Goal: Information Seeking & Learning: Learn about a topic

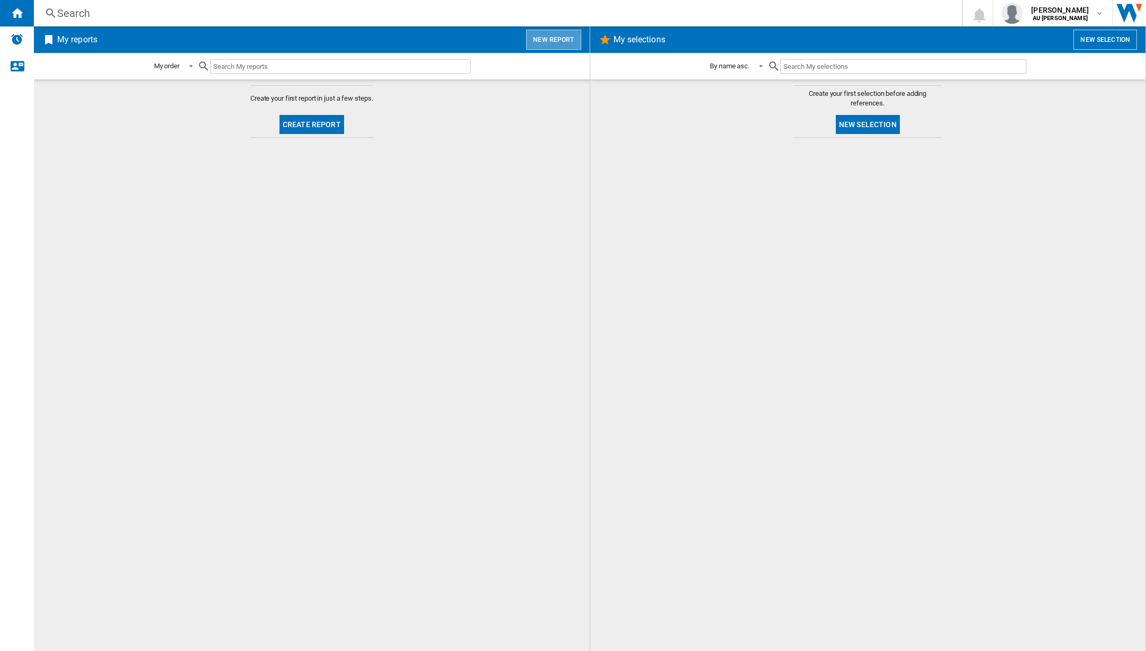
click at [546, 41] on button "New report" at bounding box center [553, 40] width 55 height 20
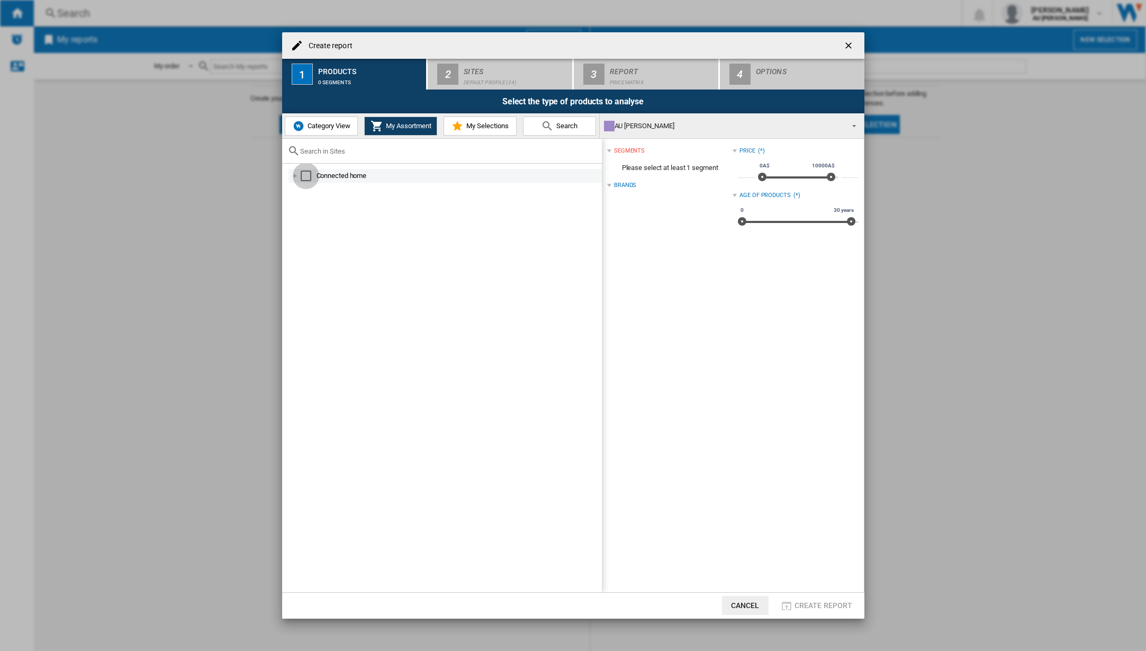
click at [309, 179] on div "Select" at bounding box center [306, 175] width 11 height 11
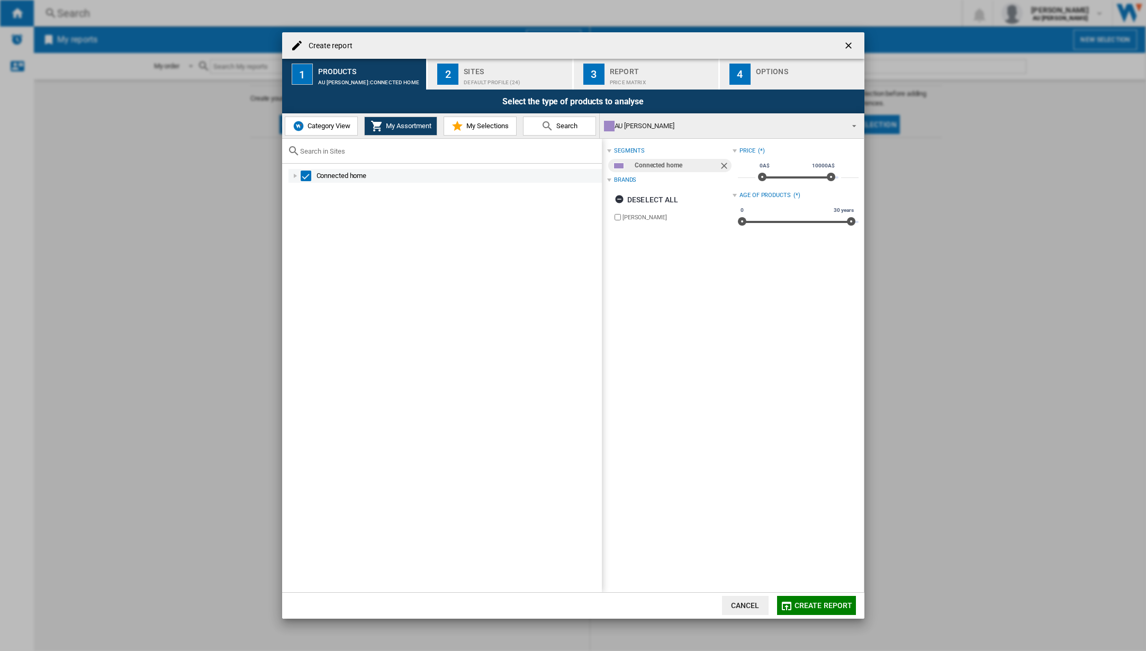
click at [294, 175] on div at bounding box center [295, 175] width 11 height 11
click at [408, 127] on span "My Assortment" at bounding box center [407, 126] width 48 height 8
click at [479, 129] on span "My Selections" at bounding box center [486, 126] width 45 height 8
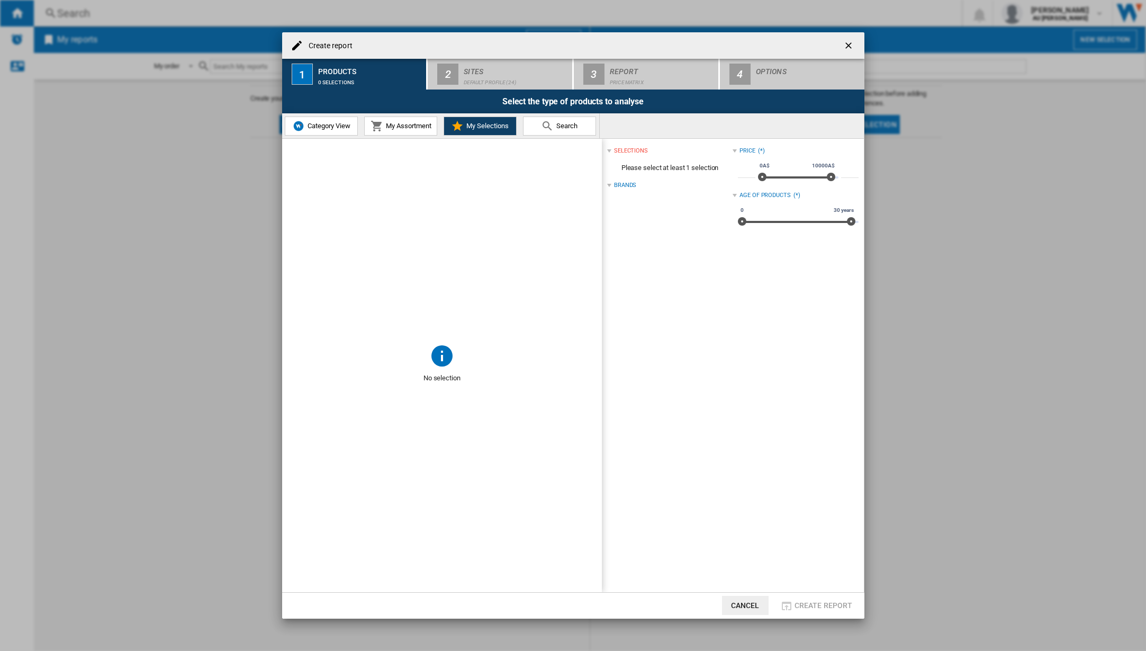
click at [420, 120] on button "My Assortment" at bounding box center [400, 125] width 73 height 19
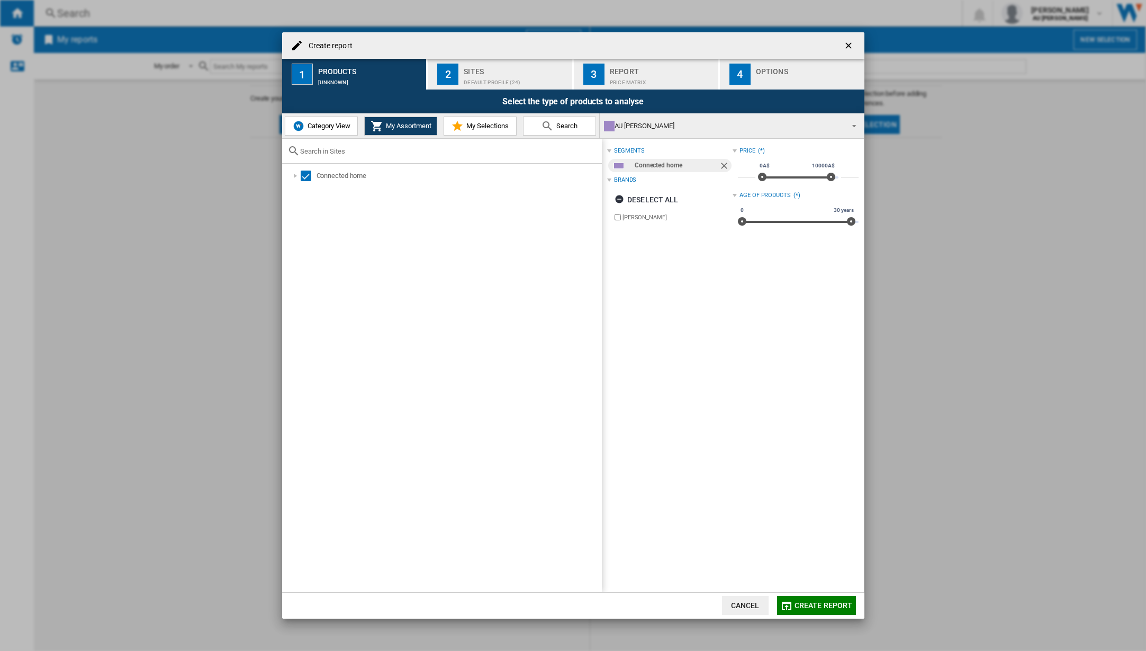
click at [316, 124] on span "Category View" at bounding box center [328, 126] width 46 height 8
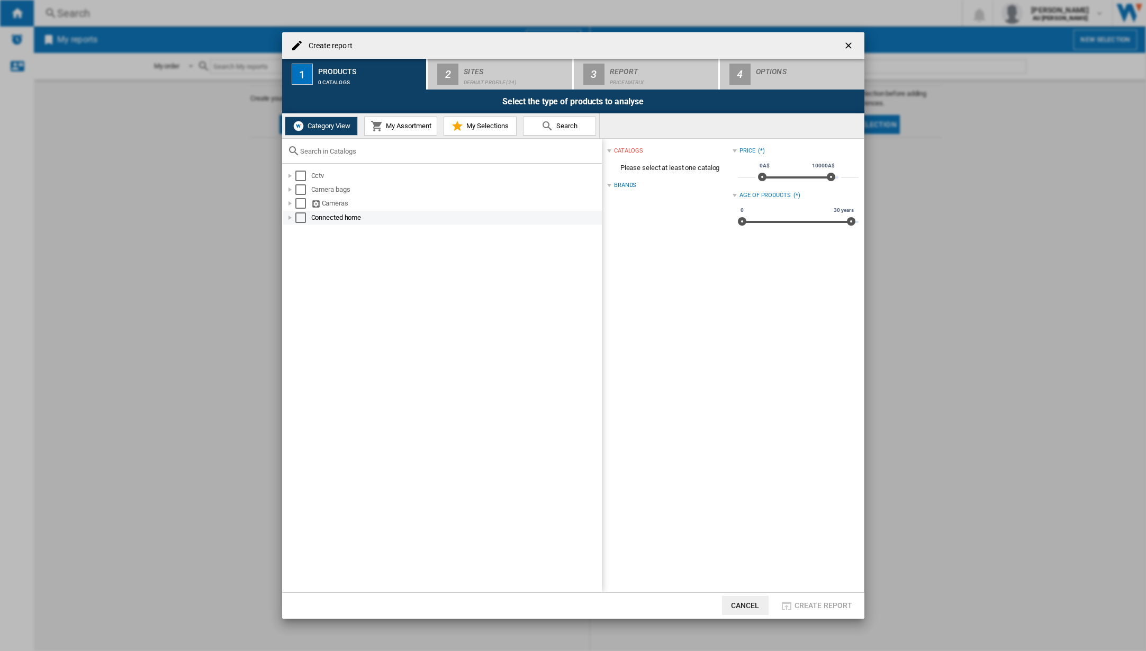
click at [291, 218] on div at bounding box center [290, 217] width 11 height 11
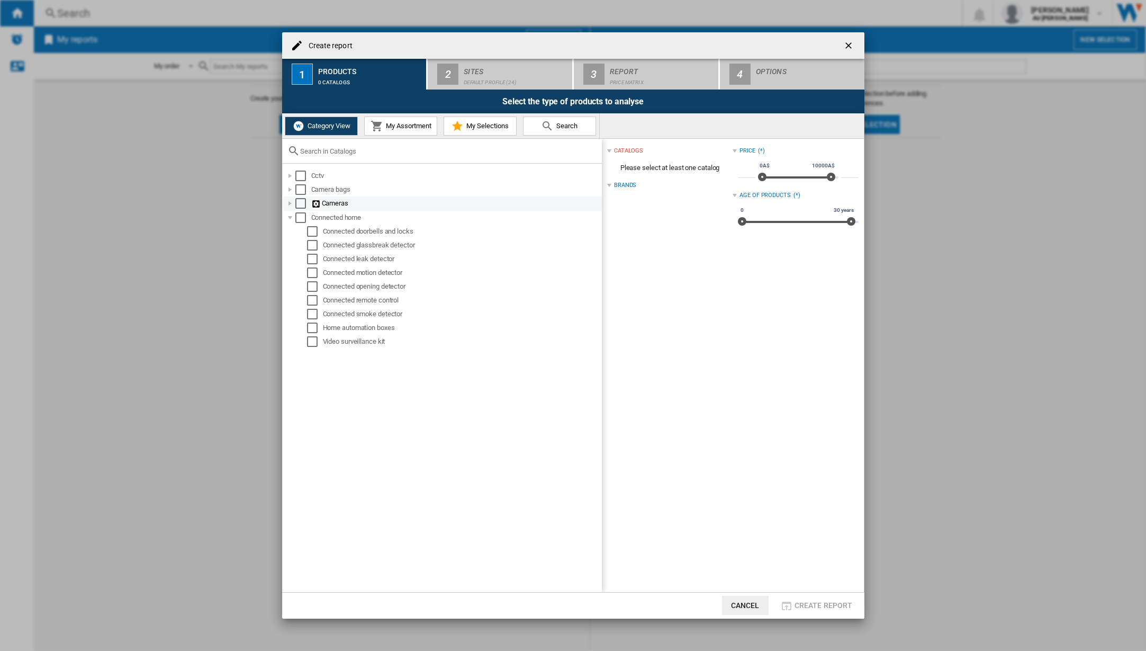
click at [292, 204] on div at bounding box center [290, 203] width 11 height 11
click at [329, 231] on ng-md-icon at bounding box center [328, 232] width 11 height 10
click at [290, 174] on div at bounding box center [290, 175] width 11 height 11
click at [388, 129] on span "My Assortment" at bounding box center [407, 126] width 48 height 8
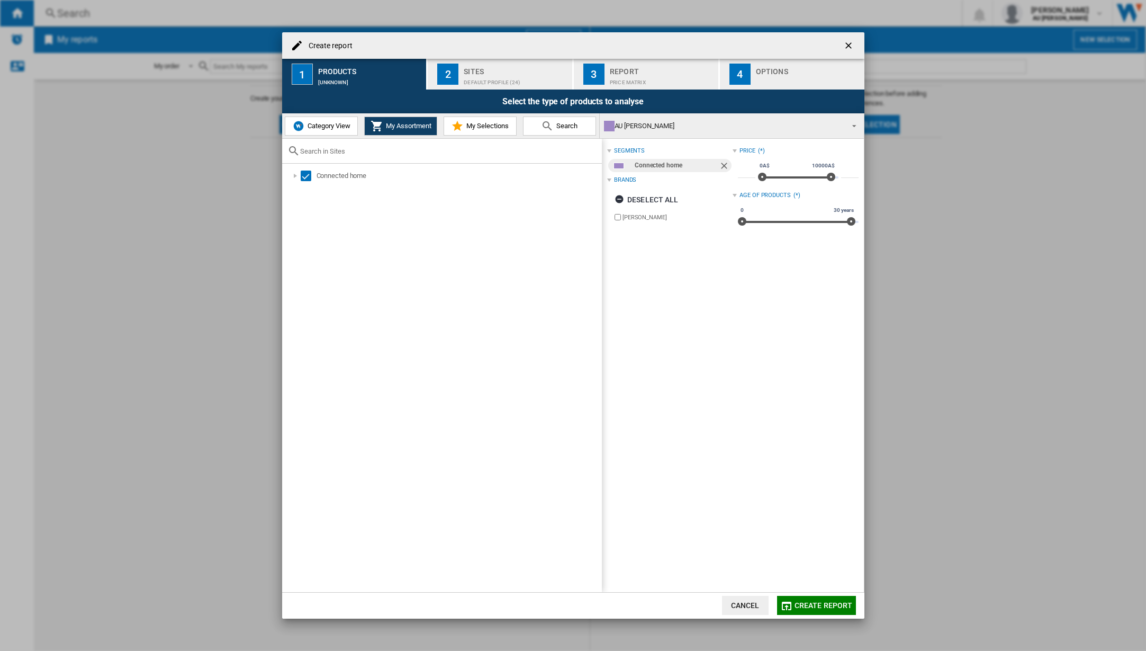
click at [488, 75] on div "Default profile (24)" at bounding box center [516, 79] width 104 height 11
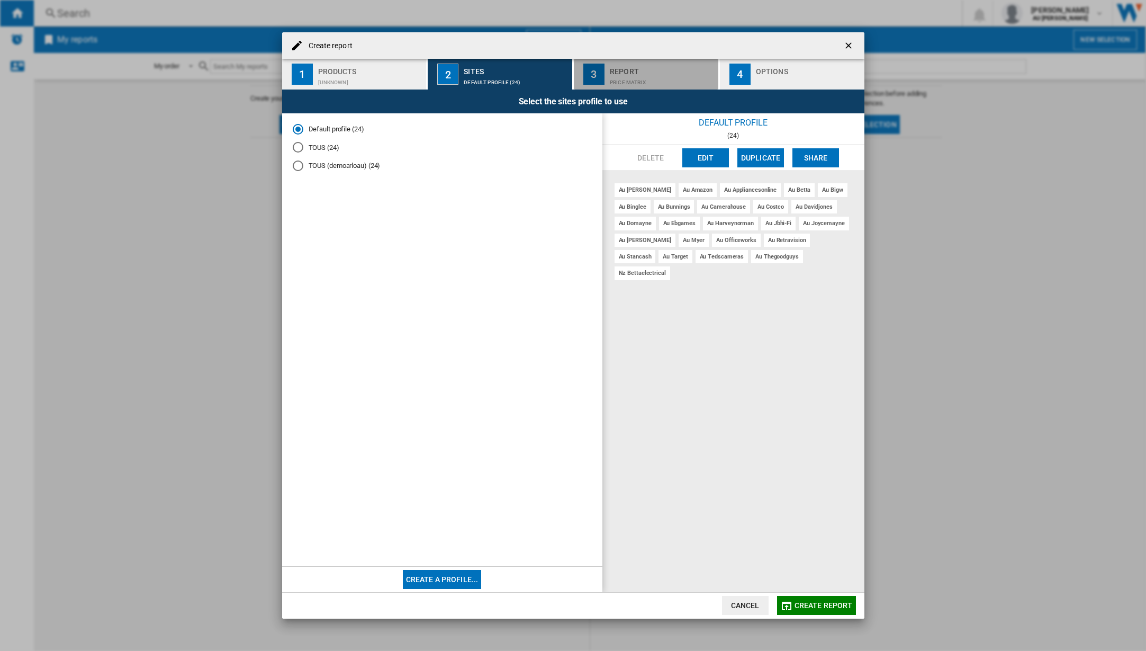
click at [637, 80] on div "Price Matrix" at bounding box center [662, 79] width 104 height 11
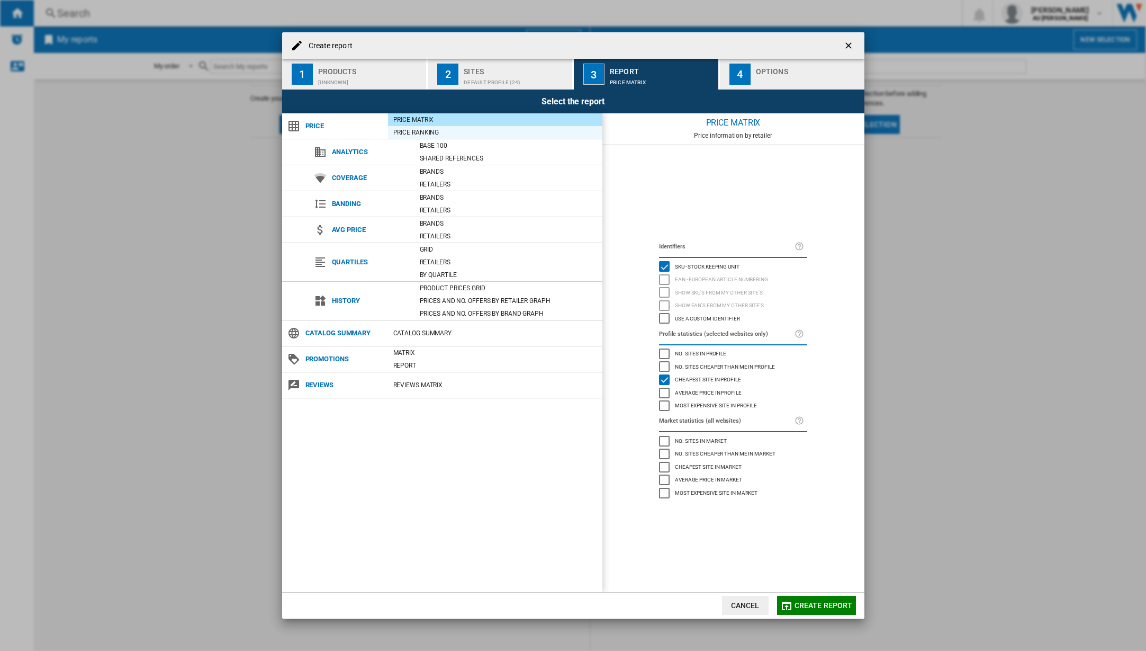
click at [576, 135] on div "Price Ranking" at bounding box center [495, 132] width 214 height 11
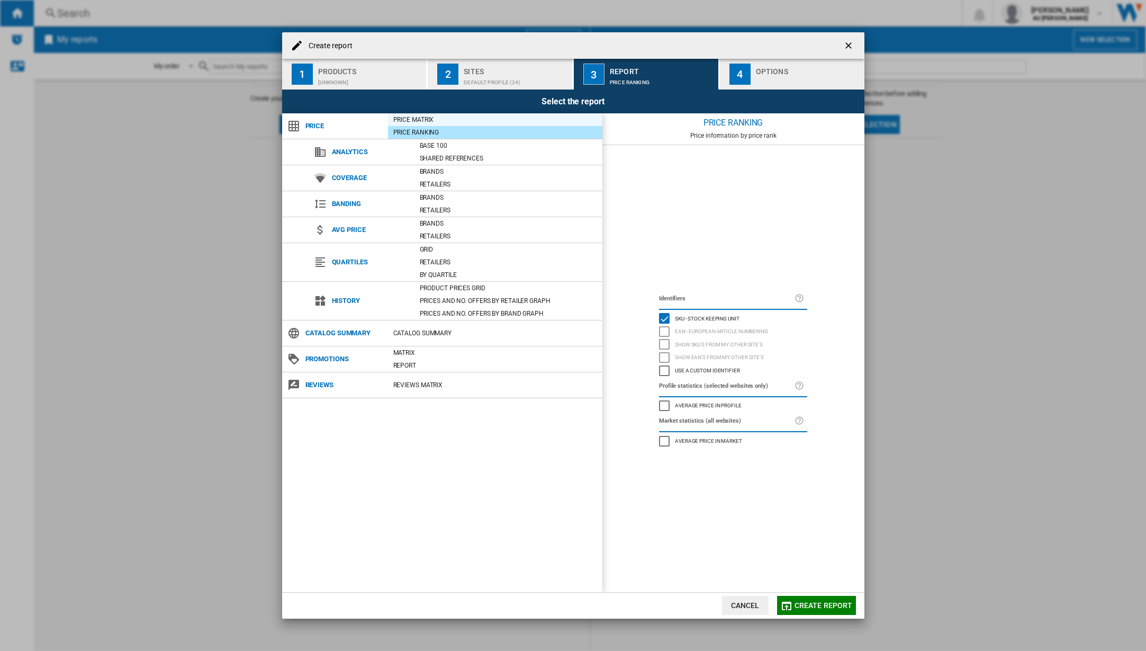
click at [553, 116] on div "Price Matrix" at bounding box center [495, 119] width 214 height 11
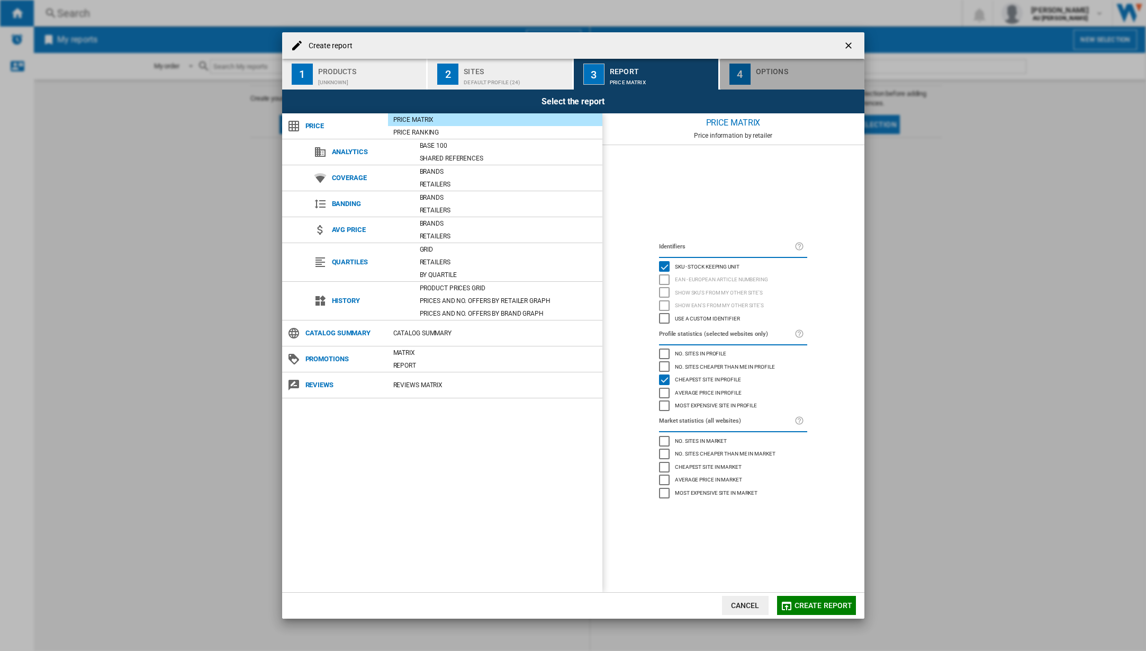
click at [784, 74] on div "button" at bounding box center [808, 79] width 104 height 11
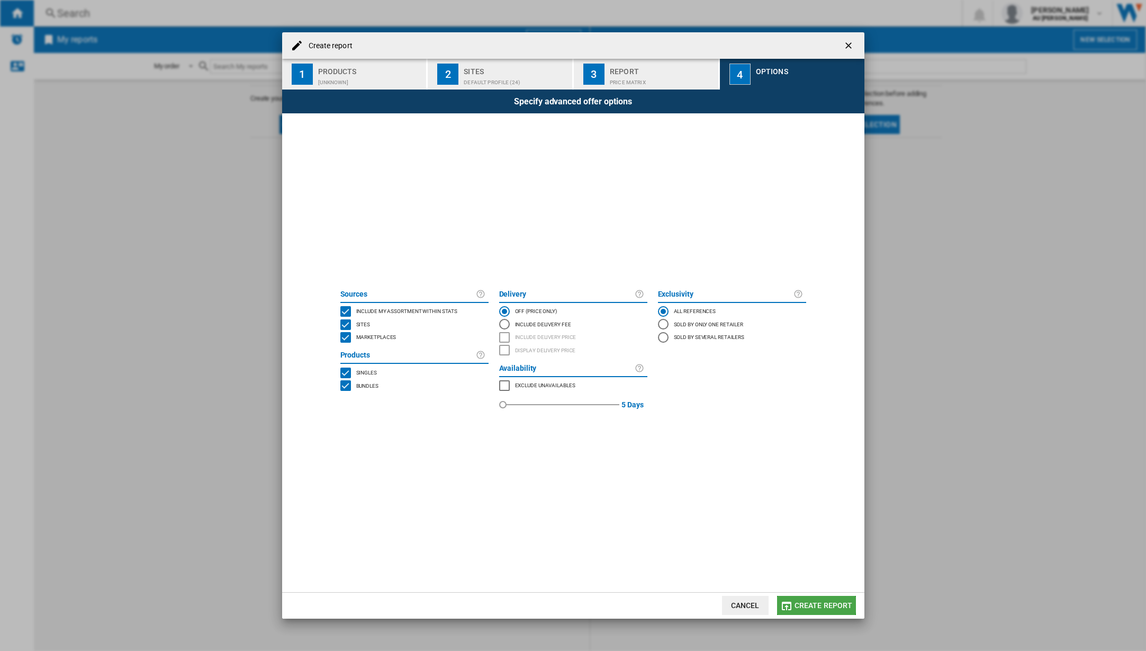
click at [811, 604] on span "Create report" at bounding box center [824, 605] width 58 height 8
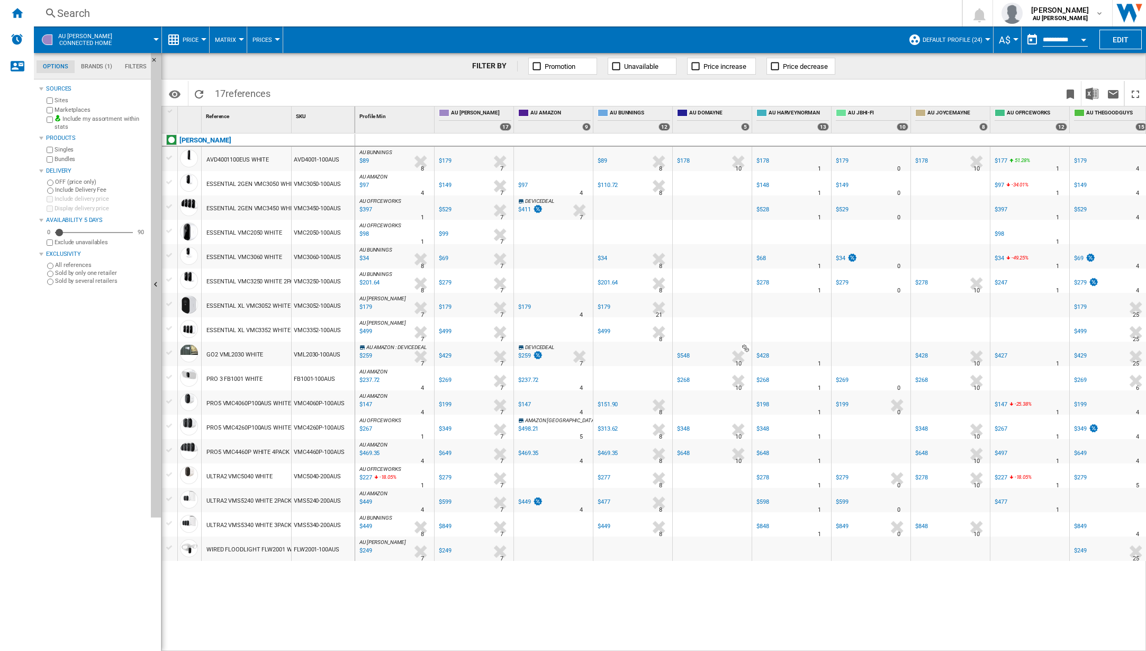
scroll to position [0, 3]
click at [599, 160] on div "$89" at bounding box center [600, 160] width 10 height 7
click at [611, 281] on div "$201.64" at bounding box center [608, 282] width 20 height 7
click at [201, 38] on div at bounding box center [203, 39] width 5 height 3
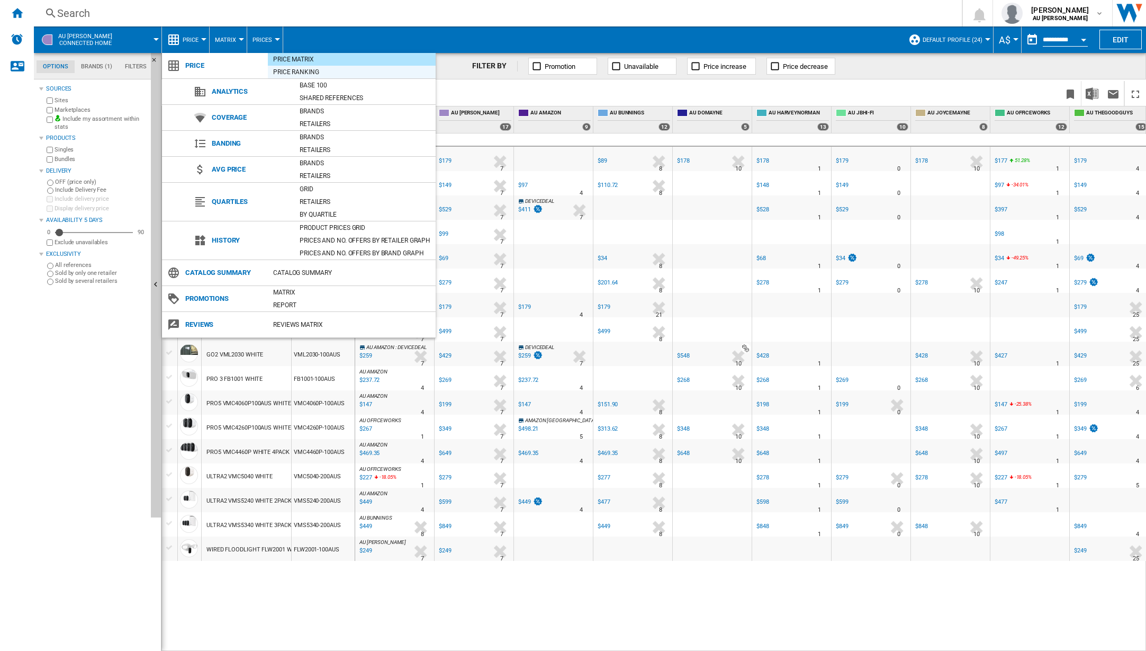
click at [306, 72] on div "Price Ranking" at bounding box center [352, 72] width 168 height 11
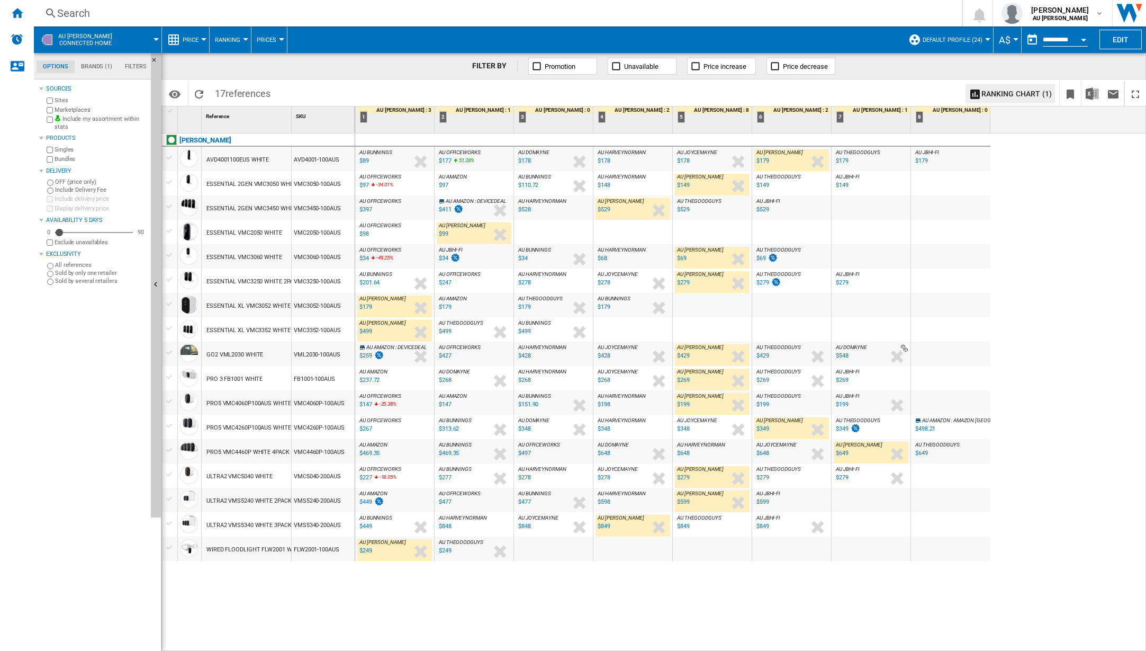
click at [375, 154] on span "AU BUNNINGS" at bounding box center [376, 152] width 33 height 6
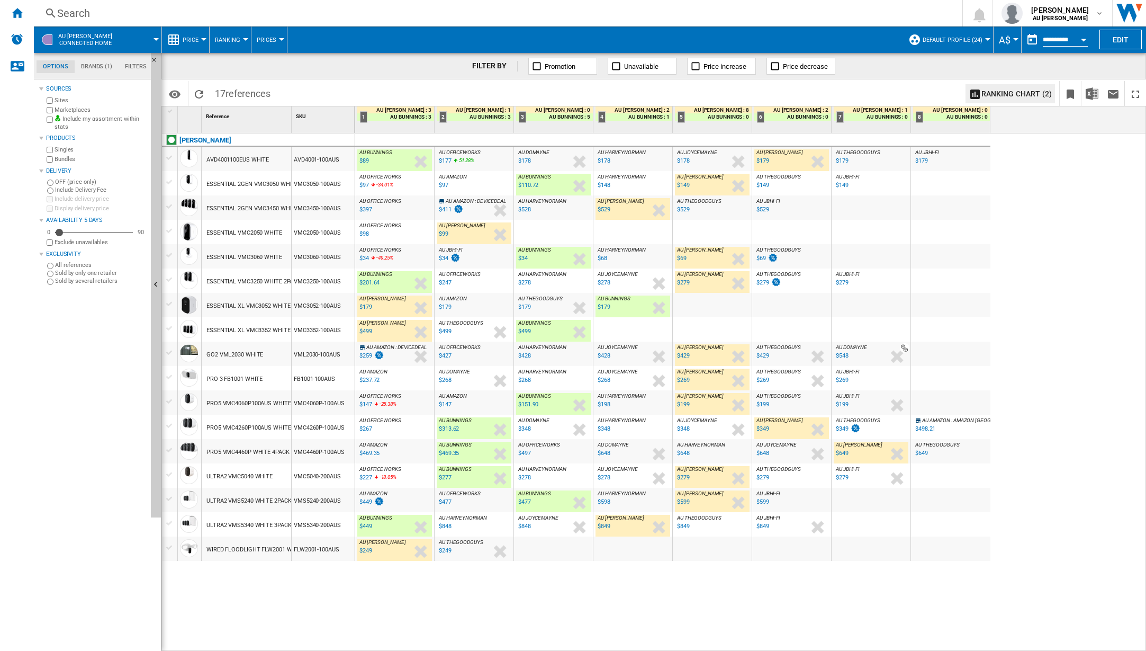
click at [193, 37] on span "Price" at bounding box center [191, 40] width 16 height 7
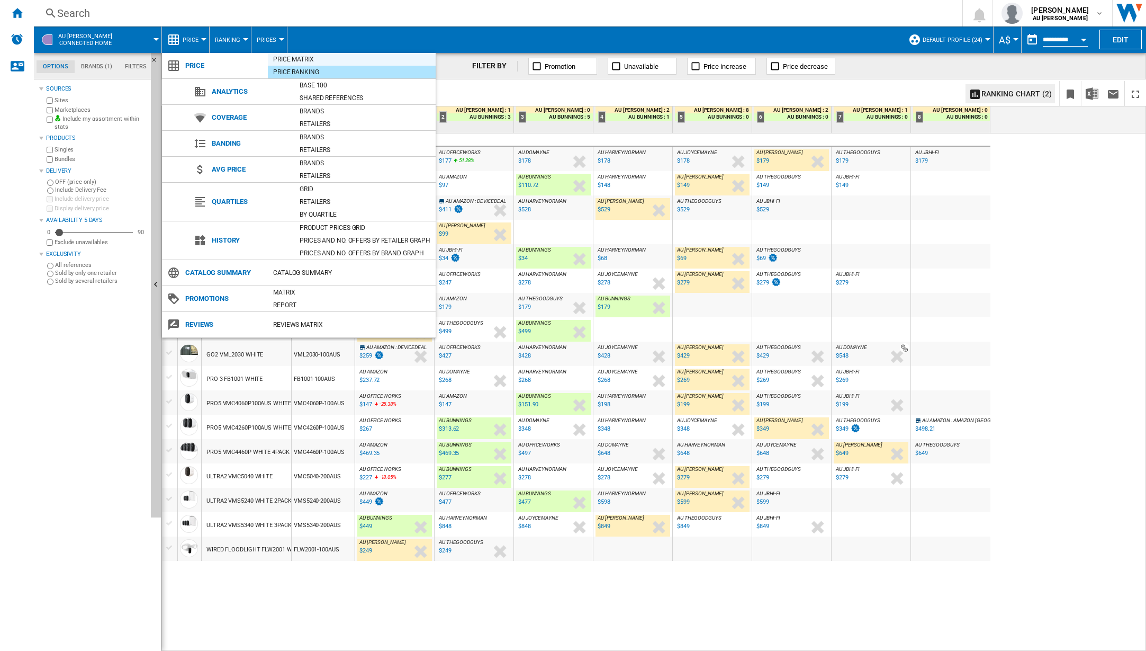
click at [291, 60] on div "Price Matrix" at bounding box center [352, 59] width 168 height 11
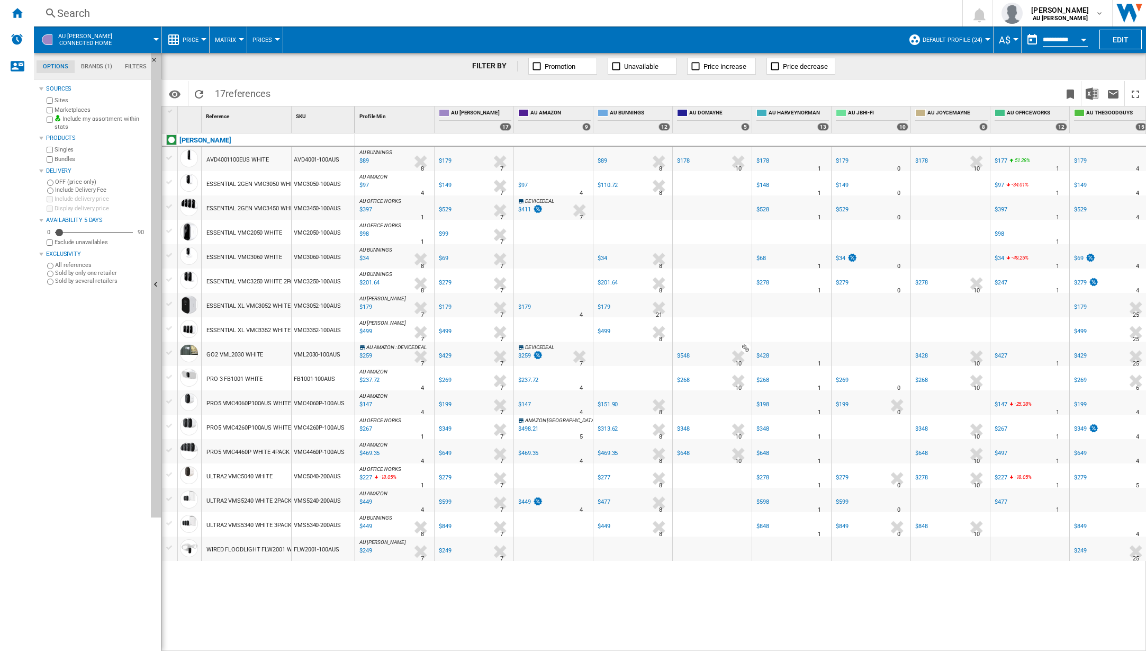
click at [382, 151] on span "AU BUNNINGS" at bounding box center [376, 152] width 33 height 6
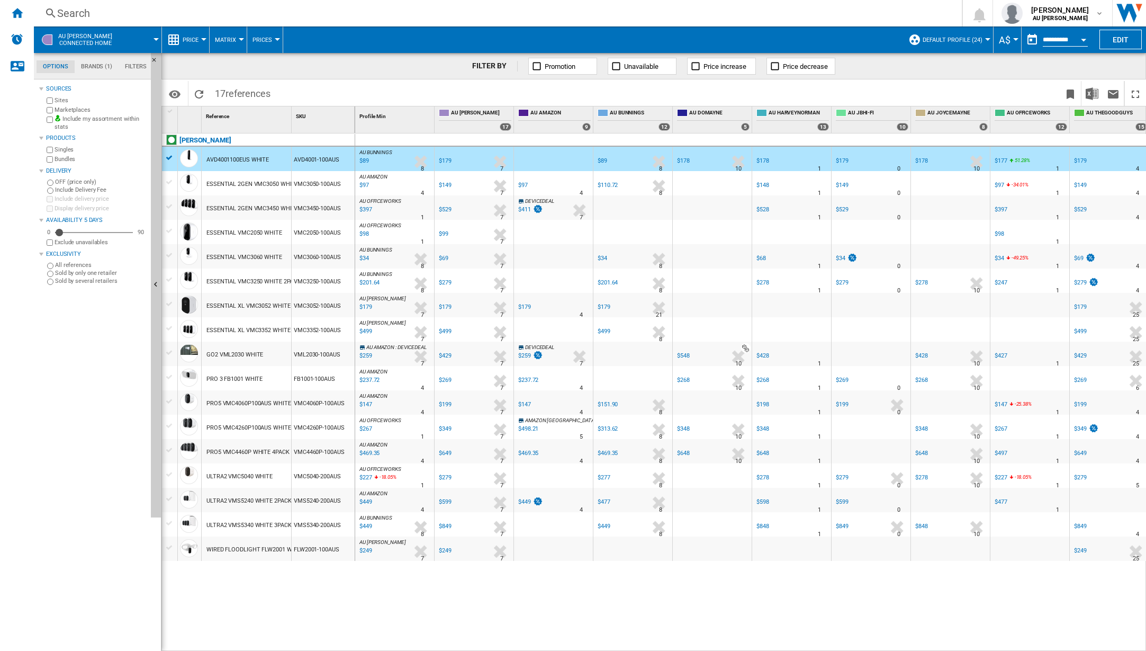
click at [630, 106] on div "AU BUNNINGS 12" at bounding box center [633, 119] width 79 height 26
click at [630, 113] on span "AU BUNNINGS" at bounding box center [640, 113] width 60 height 9
click at [630, 114] on span "AU BUNNINGS" at bounding box center [640, 113] width 60 height 9
click at [640, 128] on span at bounding box center [628, 126] width 61 height 9
click at [634, 114] on span "AU BUNNINGS" at bounding box center [640, 113] width 60 height 9
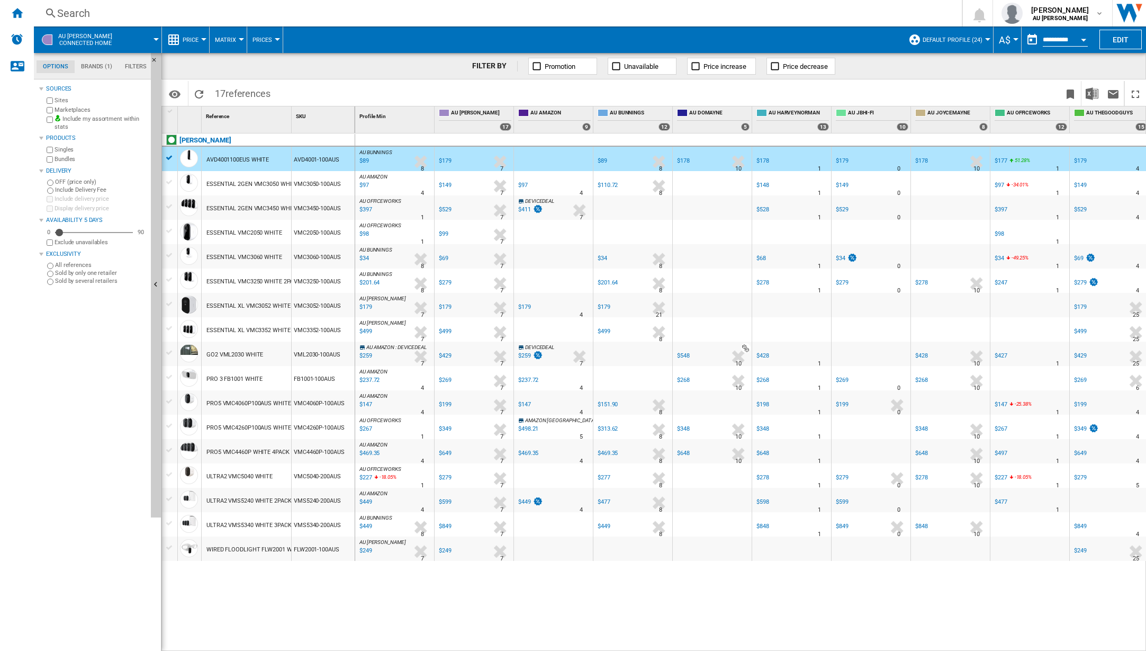
click at [402, 155] on div "AU BUNNINGS : AU BUNNINGS -50.3 % $89 % N/A 8 AU BUNNINGS : AU BUNNINGS" at bounding box center [394, 161] width 75 height 24
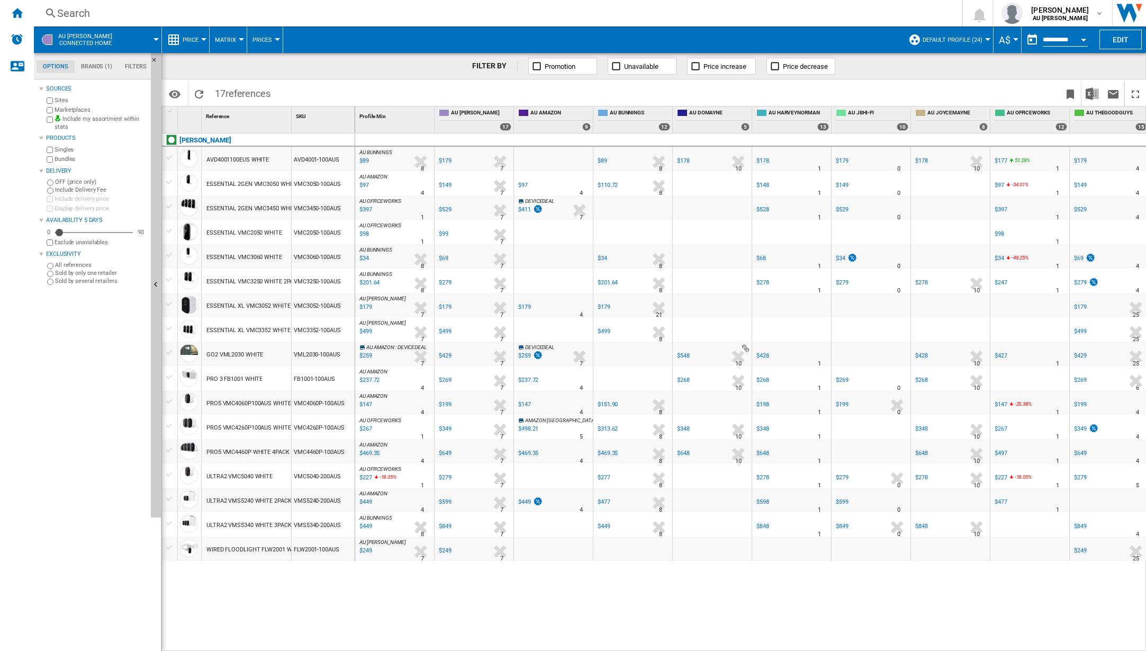
click at [627, 110] on div "AU BUNNINGS" at bounding box center [634, 113] width 73 height 13
click at [192, 37] on span "Price" at bounding box center [191, 40] width 16 height 7
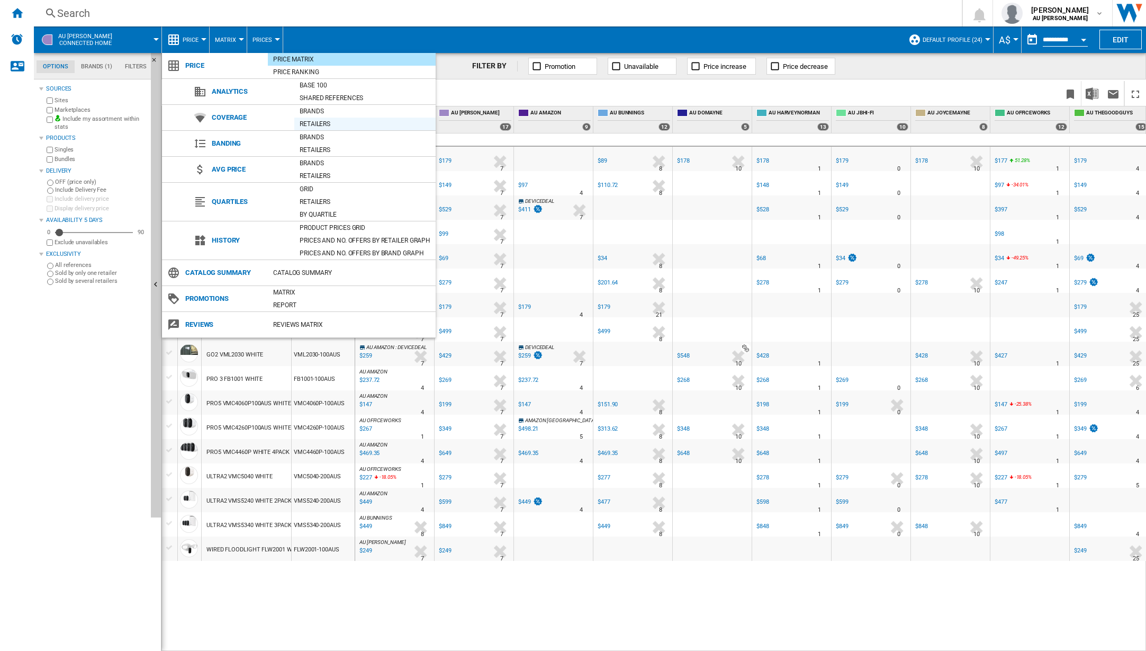
click at [324, 123] on div "Retailers" at bounding box center [364, 124] width 141 height 11
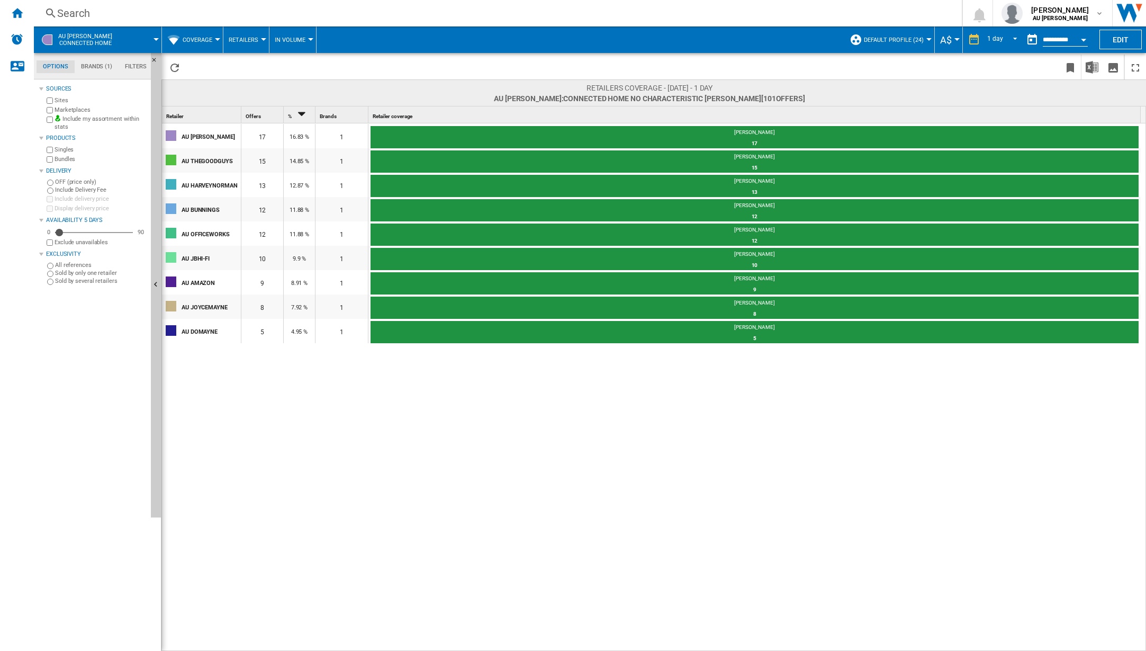
click at [208, 33] on button "Coverage" at bounding box center [200, 39] width 35 height 26
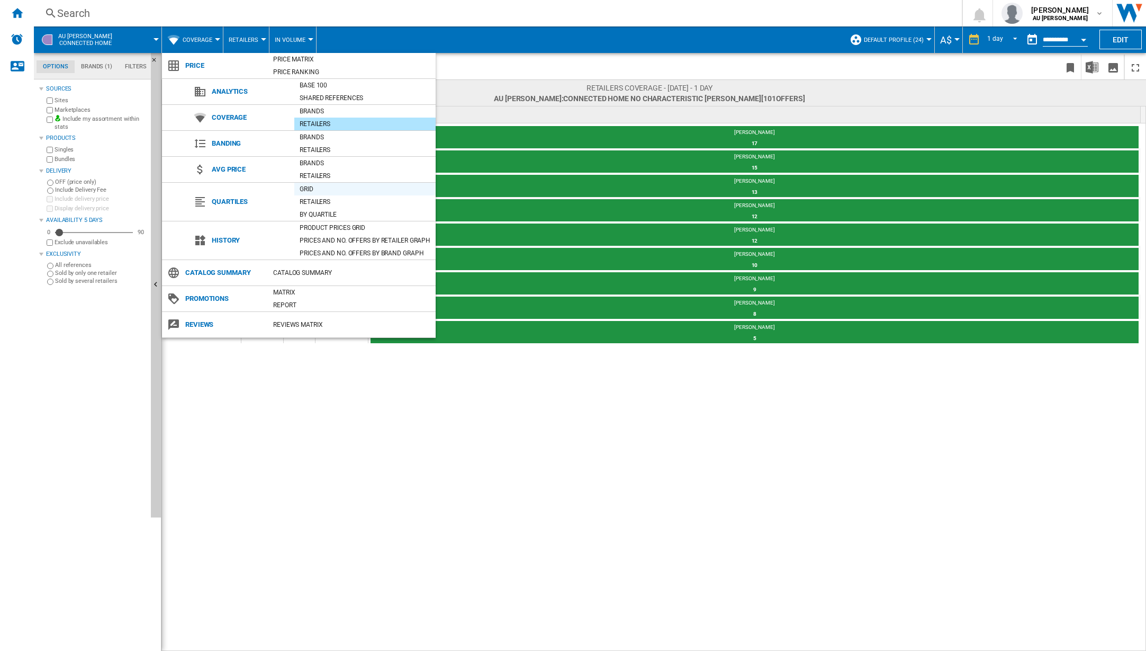
click at [336, 192] on div "Grid" at bounding box center [364, 189] width 141 height 11
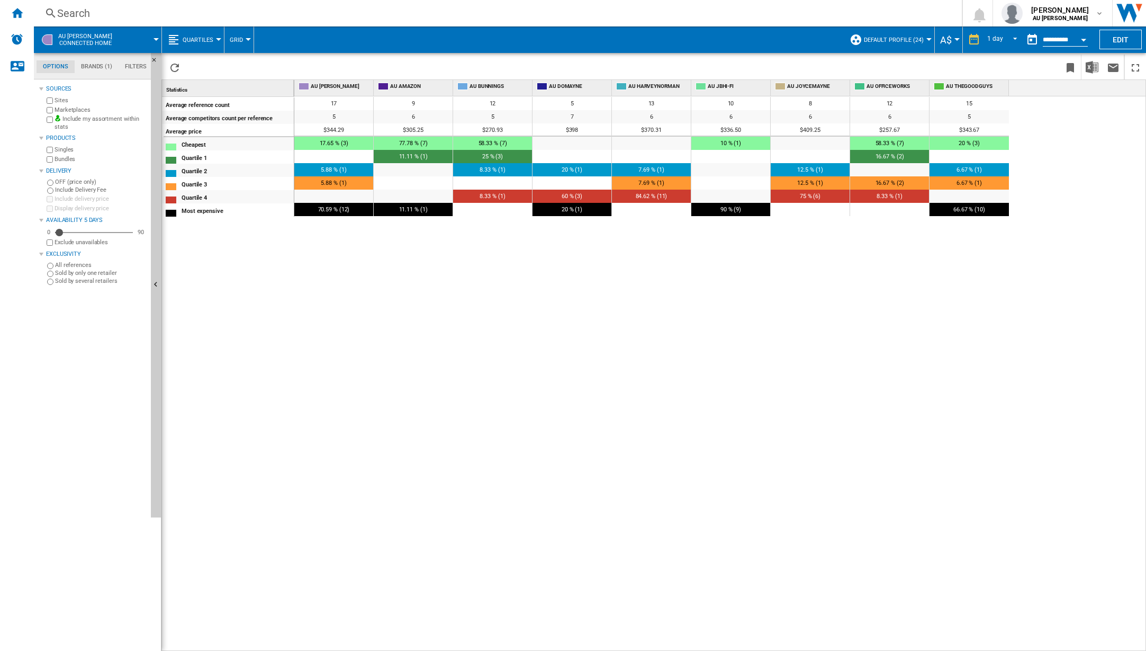
click at [200, 38] on span "Quartiles" at bounding box center [198, 40] width 31 height 7
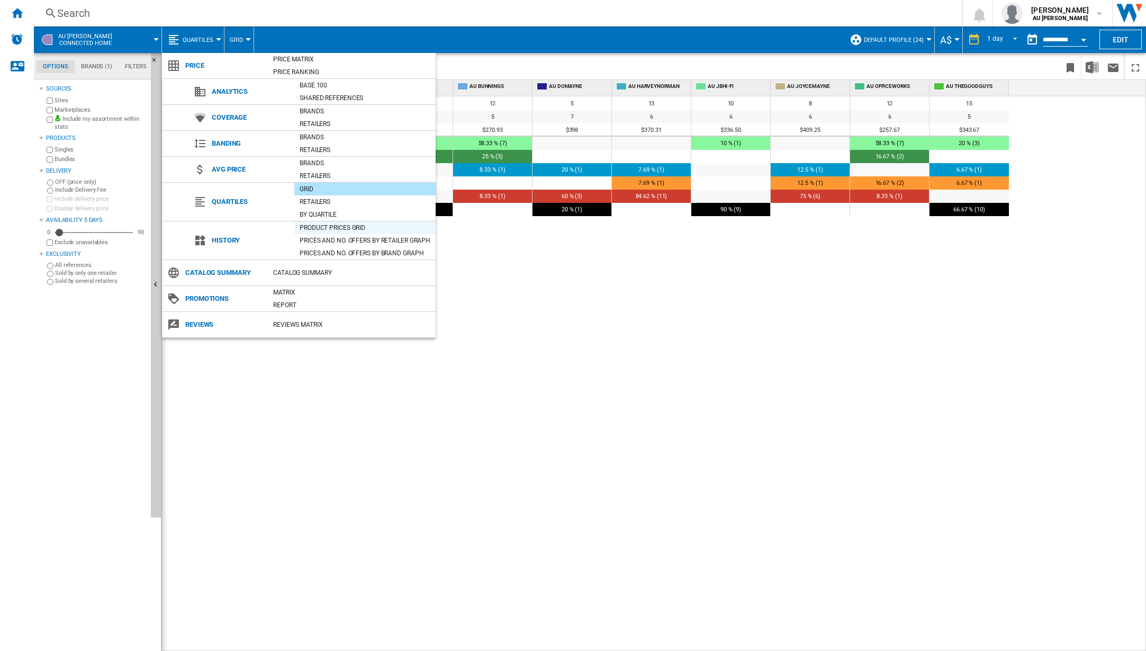
click at [330, 222] on div "Product prices grid" at bounding box center [364, 227] width 141 height 13
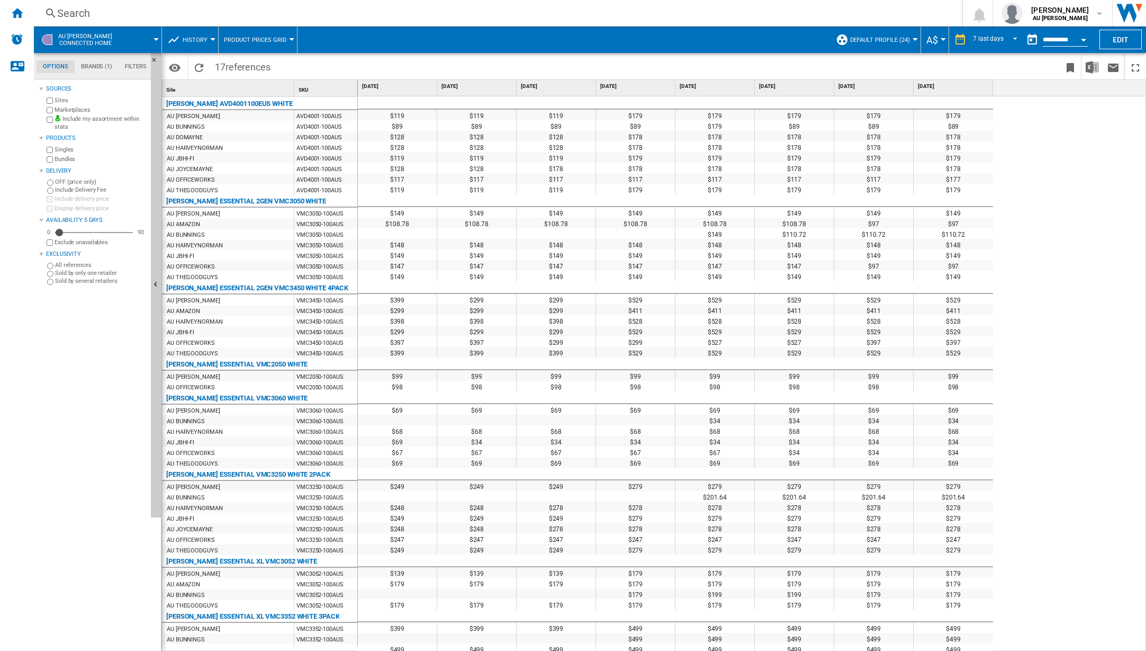
click at [196, 40] on span "History" at bounding box center [195, 40] width 25 height 7
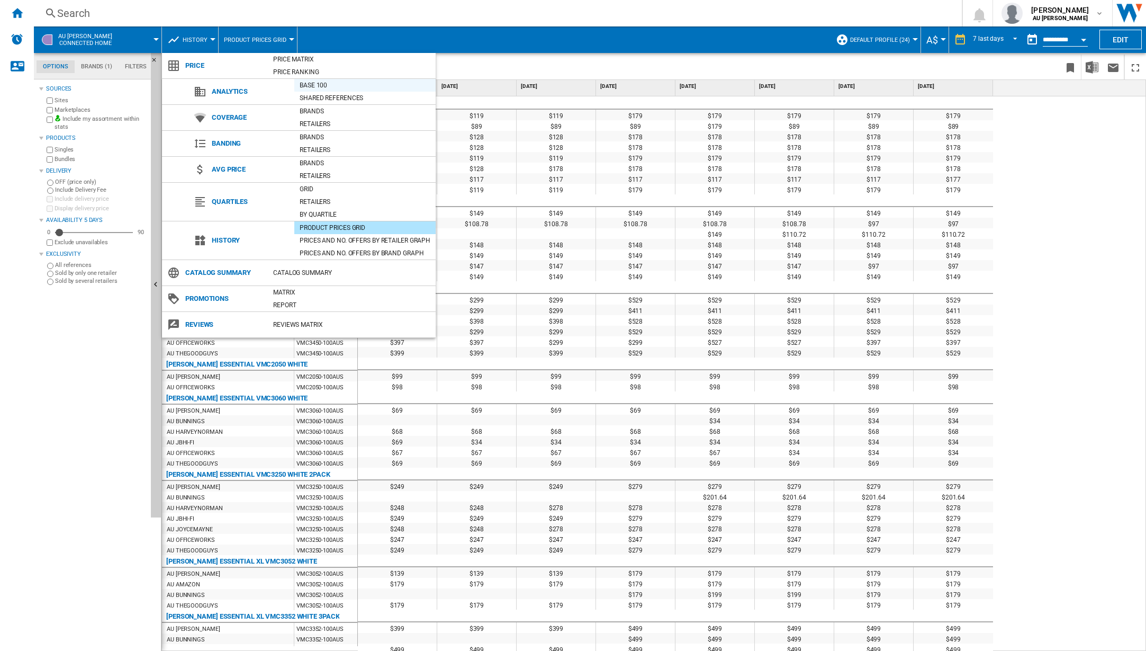
click at [316, 83] on div "Base 100" at bounding box center [364, 85] width 141 height 11
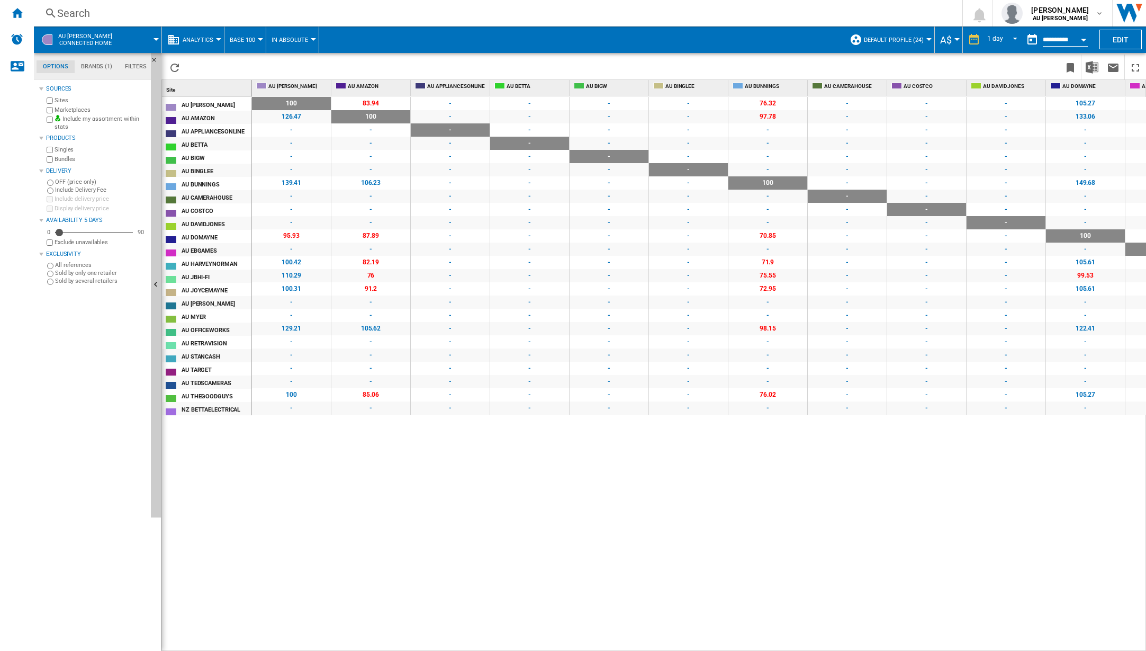
click at [213, 40] on button "Analytics" at bounding box center [201, 39] width 36 height 26
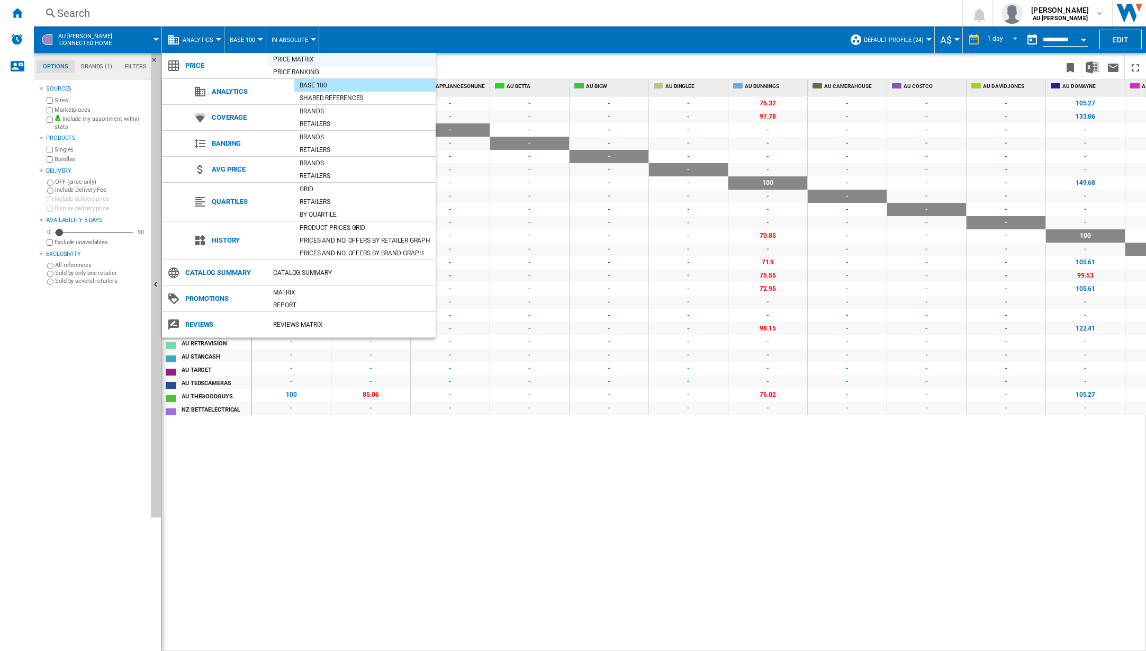
click at [294, 57] on div "Price Matrix" at bounding box center [352, 59] width 168 height 11
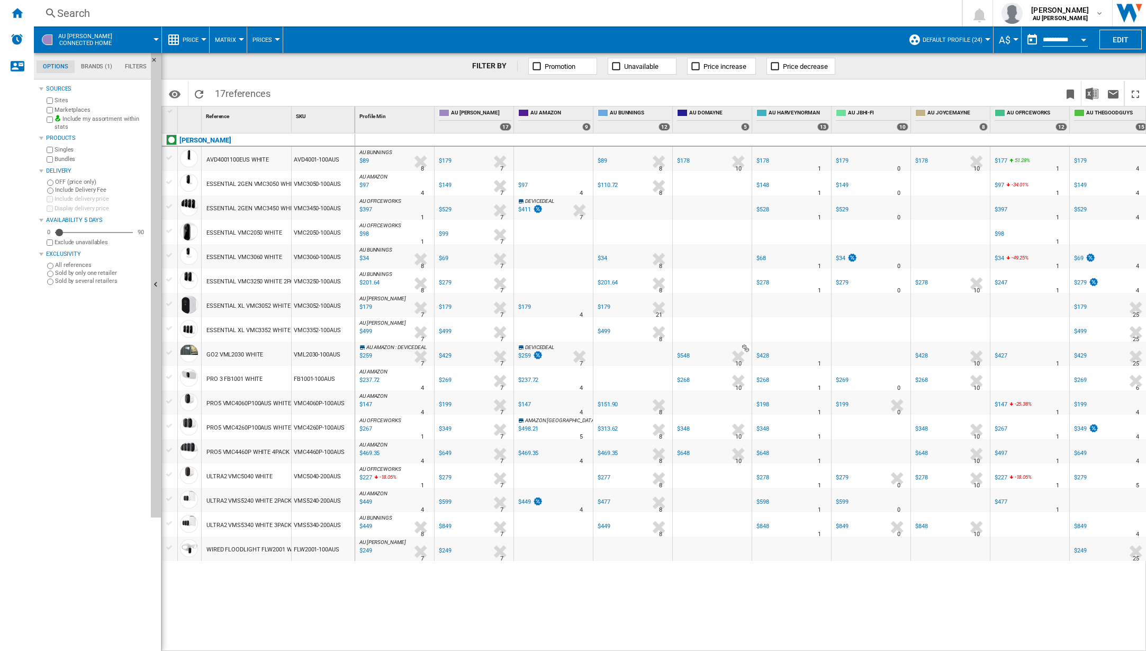
click at [237, 41] on button "Matrix" at bounding box center [228, 39] width 26 height 26
click at [238, 86] on button "Ranking" at bounding box center [235, 90] width 51 height 25
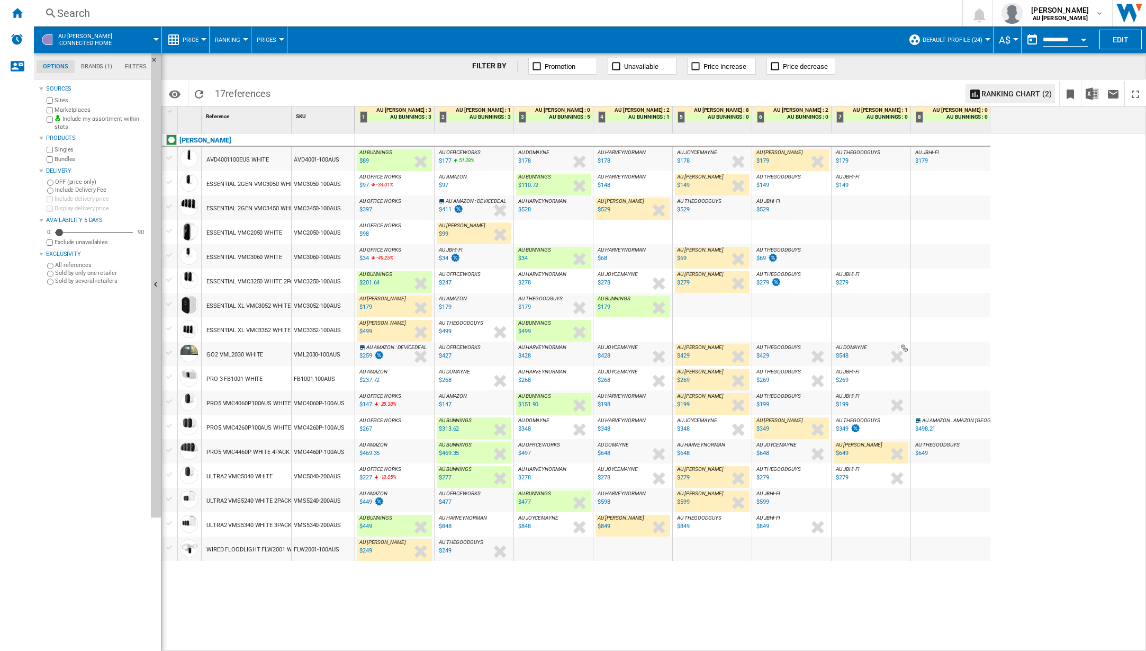
click at [271, 43] on button "Prices" at bounding box center [269, 39] width 25 height 26
click at [269, 85] on button "Gaps" at bounding box center [276, 90] width 51 height 25
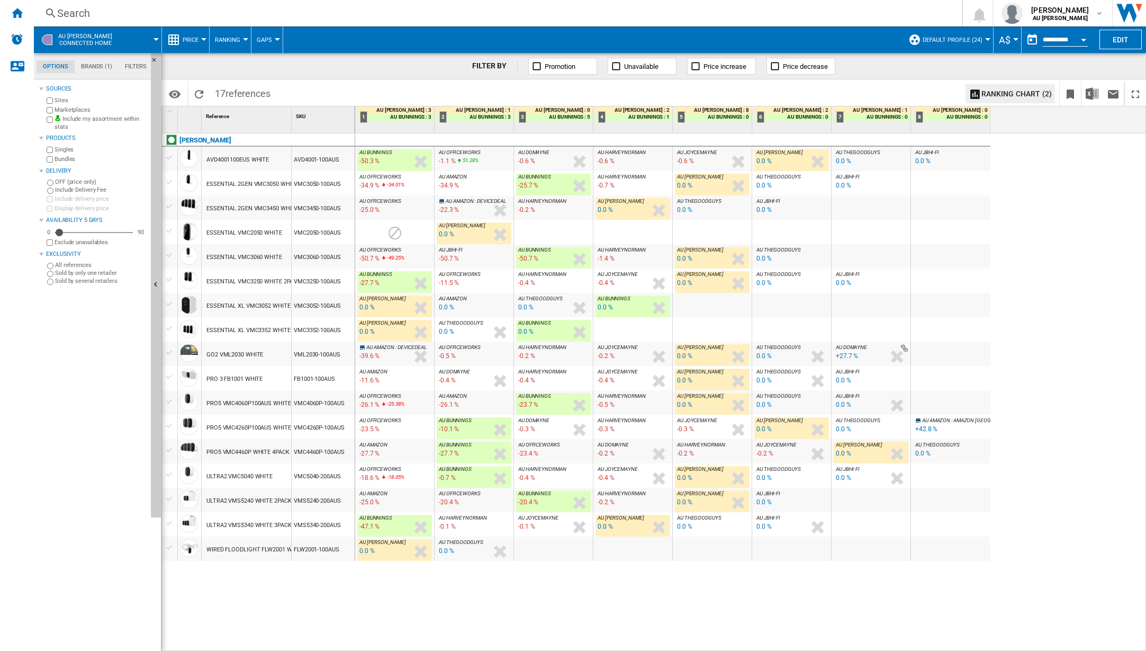
click at [270, 38] on span "Gaps" at bounding box center [264, 40] width 15 height 7
click at [276, 114] on button "Sold" at bounding box center [276, 116] width 51 height 25
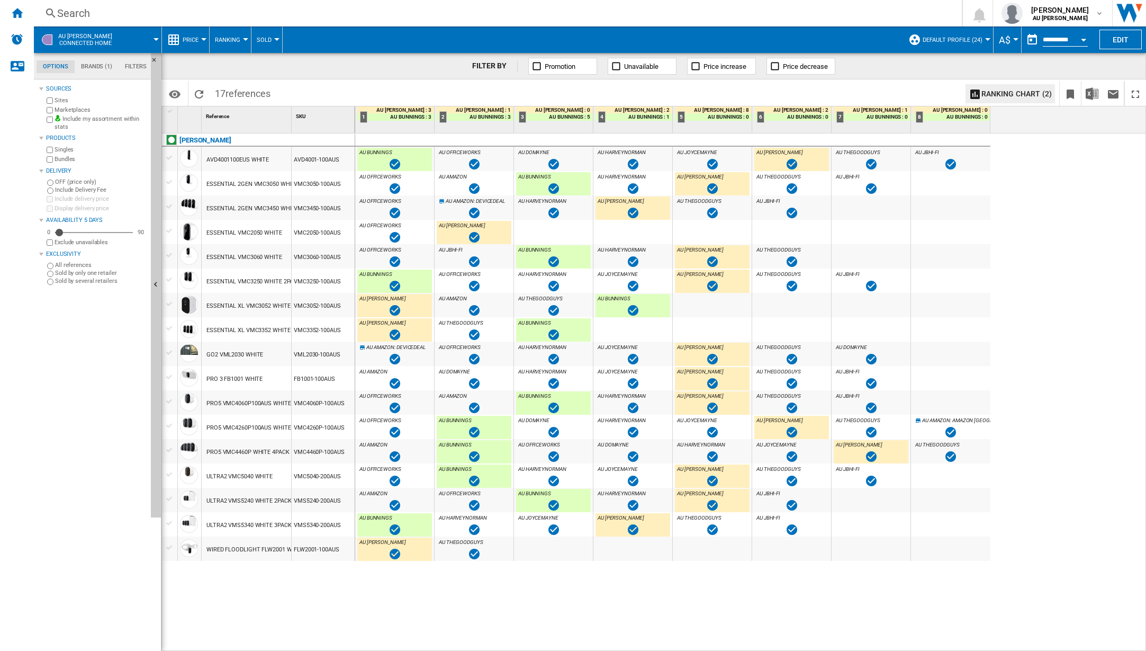
click at [268, 40] on span "Sold" at bounding box center [264, 40] width 15 height 7
click at [268, 66] on span "Prices" at bounding box center [270, 66] width 23 height 10
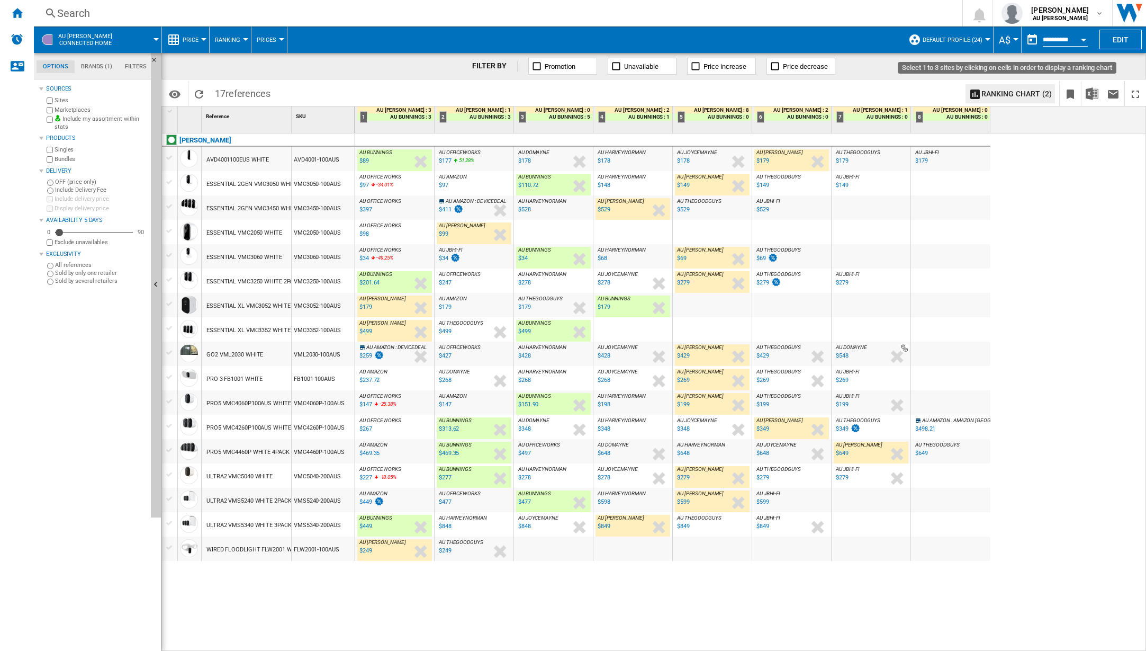
click at [1019, 92] on button "Ranking chart (2)" at bounding box center [1010, 93] width 89 height 19
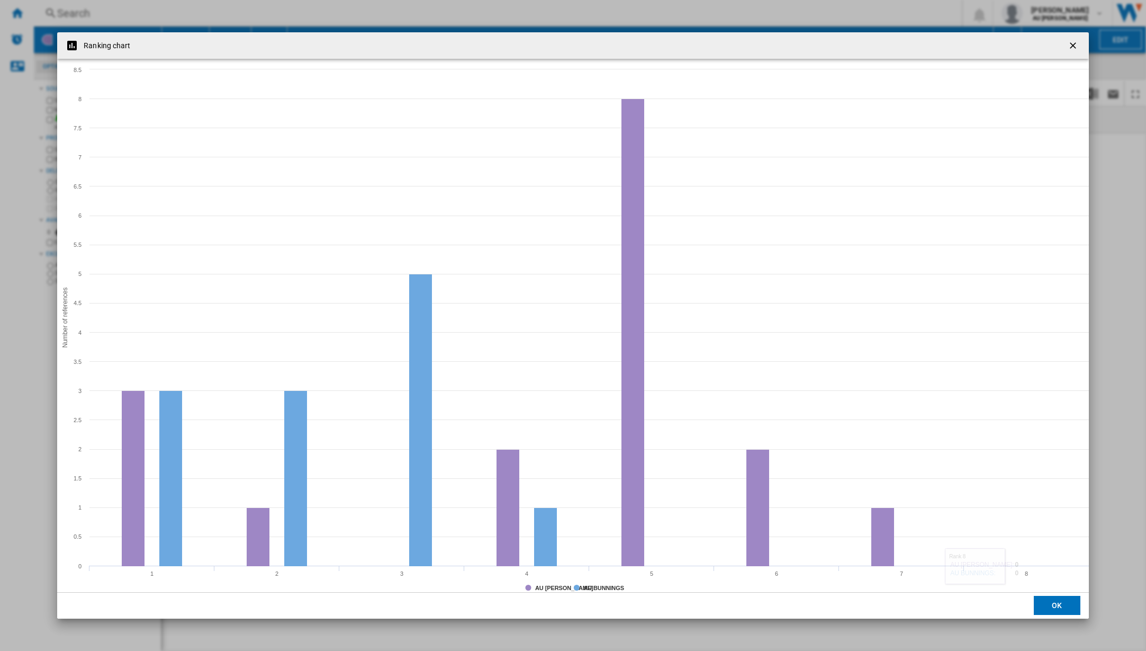
click at [1075, 32] on div "Ranking chart Created with Highcharts 5.0.14 Number of references AU [PERSON_NA…" at bounding box center [573, 325] width 1146 height 651
click at [1074, 47] on ng-md-icon "getI18NText('BUTTONS.CLOSE_DIALOG')" at bounding box center [1074, 46] width 13 height 13
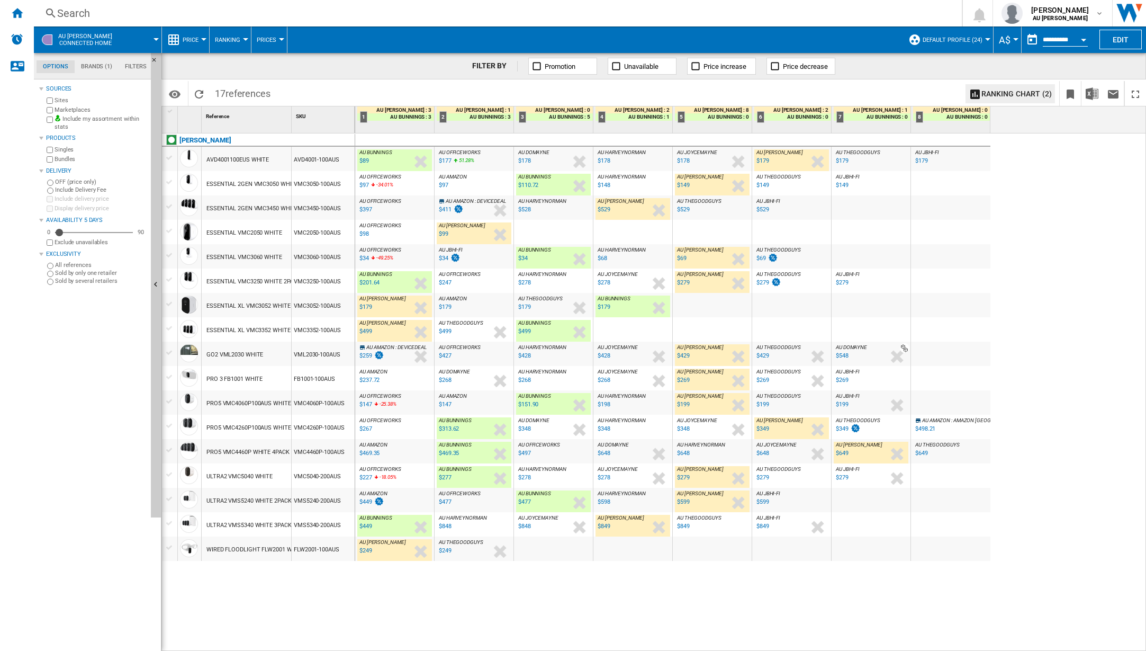
click at [644, 115] on div "AU BUNNINGS : 1" at bounding box center [634, 116] width 77 height 7
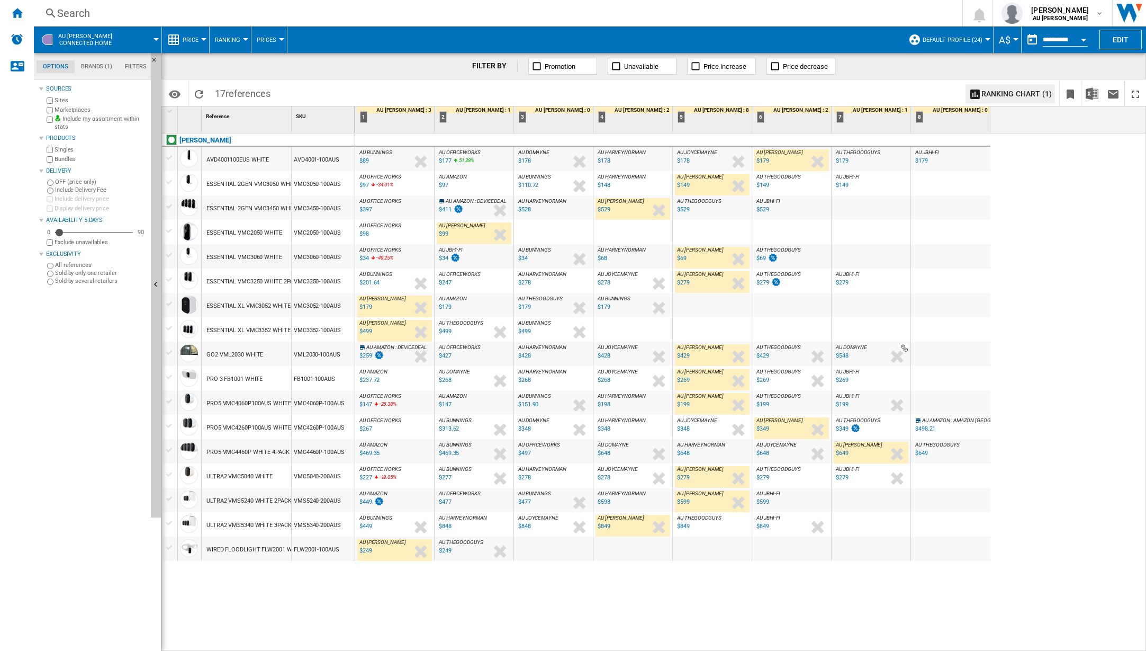
click at [649, 110] on div "AU [PERSON_NAME] : 2" at bounding box center [634, 109] width 77 height 7
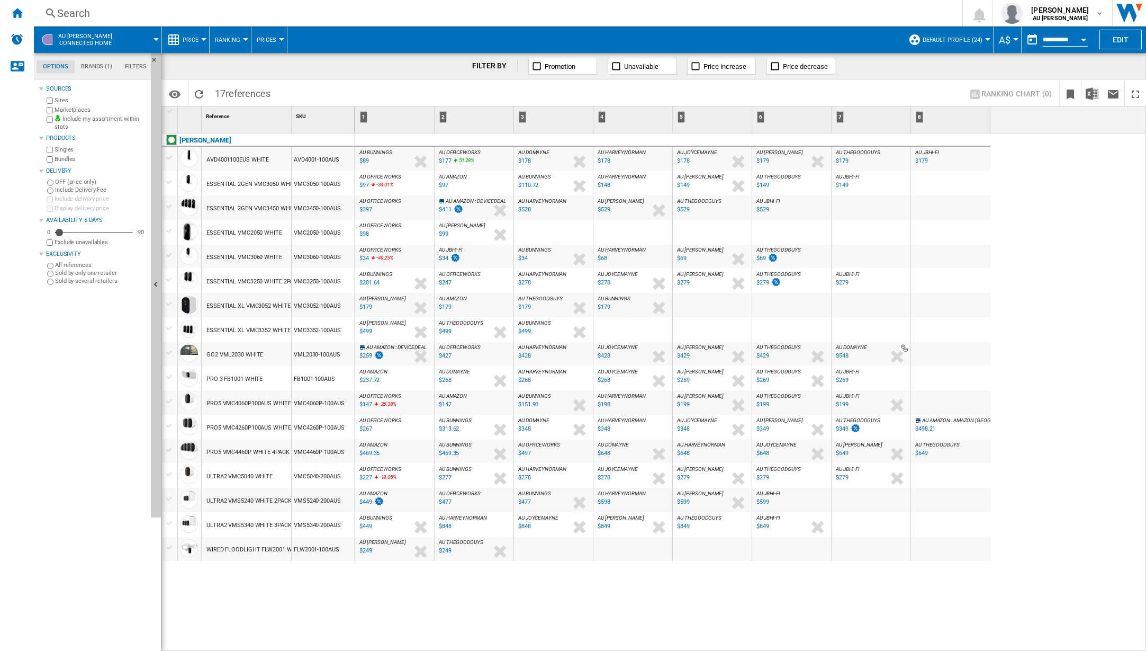
click at [402, 152] on div "AU BUNNINGS : AU BUNNINGS" at bounding box center [394, 152] width 75 height 6
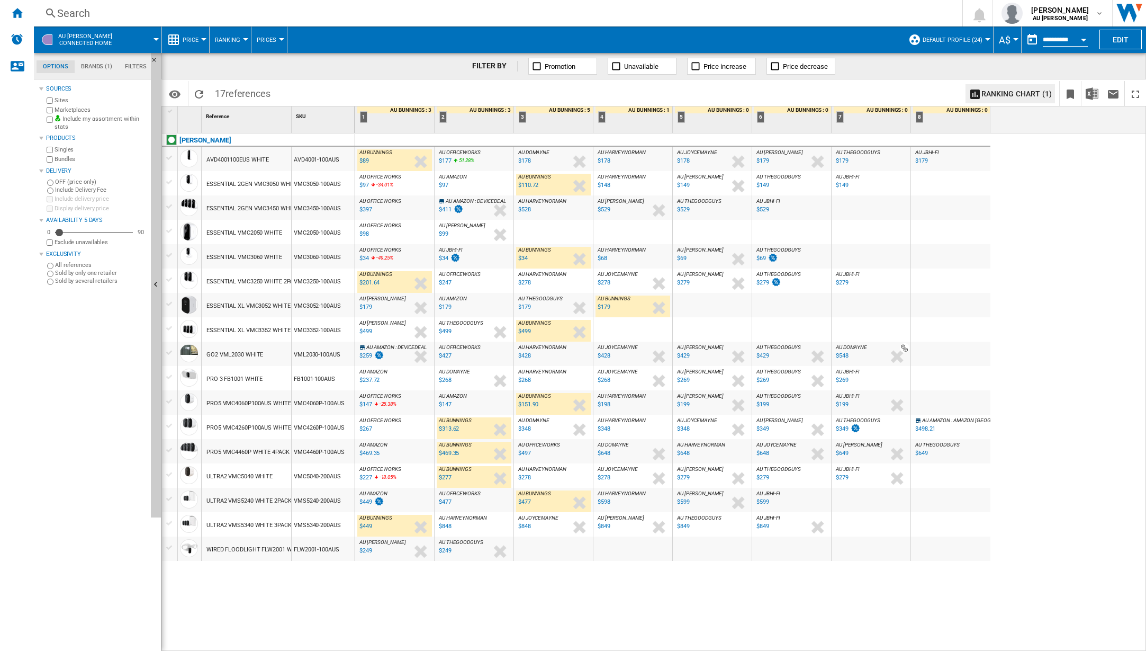
click at [395, 447] on div "AU AMAZON : AU AMAZON" at bounding box center [394, 445] width 75 height 6
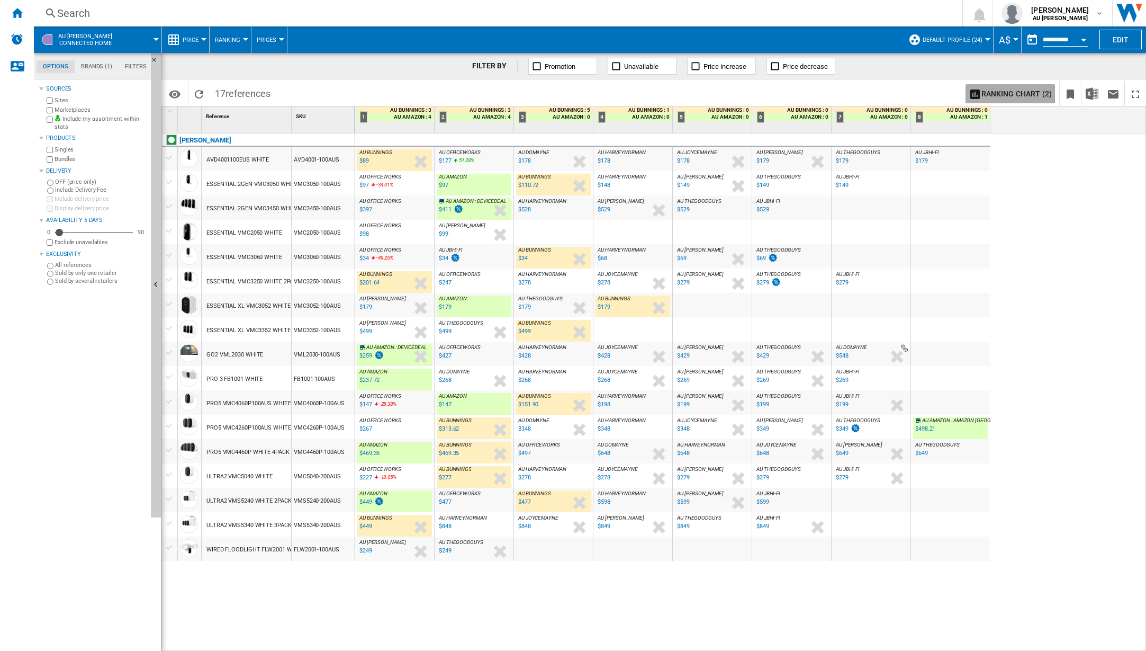
click at [1026, 94] on button "Ranking chart (2)" at bounding box center [1010, 93] width 89 height 19
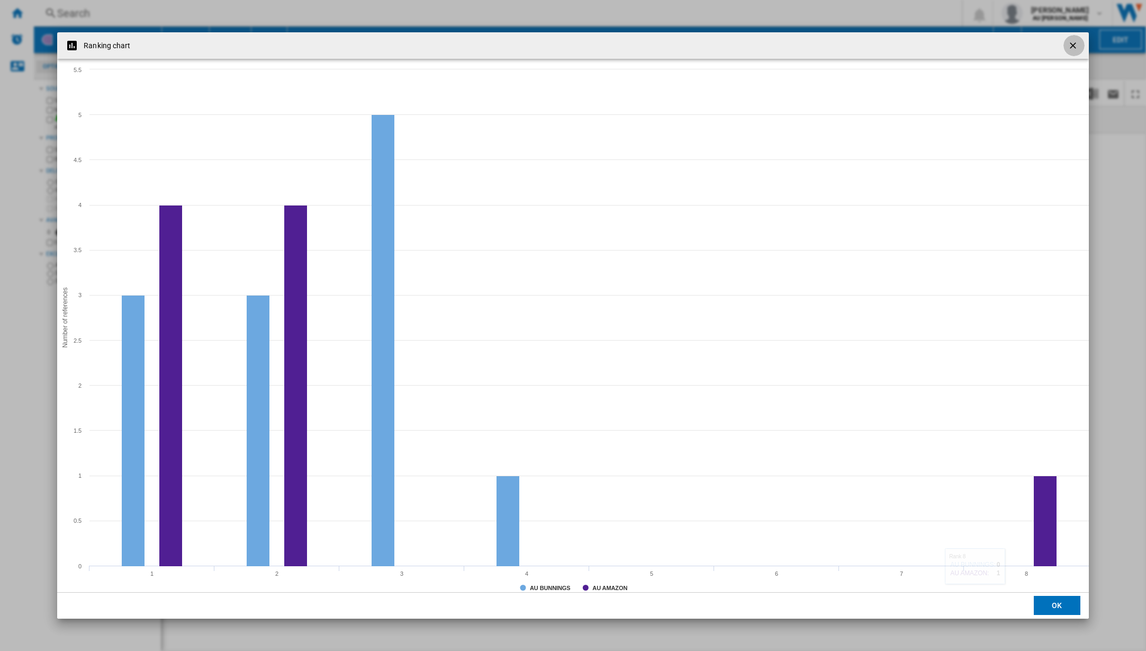
click at [1073, 44] on ng-md-icon "getI18NText('BUTTONS.CLOSE_DIALOG')" at bounding box center [1074, 46] width 13 height 13
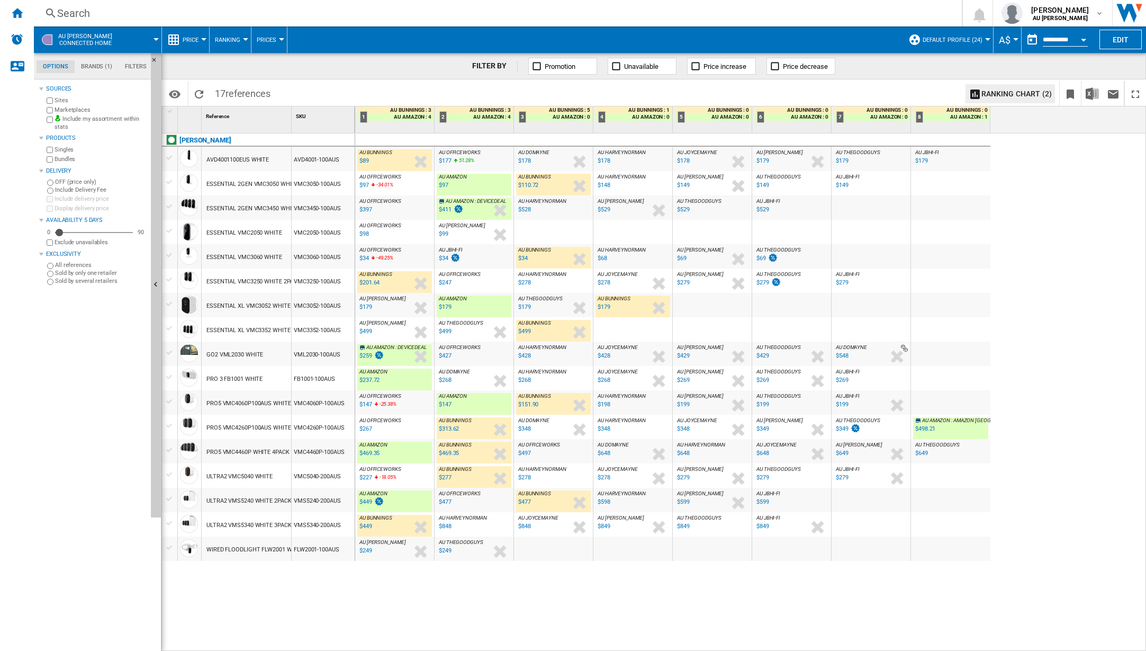
click at [866, 374] on div "AU JBHI-FI : AU JBHI-FI" at bounding box center [871, 372] width 75 height 6
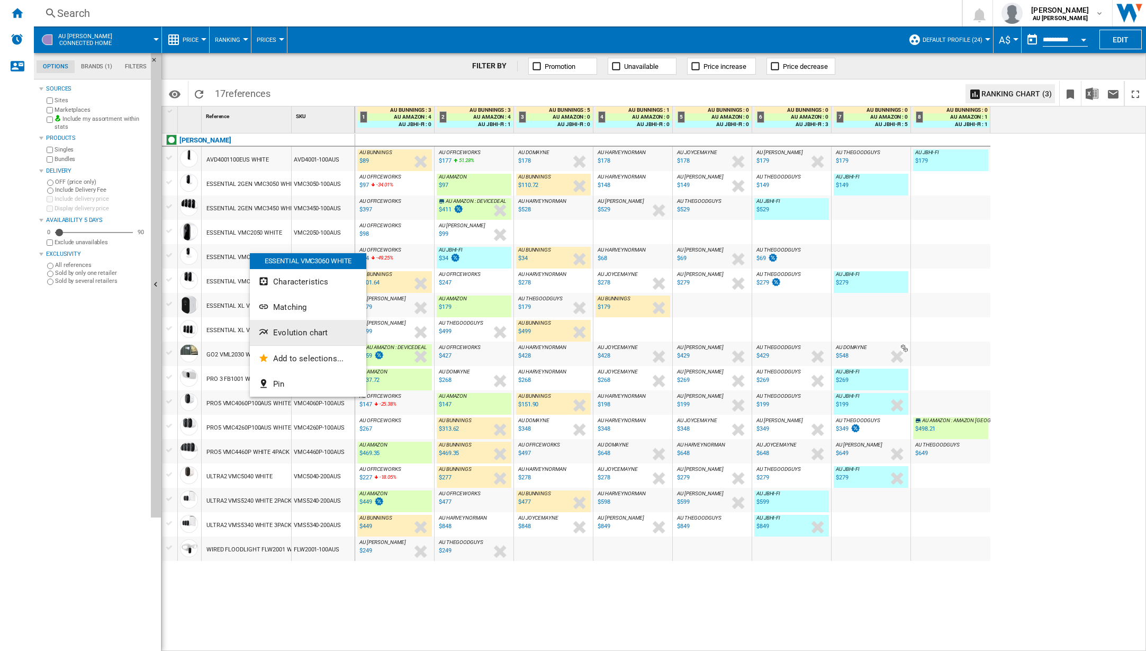
click at [290, 327] on button "Evolution chart" at bounding box center [308, 332] width 116 height 25
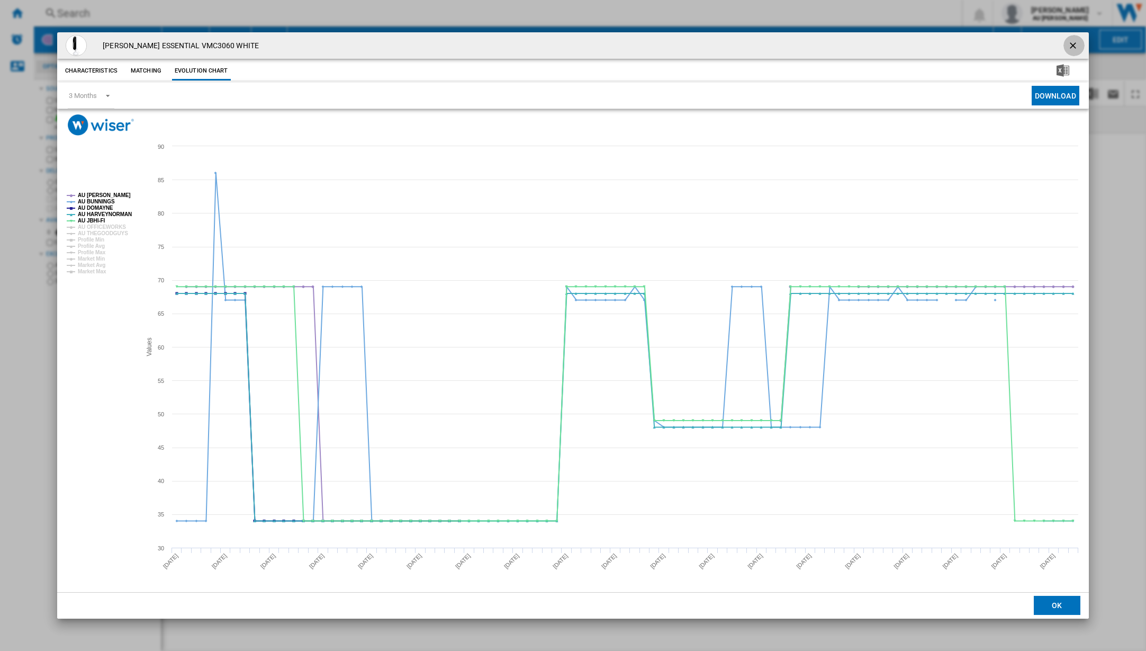
click at [1071, 46] on ng-md-icon "getI18NText('BUTTONS.CLOSE_DIALOG')" at bounding box center [1074, 46] width 13 height 13
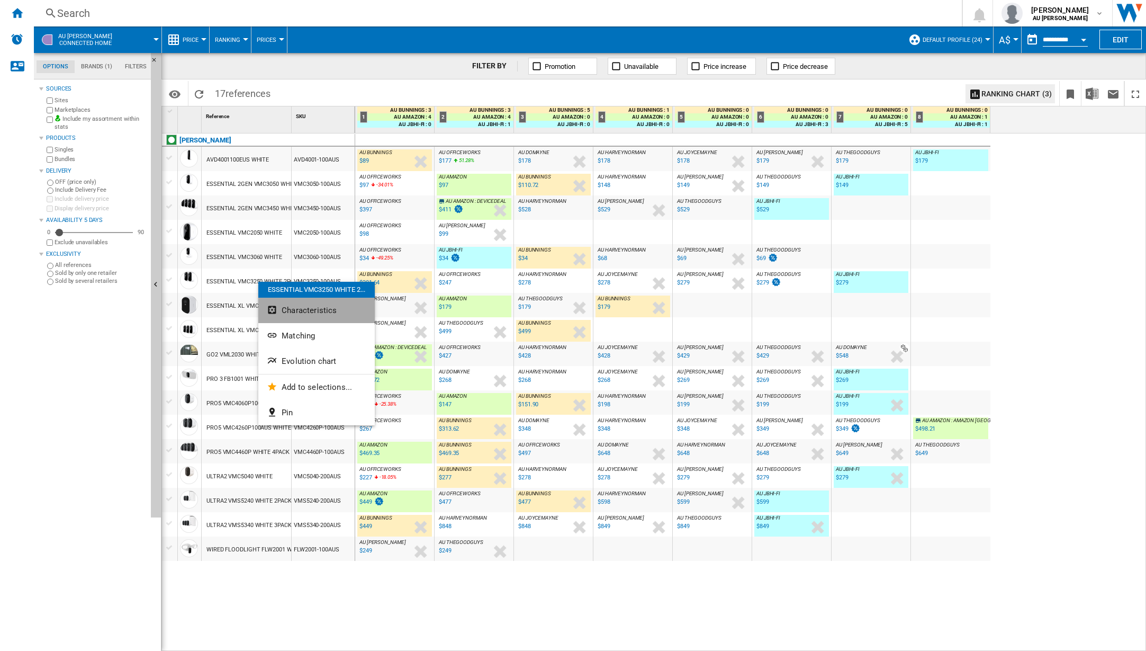
click at [315, 311] on span "Characteristics" at bounding box center [309, 311] width 55 height 10
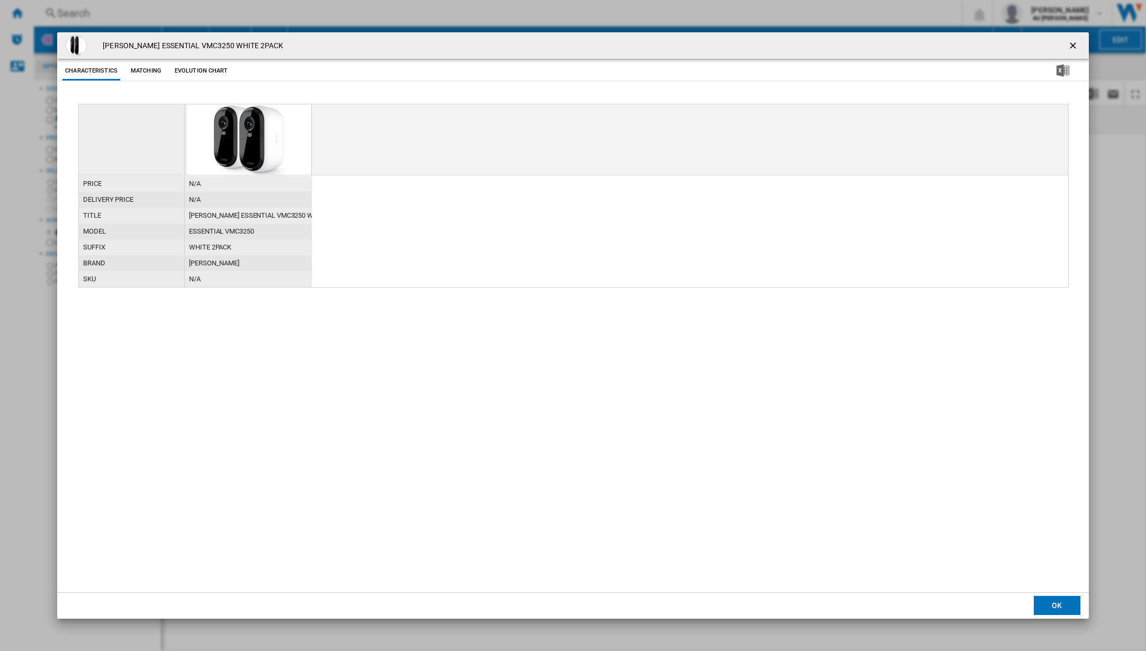
click at [152, 67] on button "Matching" at bounding box center [146, 70] width 47 height 19
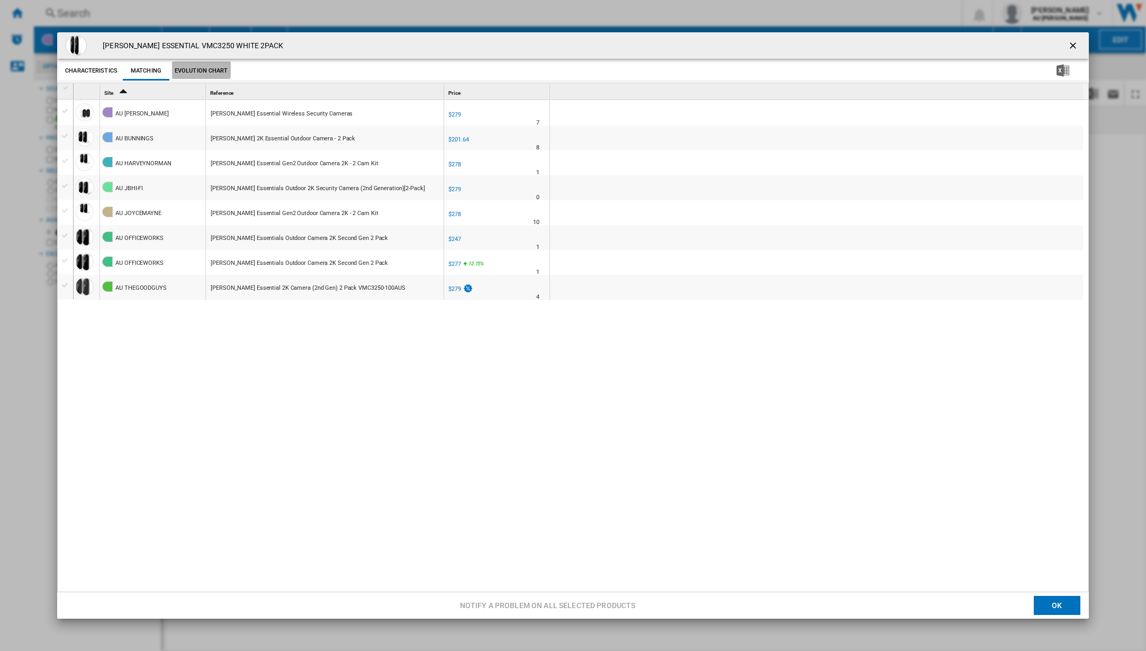
click at [199, 69] on button "Evolution chart" at bounding box center [201, 70] width 59 height 19
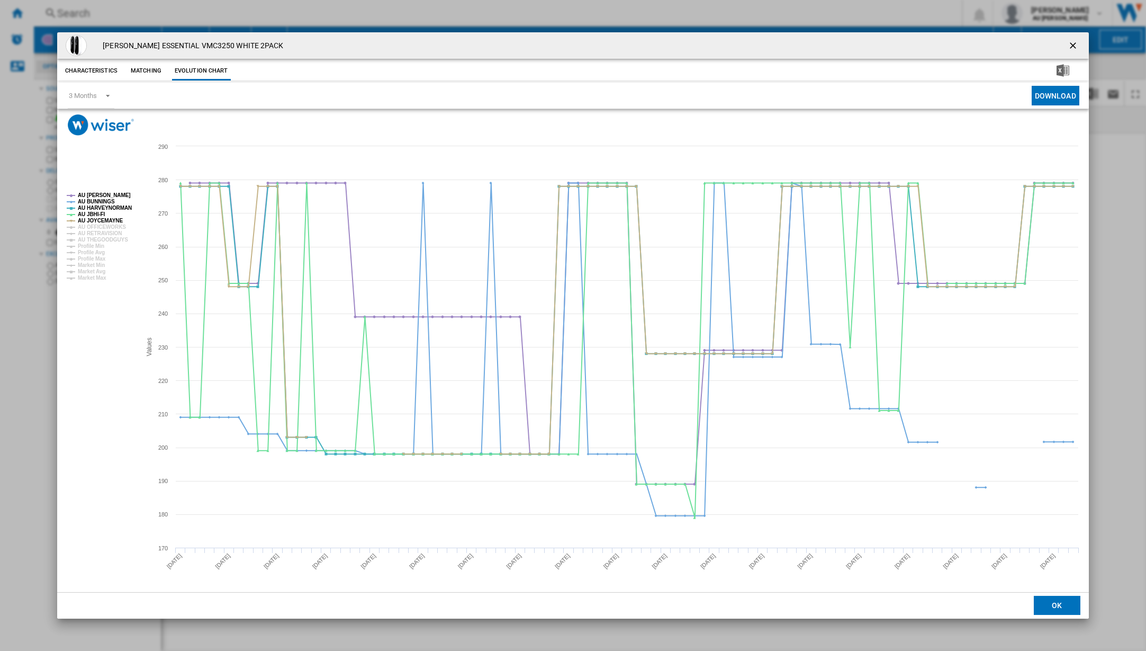
click at [1075, 45] on ng-md-icon "getI18NText('BUTTONS.CLOSE_DIALOG')" at bounding box center [1074, 46] width 13 height 13
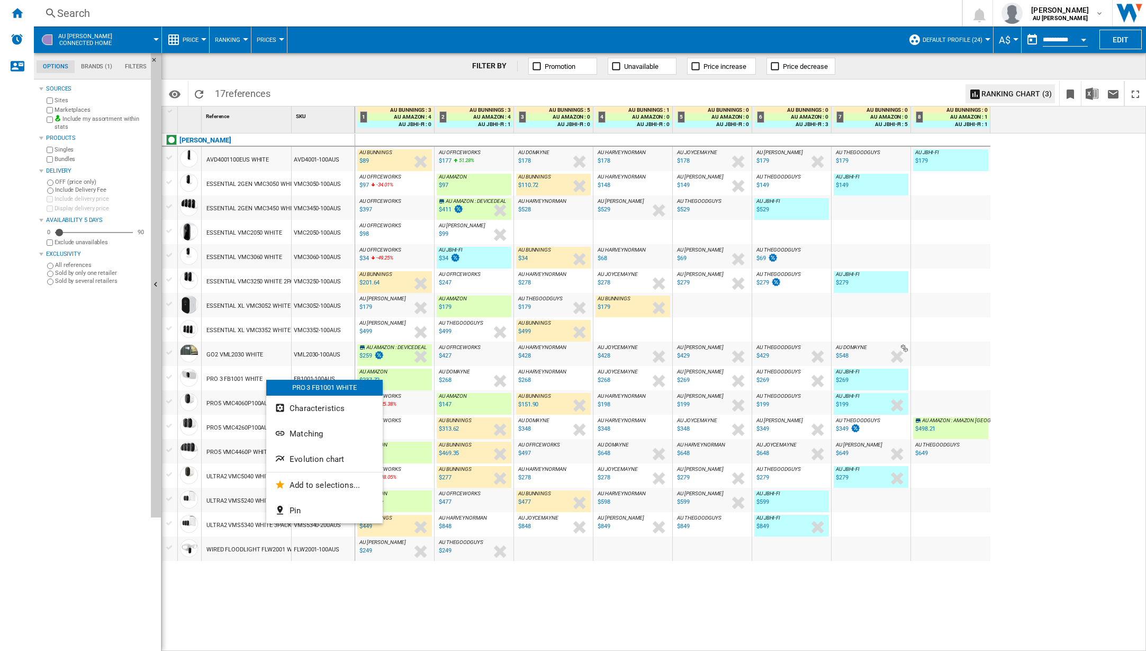
click at [337, 430] on button "Matching" at bounding box center [324, 433] width 116 height 25
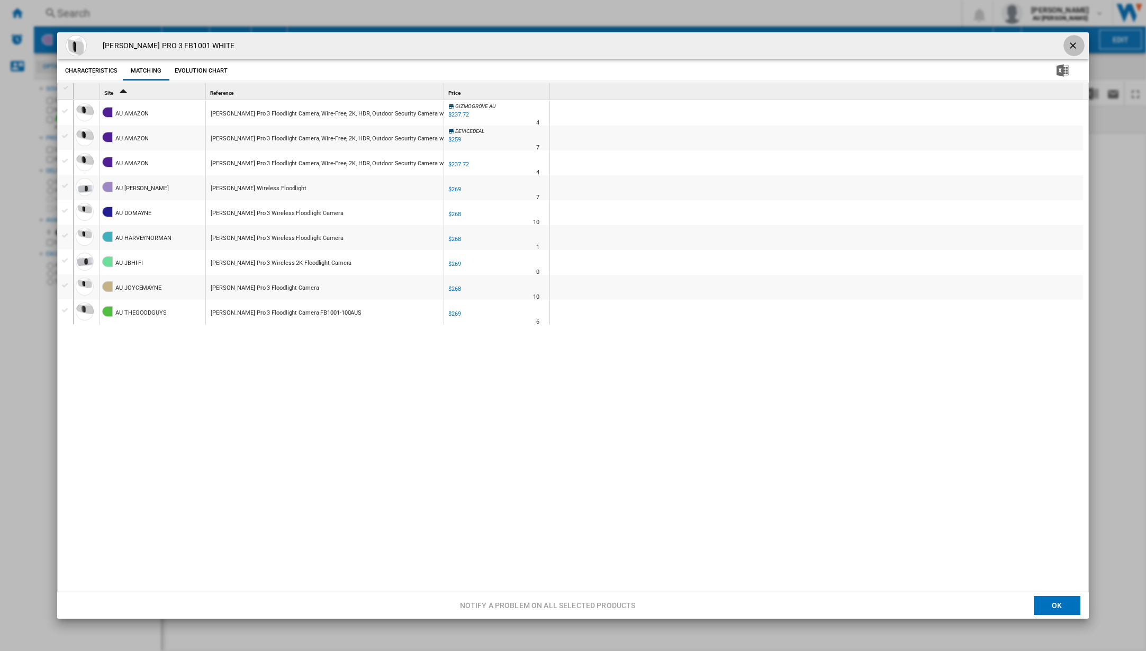
click at [1078, 45] on ng-md-icon "getI18NText('BUTTONS.CLOSE_DIALOG')" at bounding box center [1074, 46] width 13 height 13
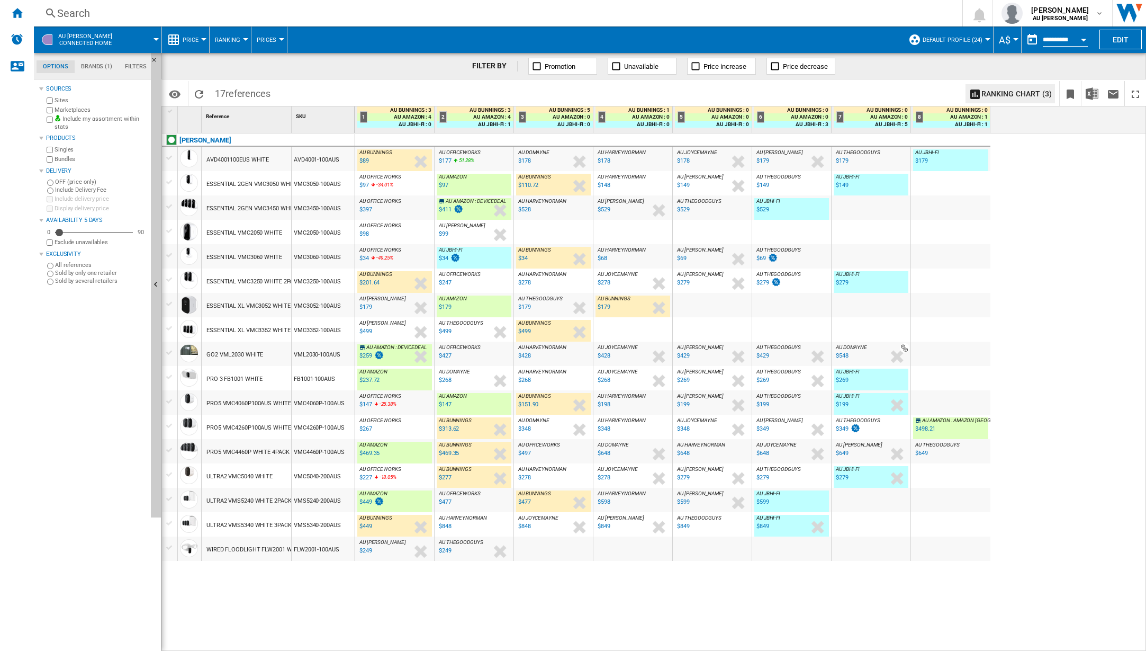
click at [237, 426] on div "PRO5 VMC4260P100AUS WHITE 2PACK" at bounding box center [258, 428] width 103 height 24
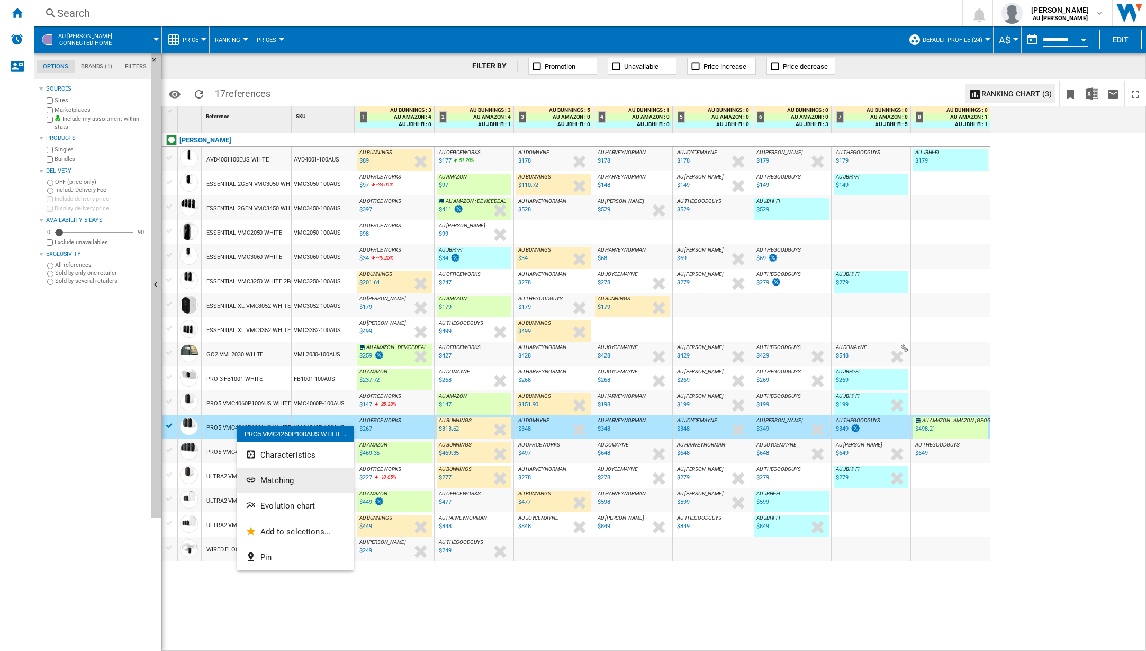
click at [289, 478] on span "Matching" at bounding box center [277, 480] width 33 height 10
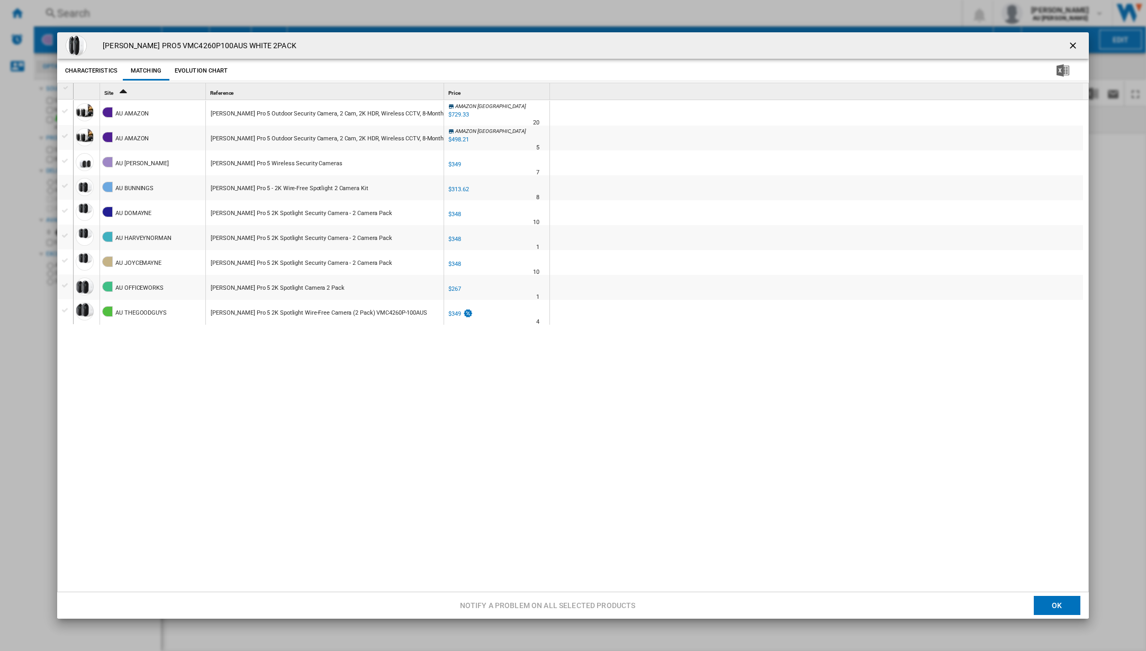
click at [488, 105] on span "AMAZON [GEOGRAPHIC_DATA]" at bounding box center [490, 106] width 71 height 6
click at [402, 109] on div "[PERSON_NAME] Pro 5 Outdoor Security Camera, 2 Cam, 2K HDR, Wireless CCTV, 8-Mo…" at bounding box center [507, 114] width 592 height 24
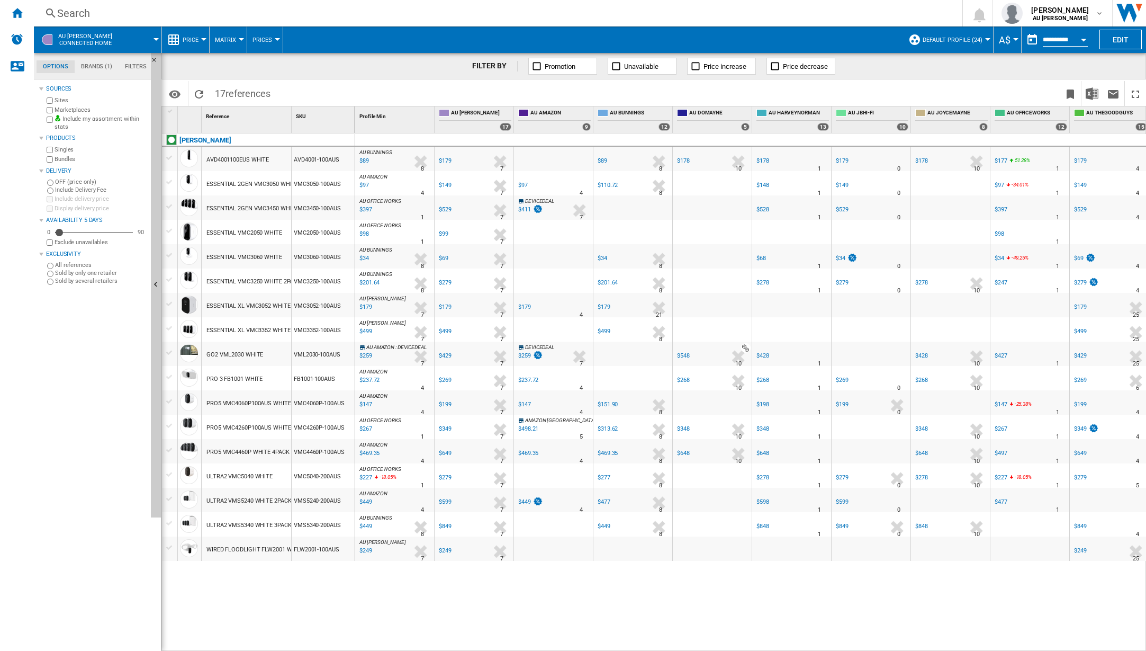
click at [248, 158] on div "AVD4001100EUS WHITE" at bounding box center [238, 160] width 62 height 24
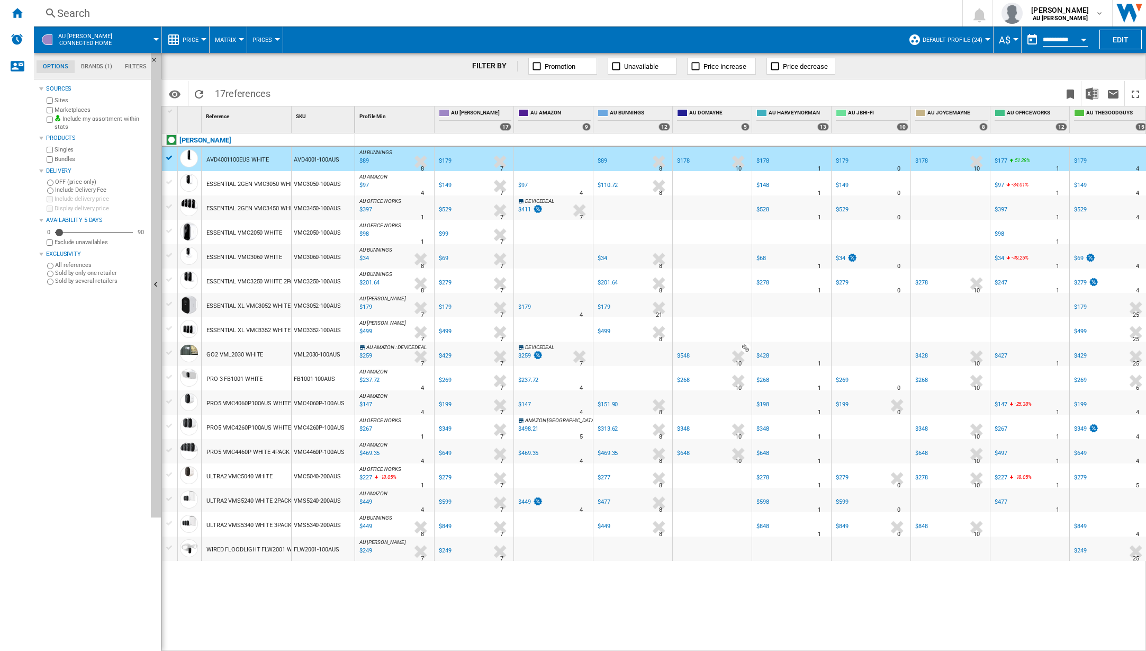
click at [248, 158] on div "AVD4001100EUS WHITE" at bounding box center [238, 160] width 62 height 24
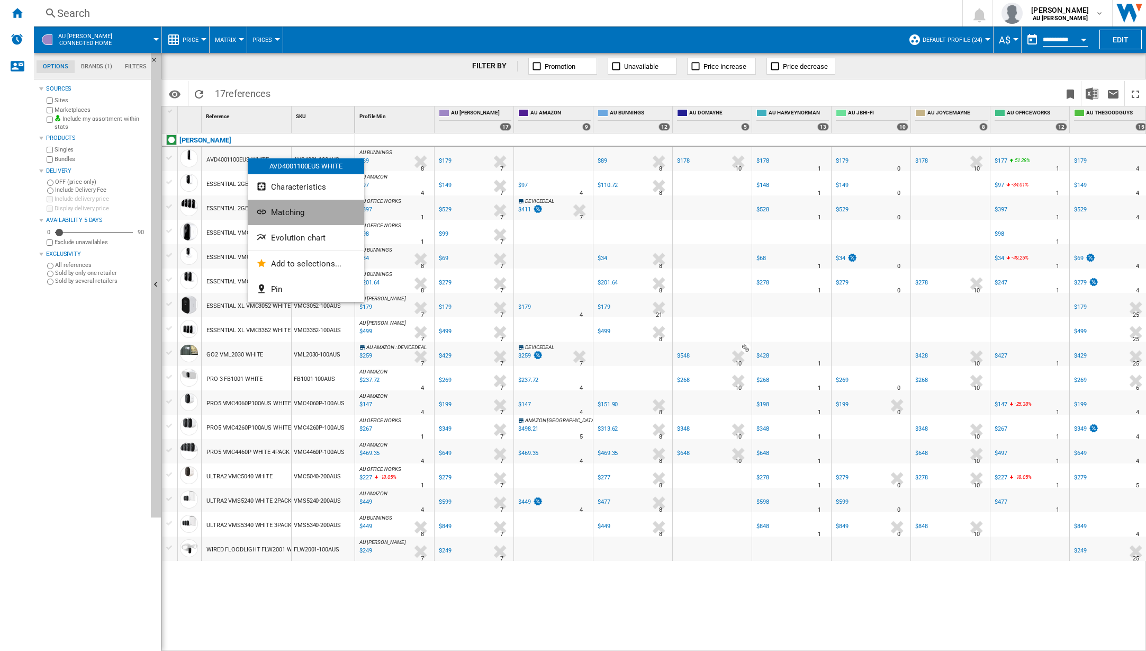
click at [288, 210] on span "Matching" at bounding box center [287, 213] width 33 height 10
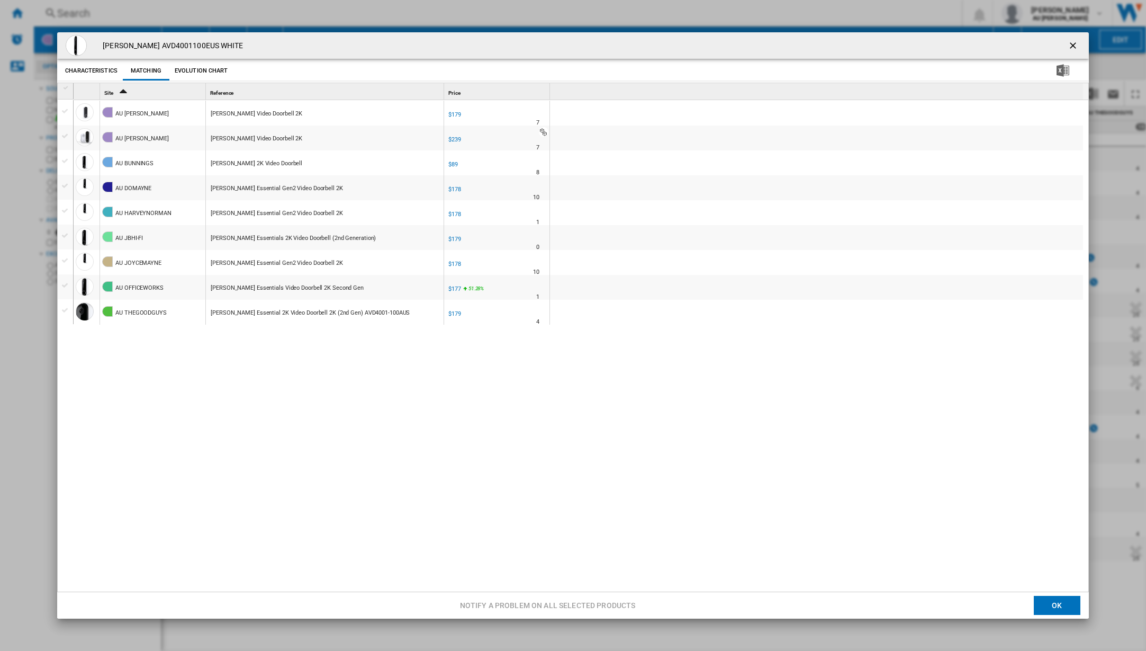
click at [1074, 47] on ng-md-icon "getI18NText('BUTTONS.CLOSE_DIALOG')" at bounding box center [1074, 46] width 13 height 13
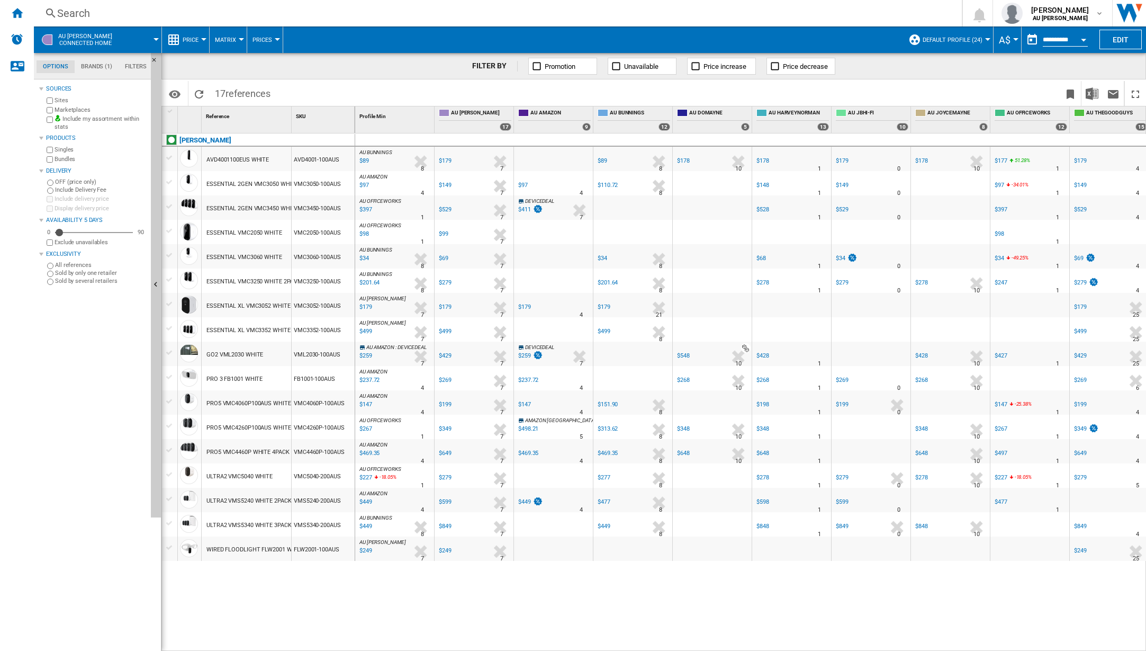
click at [262, 472] on div "ULTRA2 VMC5040 WHITE" at bounding box center [240, 476] width 66 height 24
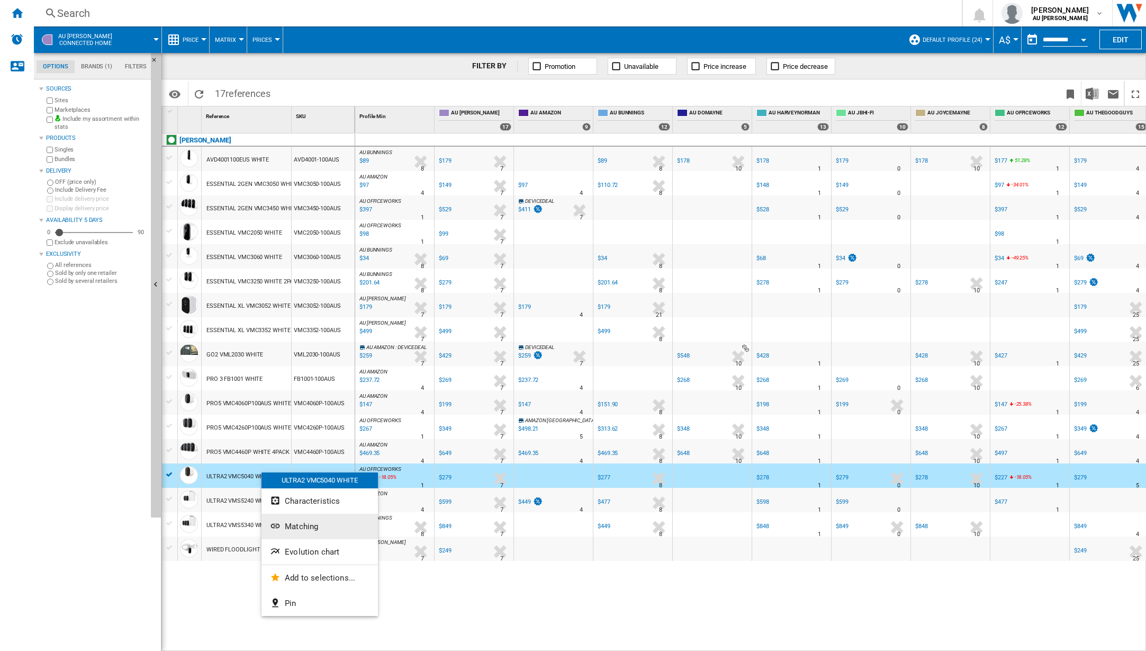
click at [329, 523] on button "Matching" at bounding box center [320, 526] width 116 height 25
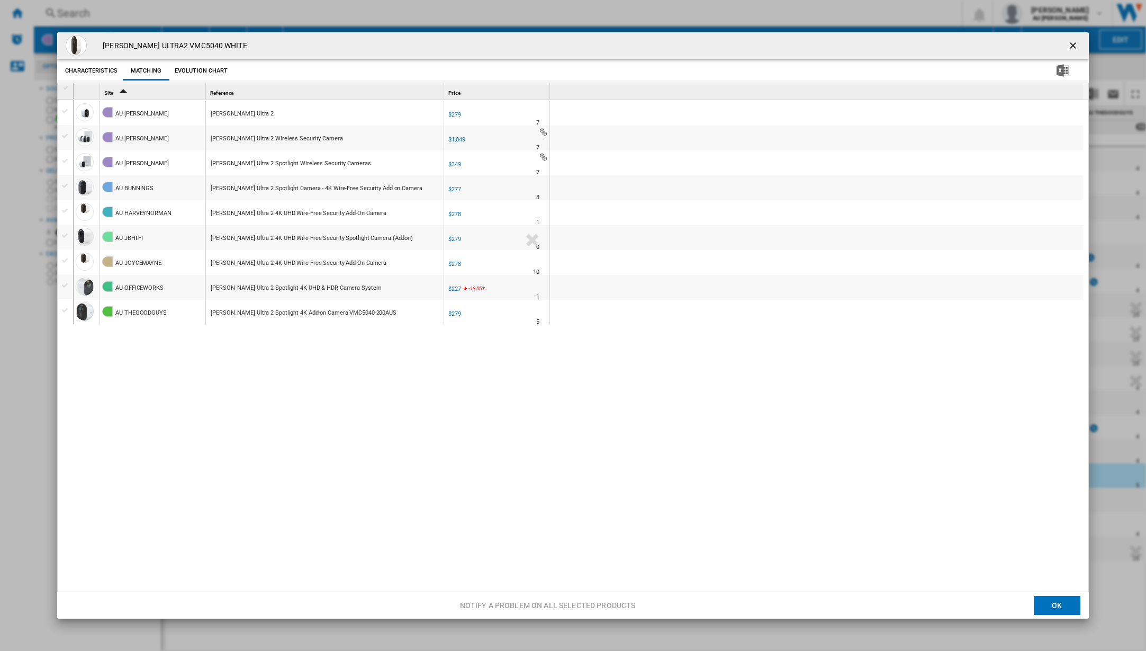
click at [548, 131] on div "Product popup" at bounding box center [497, 132] width 101 height 10
click at [544, 133] on div "Product popup" at bounding box center [497, 132] width 101 height 10
click at [1072, 46] on ng-md-icon "getI18NText('BUTTONS.CLOSE_DIALOG')" at bounding box center [1074, 46] width 13 height 13
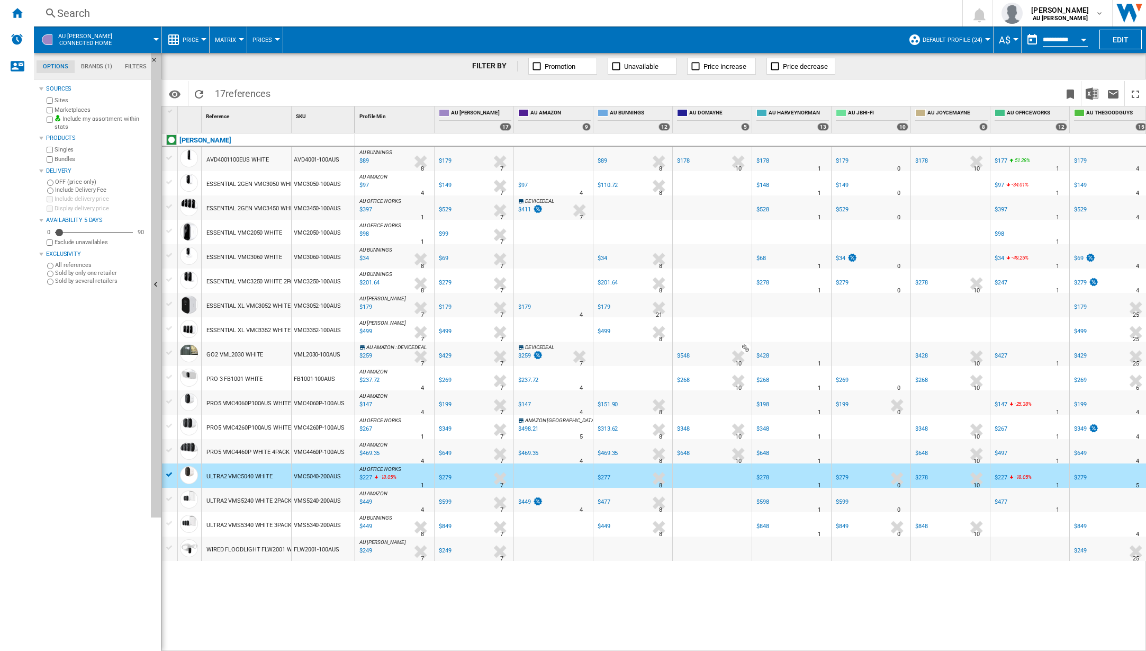
click at [557, 268] on div at bounding box center [553, 256] width 79 height 24
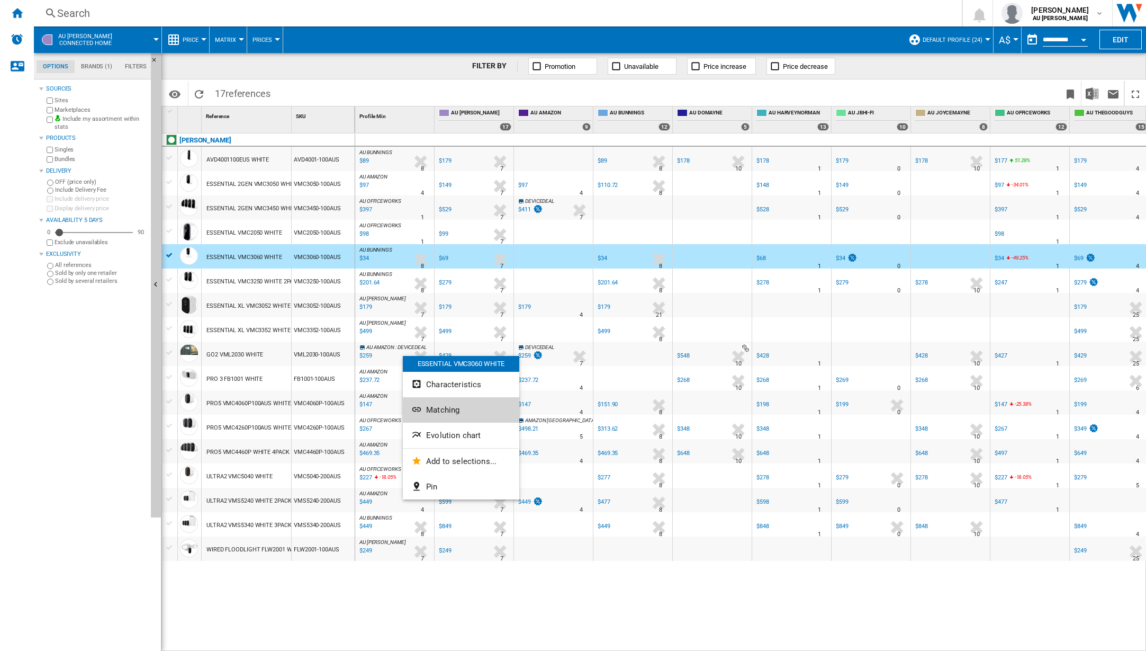
click at [466, 414] on button "Matching" at bounding box center [461, 409] width 116 height 25
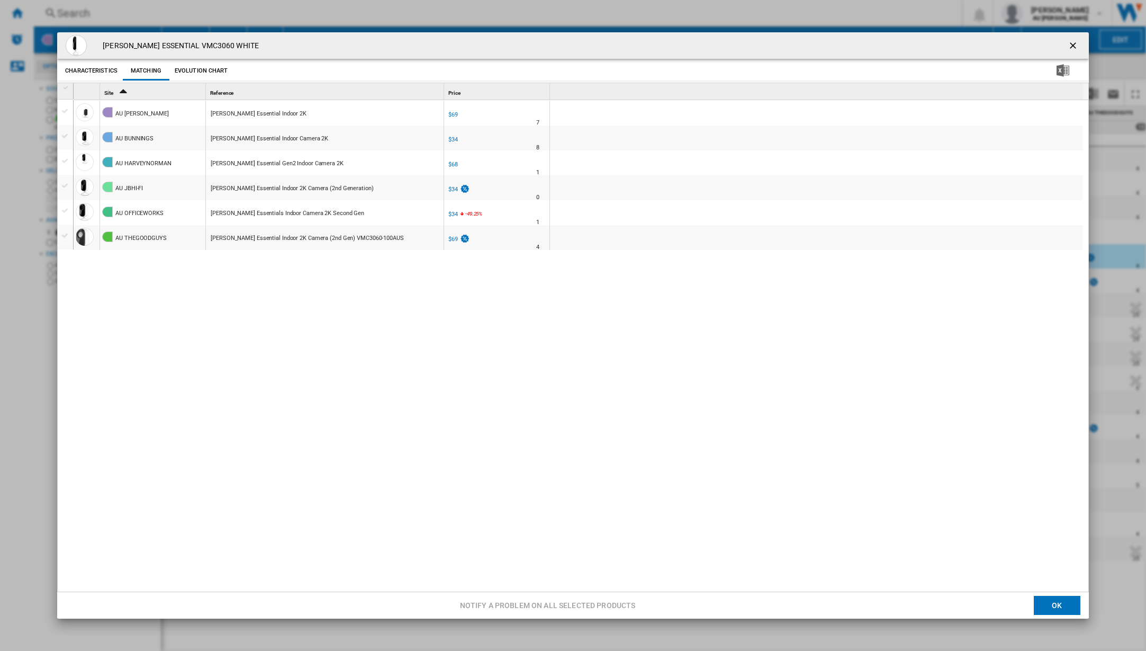
click at [1076, 47] on ng-md-icon "getI18NText('BUTTONS.CLOSE_DIALOG')" at bounding box center [1074, 46] width 13 height 13
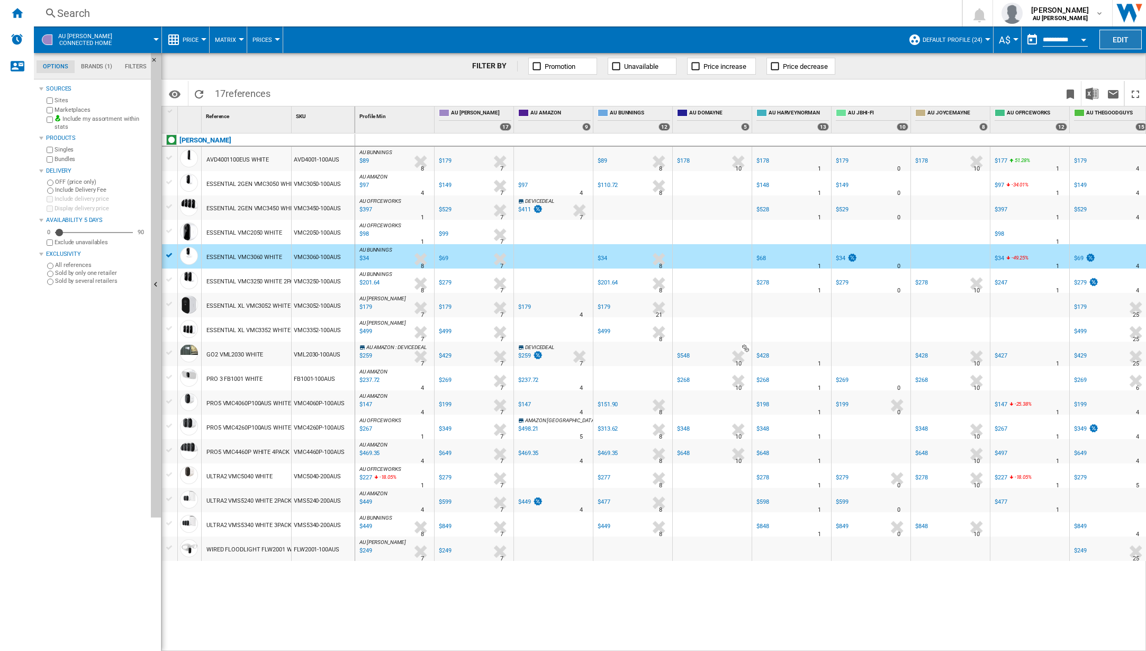
click at [1118, 37] on button "Edit" at bounding box center [1121, 40] width 42 height 20
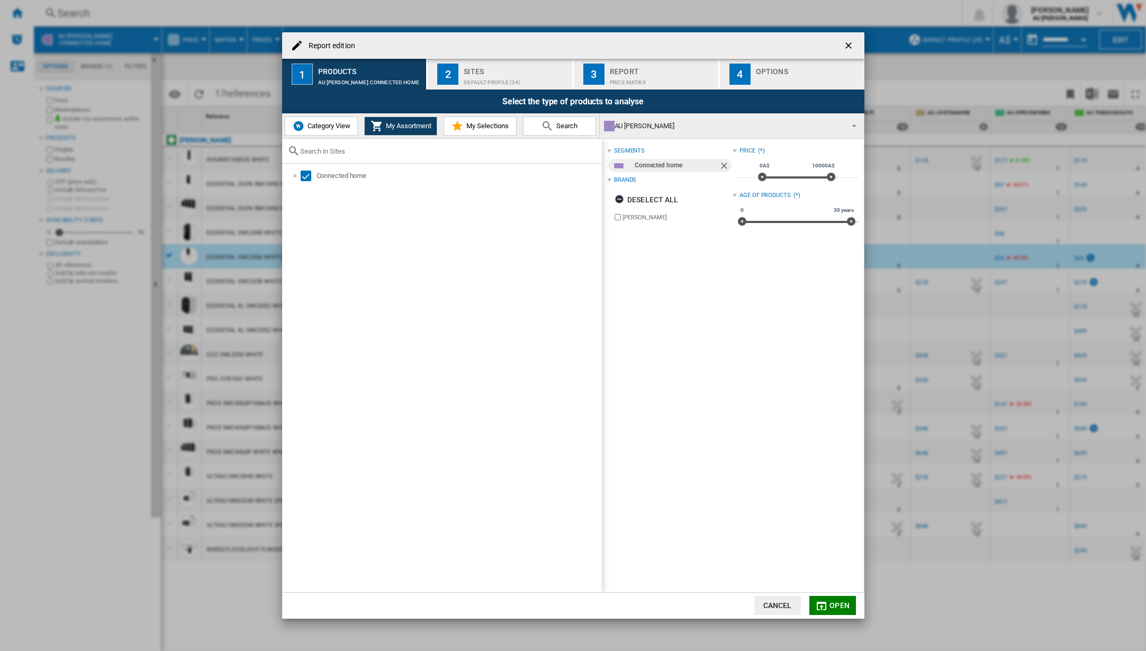
click at [510, 77] on div "Default profile (24)" at bounding box center [516, 79] width 104 height 11
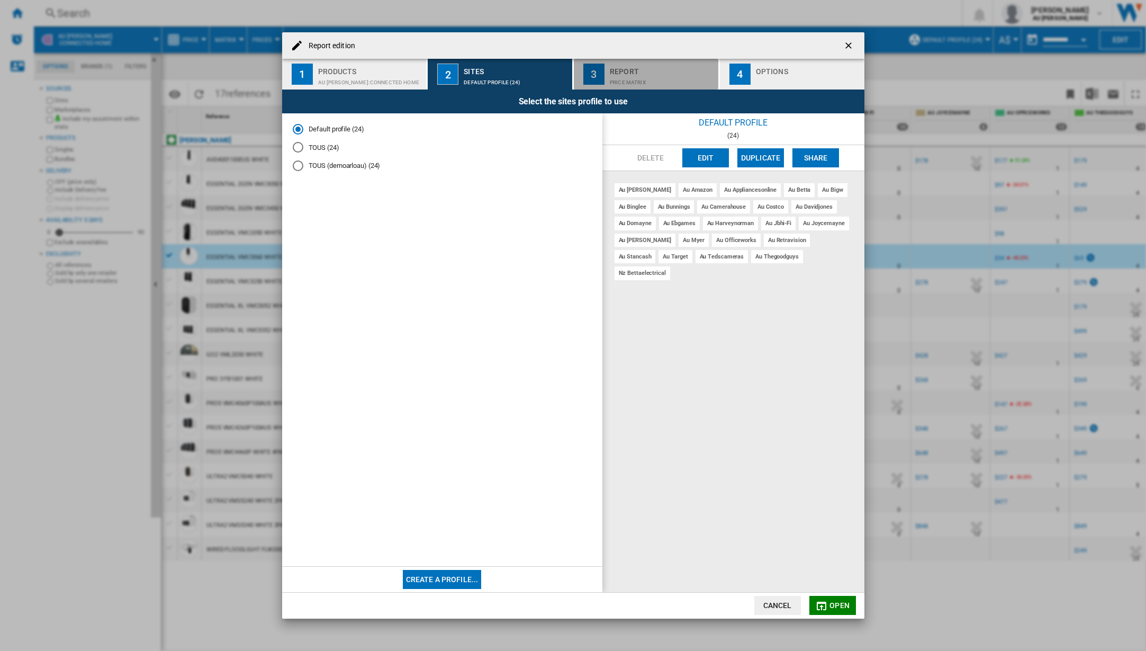
click at [643, 62] on button "3 Report Price Matrix" at bounding box center [647, 74] width 146 height 31
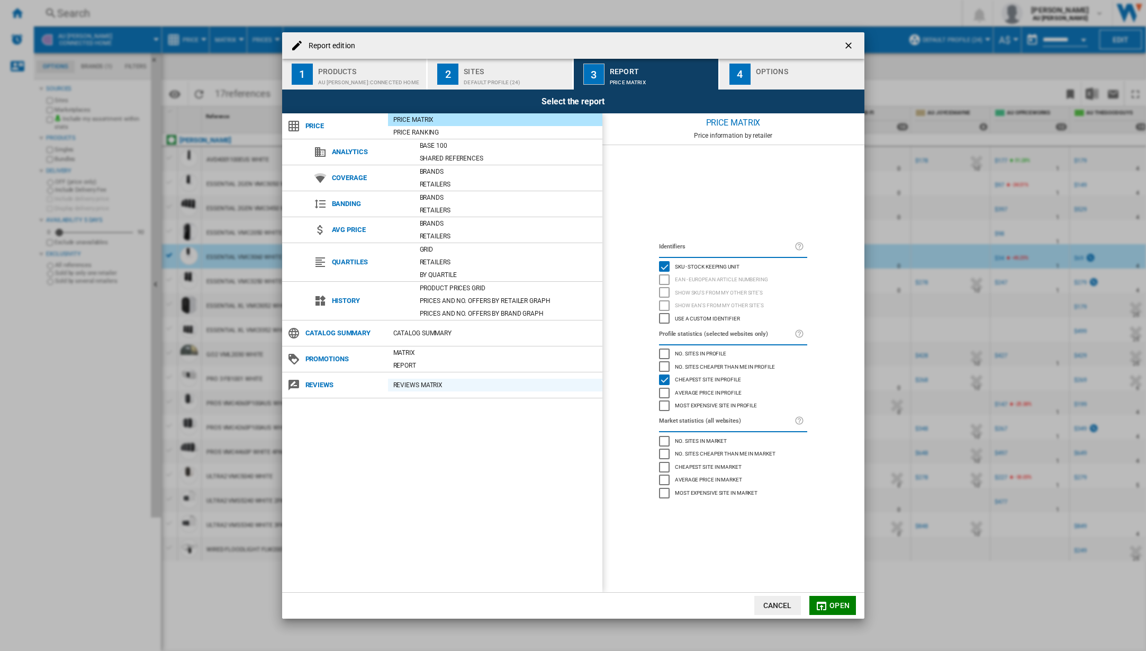
click at [430, 382] on div "REVIEWS Matrix" at bounding box center [495, 385] width 214 height 11
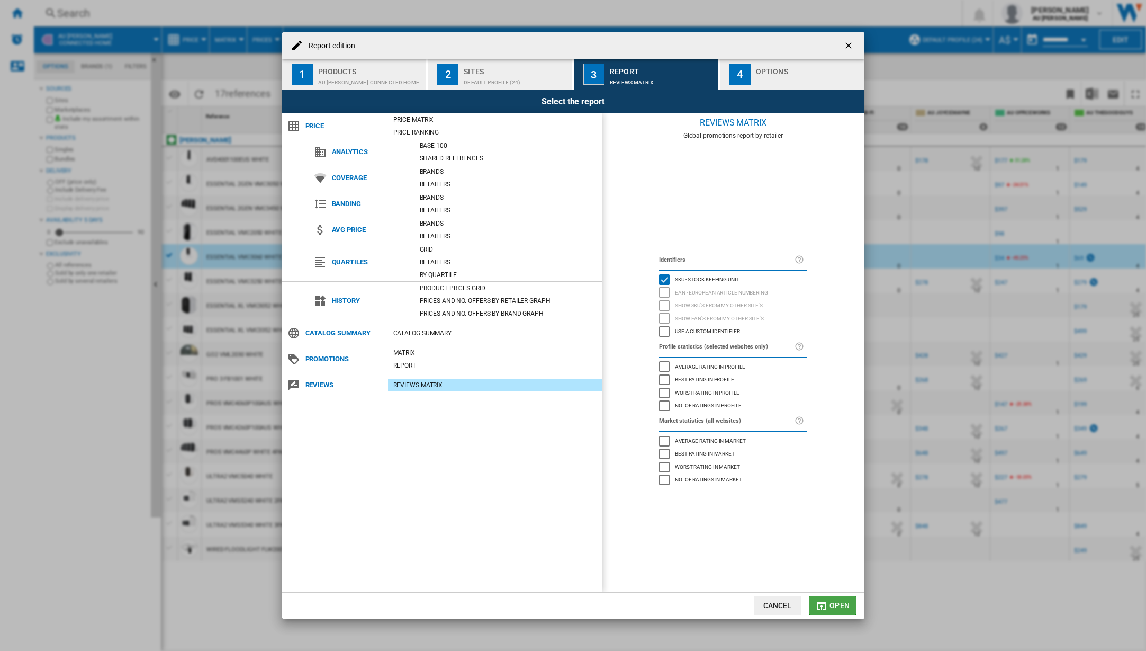
click at [838, 603] on span "Open" at bounding box center [840, 605] width 20 height 8
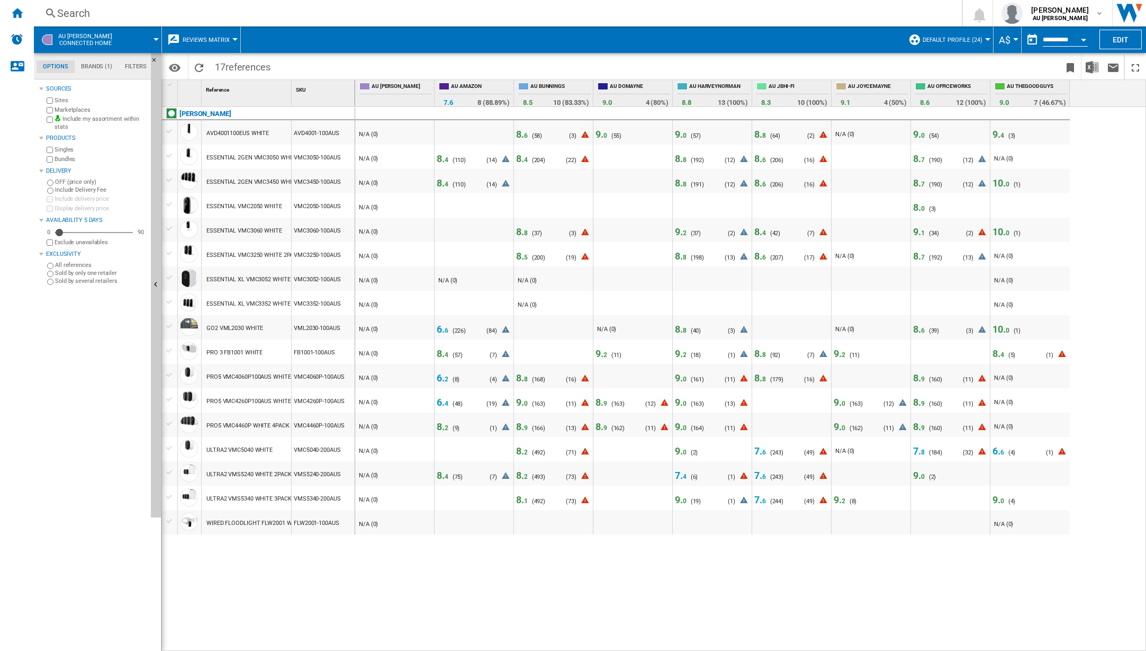
click at [207, 41] on span "Reviews Matrix" at bounding box center [206, 40] width 47 height 7
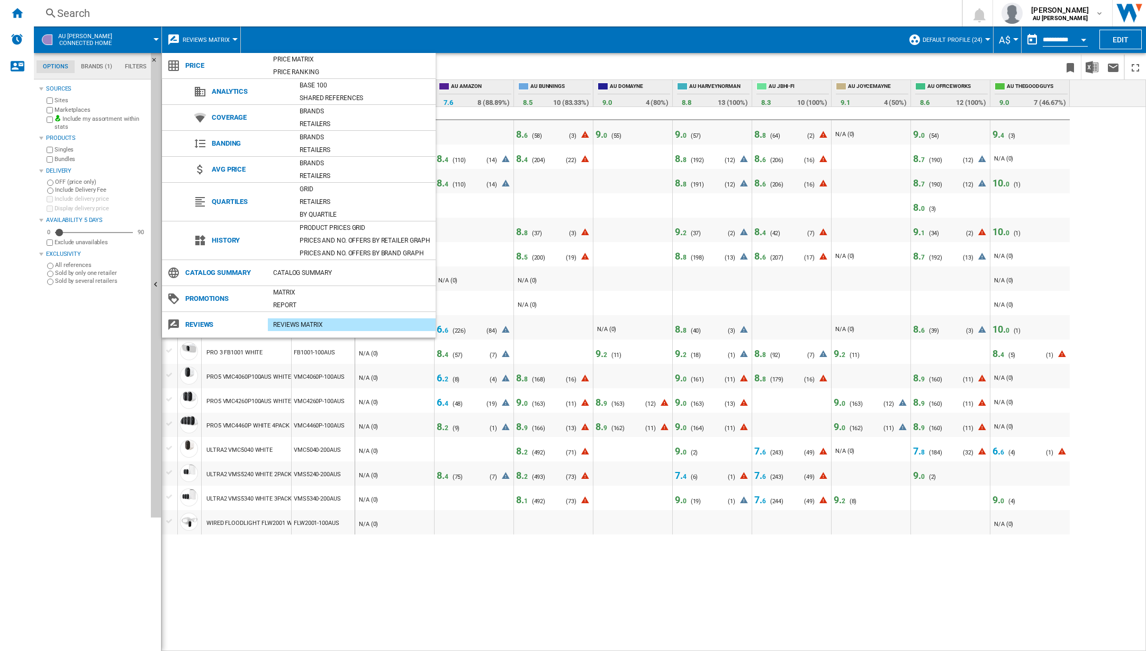
click at [227, 112] on span "Coverage" at bounding box center [251, 117] width 88 height 15
click at [227, 114] on span "Coverage" at bounding box center [251, 117] width 88 height 15
click at [317, 108] on div "Brands" at bounding box center [364, 111] width 141 height 11
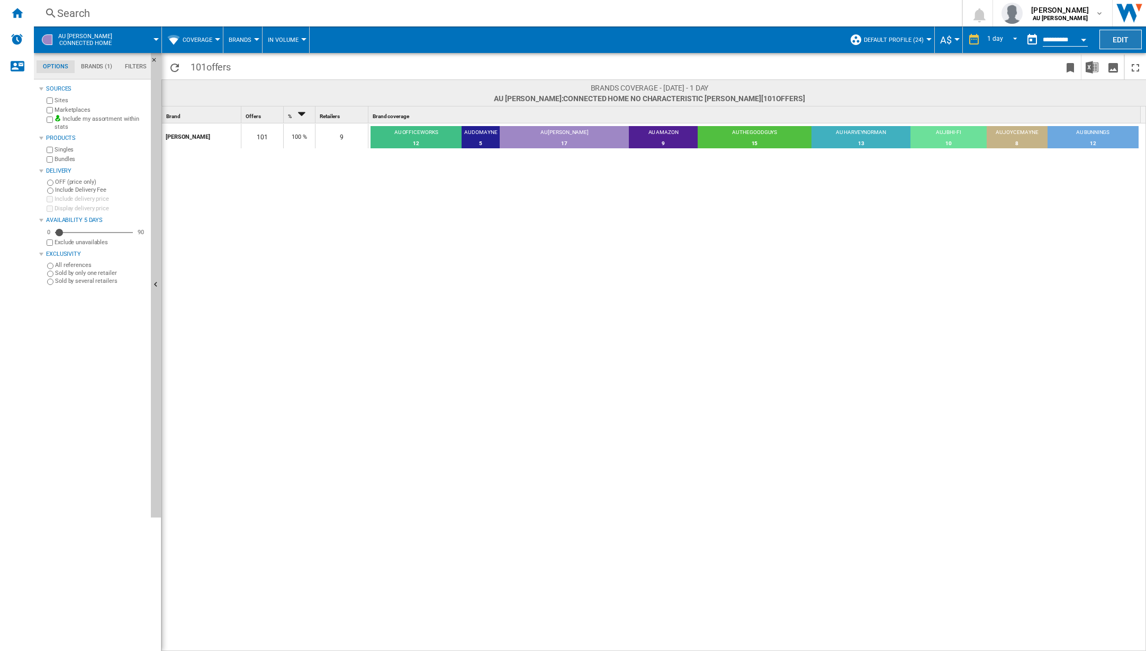
click at [1112, 36] on button "Edit" at bounding box center [1121, 40] width 42 height 20
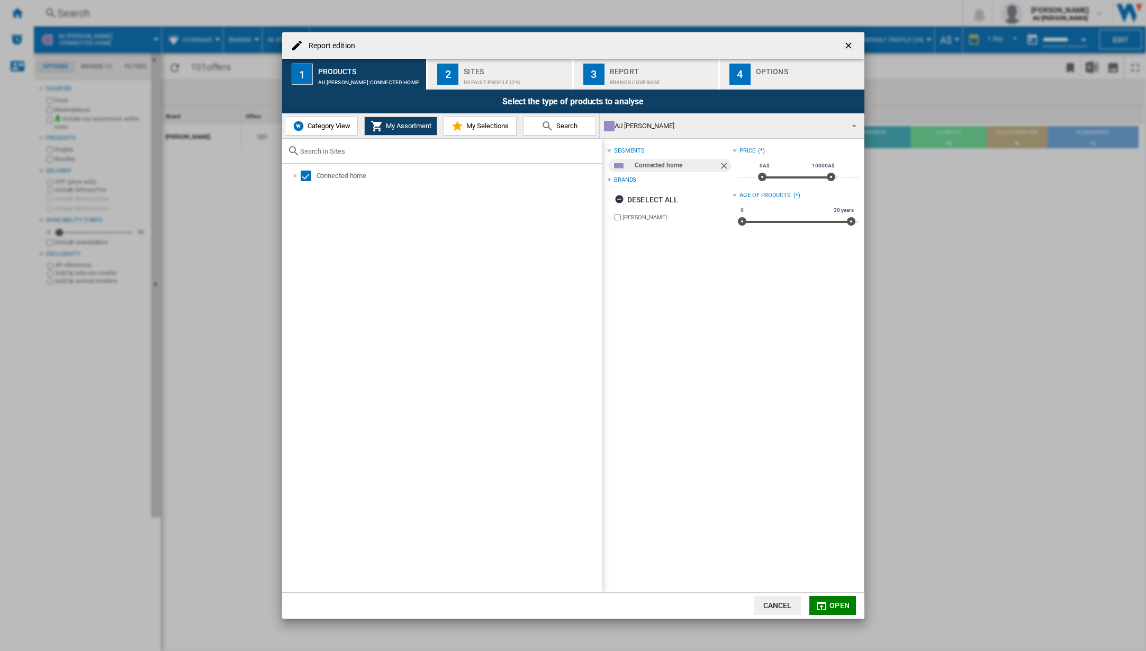
click at [320, 122] on span "Category View" at bounding box center [328, 126] width 46 height 8
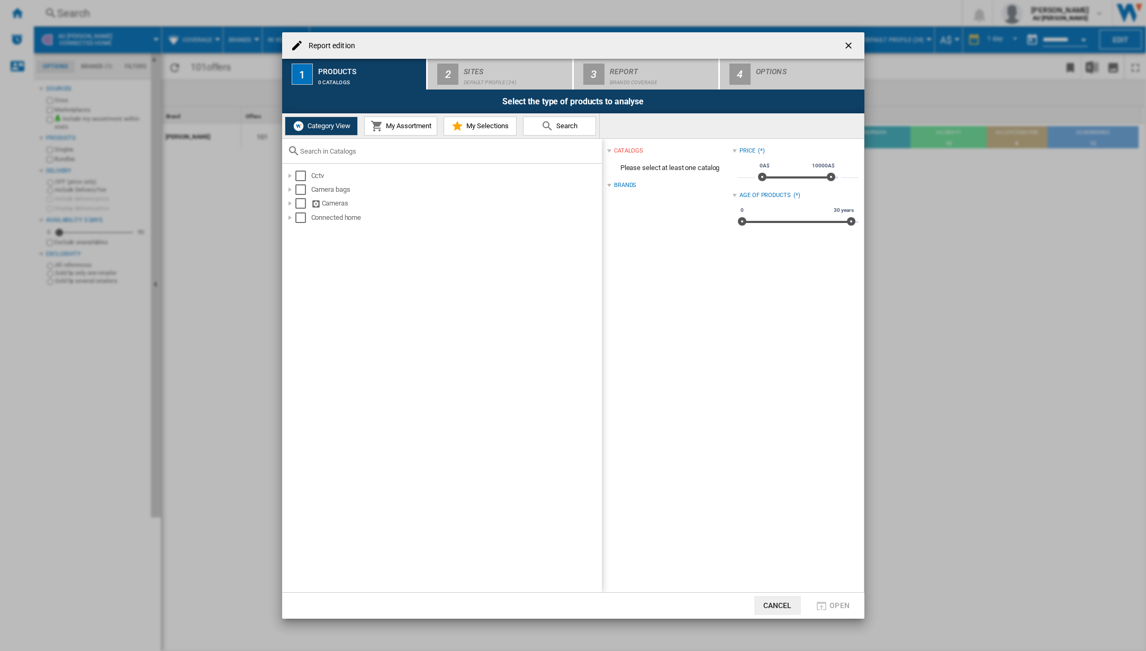
click at [475, 125] on span "My Selections" at bounding box center [486, 126] width 45 height 8
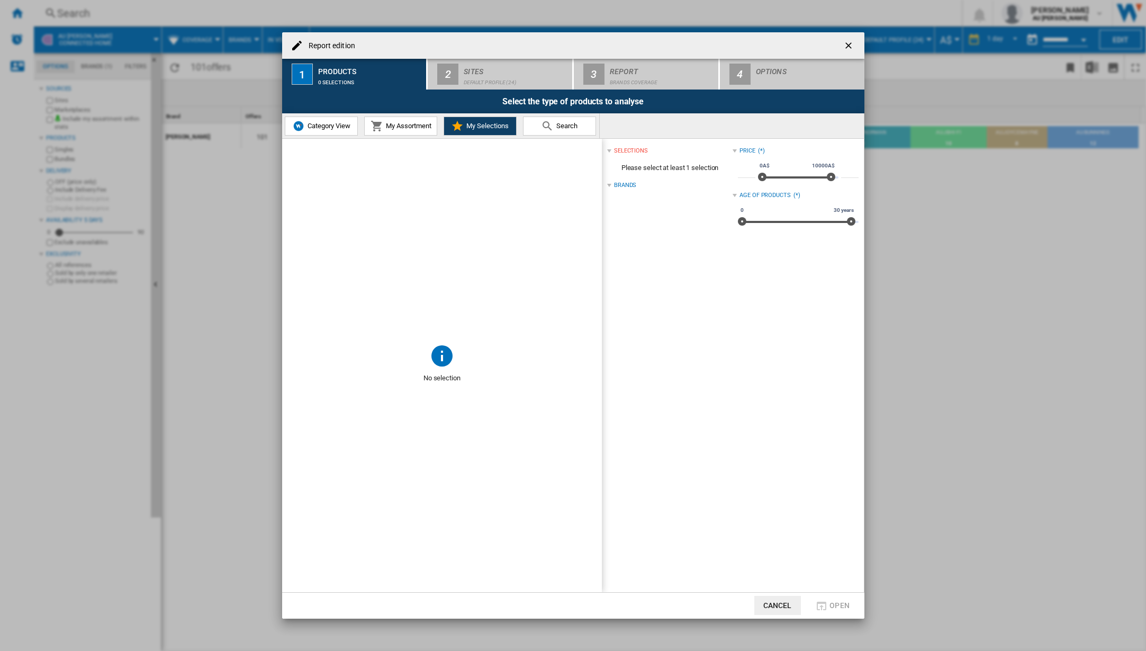
click at [400, 121] on button "My Assortment" at bounding box center [400, 125] width 73 height 19
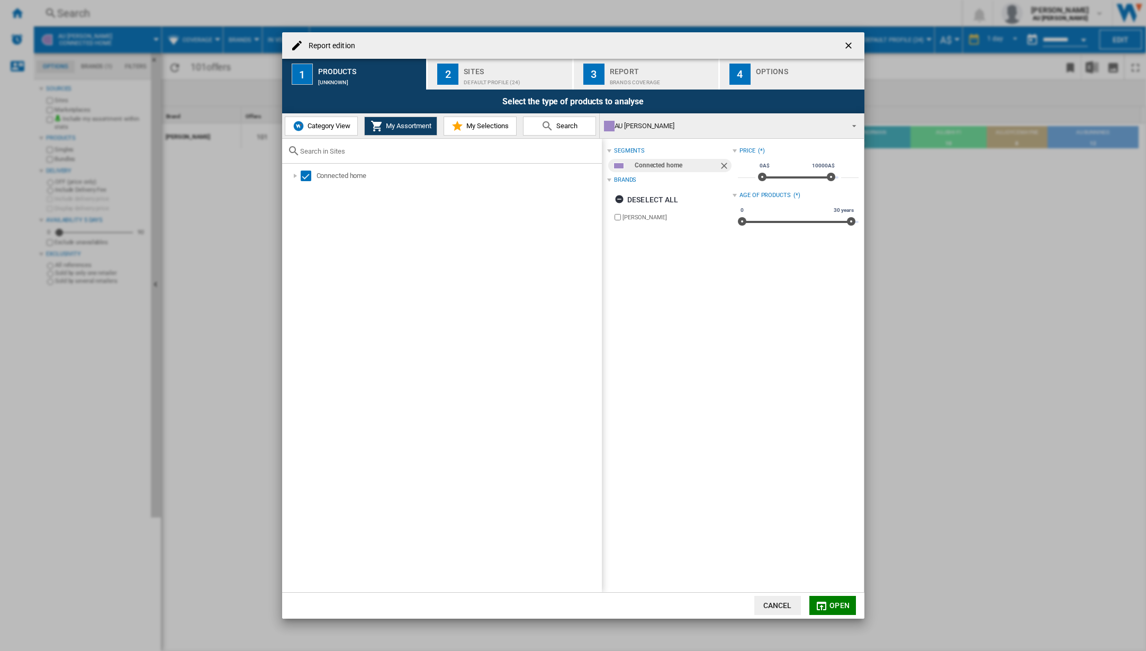
click at [331, 123] on span "Category View" at bounding box center [328, 126] width 46 height 8
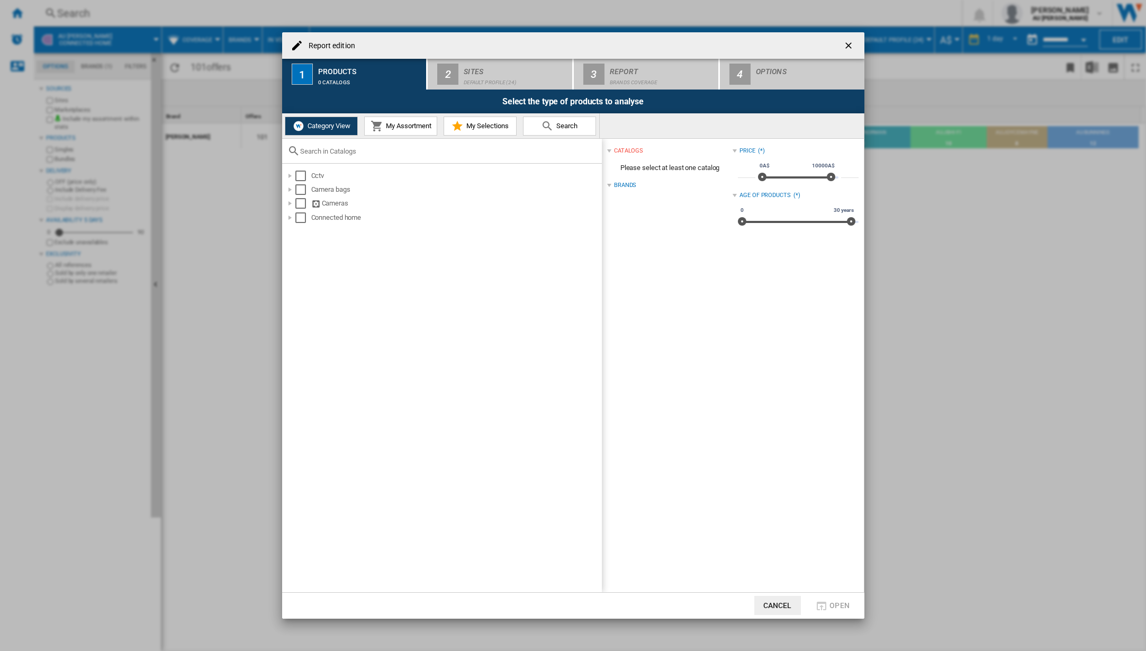
click at [626, 184] on div "Brands" at bounding box center [625, 185] width 22 height 8
click at [411, 127] on span "My Assortment" at bounding box center [407, 126] width 48 height 8
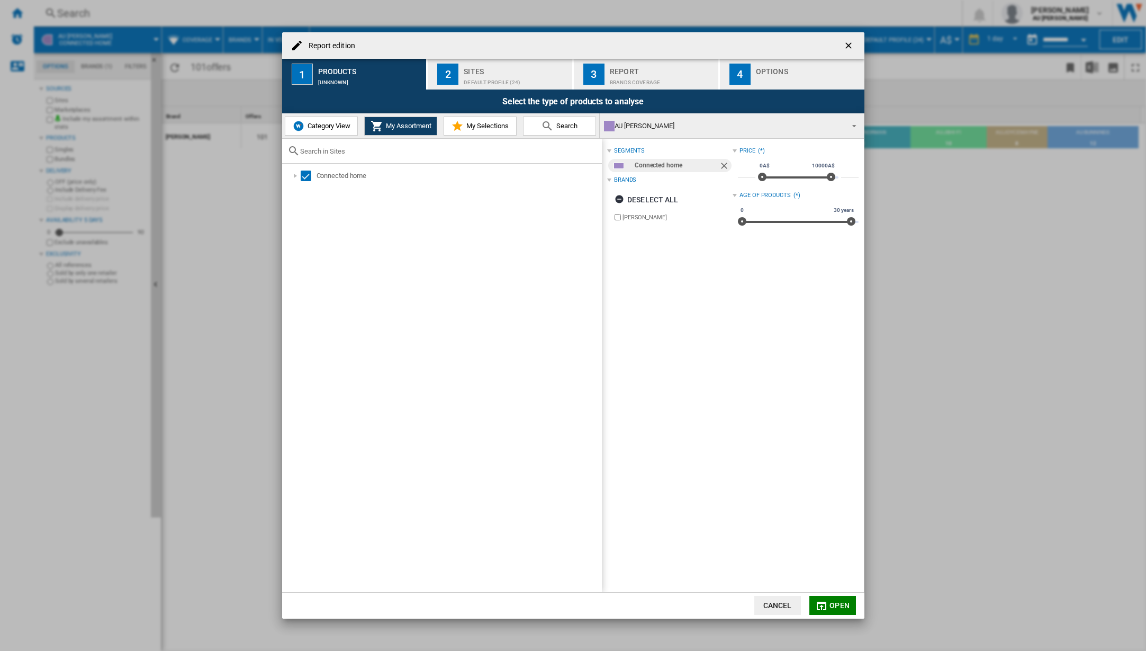
click at [317, 121] on button "Category View" at bounding box center [321, 125] width 73 height 19
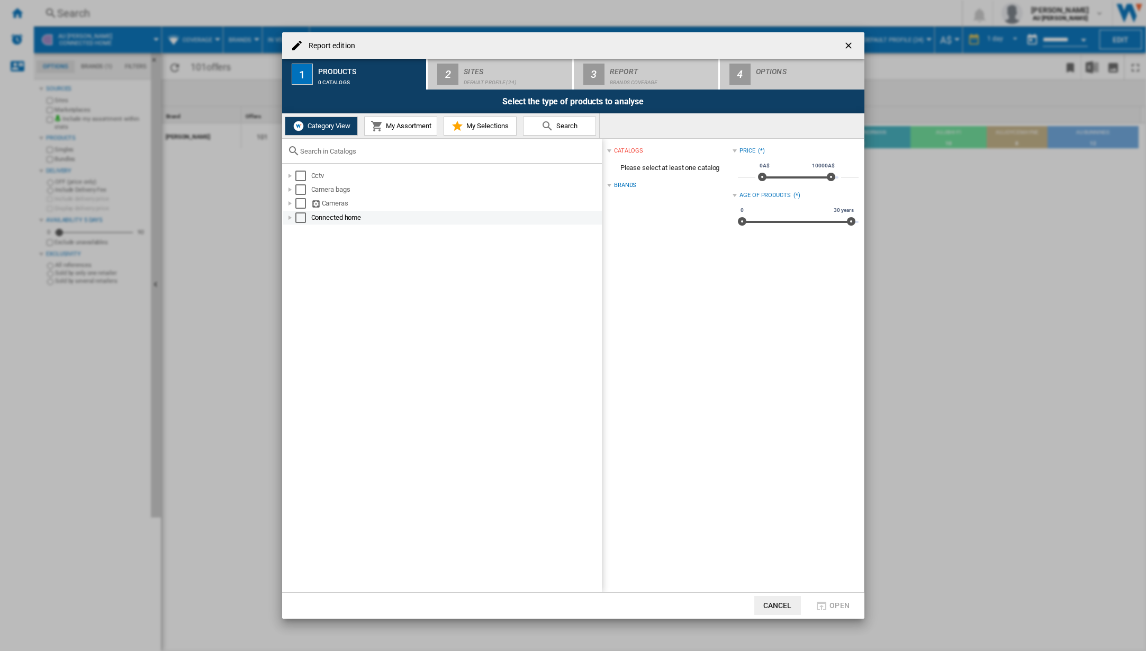
click at [292, 217] on div "Report edition ..." at bounding box center [290, 217] width 11 height 11
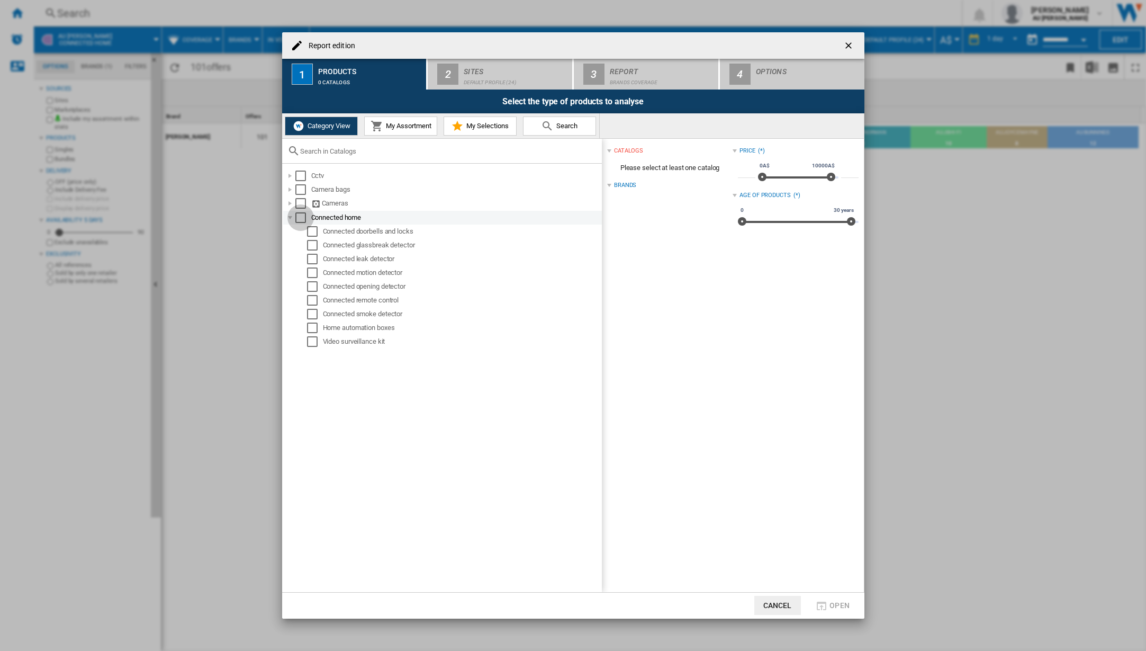
click at [303, 217] on div "Select" at bounding box center [300, 217] width 11 height 11
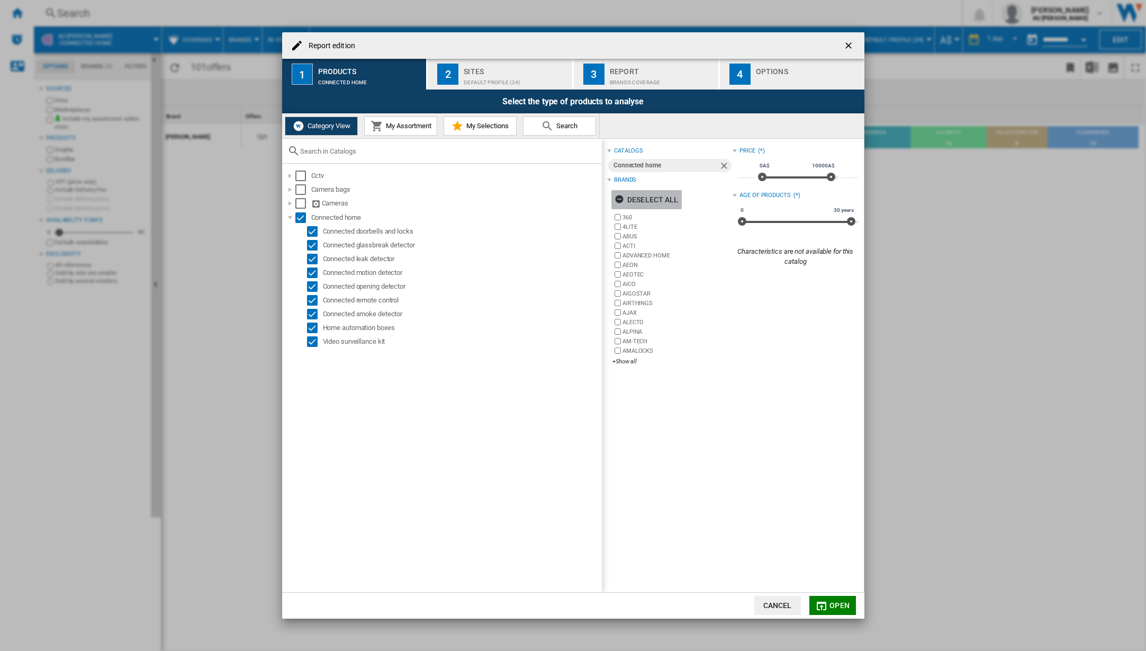
click at [622, 200] on ng-md-icon "Report edition ..." at bounding box center [621, 200] width 13 height 13
click at [622, 361] on div "+Show all" at bounding box center [673, 361] width 120 height 8
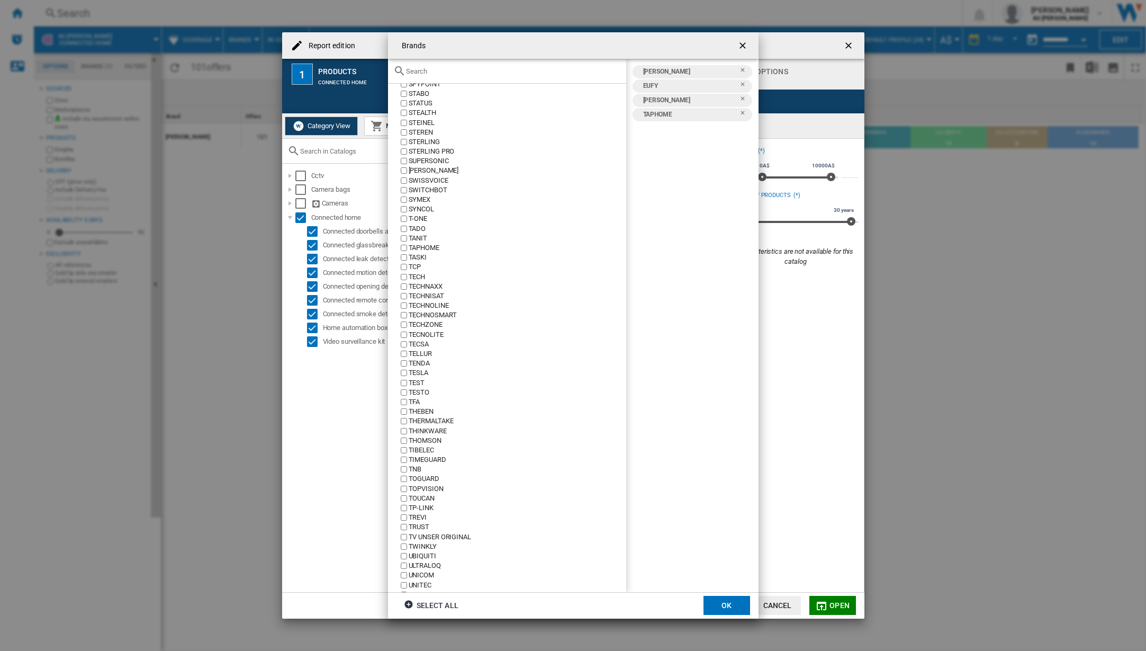
scroll to position [4400, 0]
click at [728, 602] on button "OK" at bounding box center [727, 605] width 47 height 19
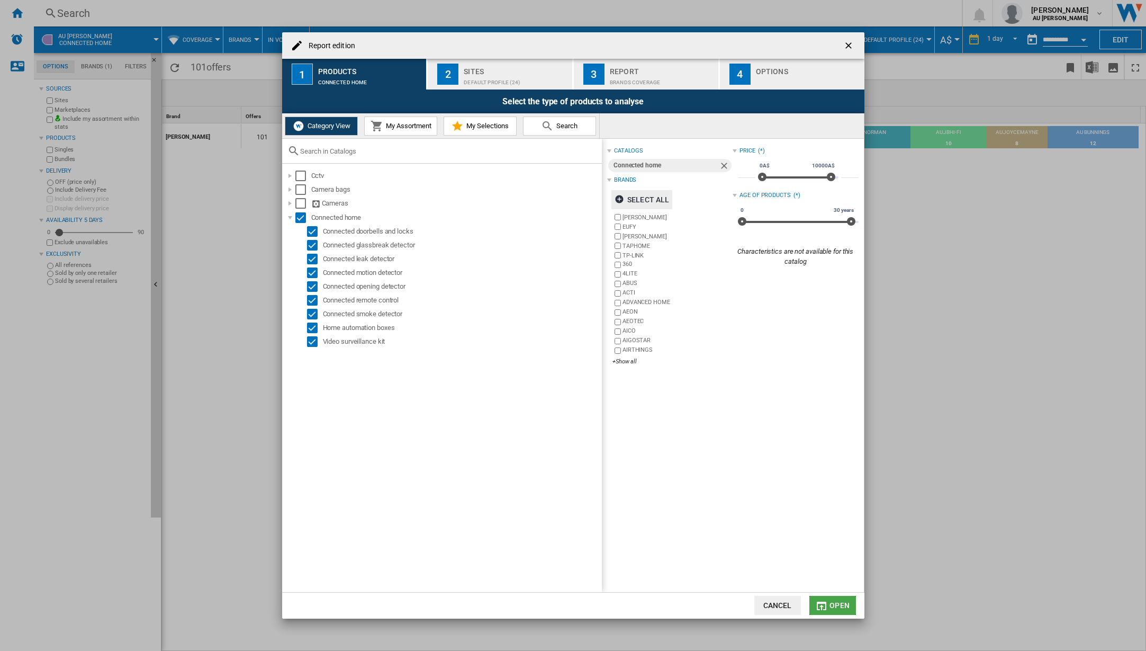
click at [830, 605] on span "Open" at bounding box center [840, 605] width 20 height 8
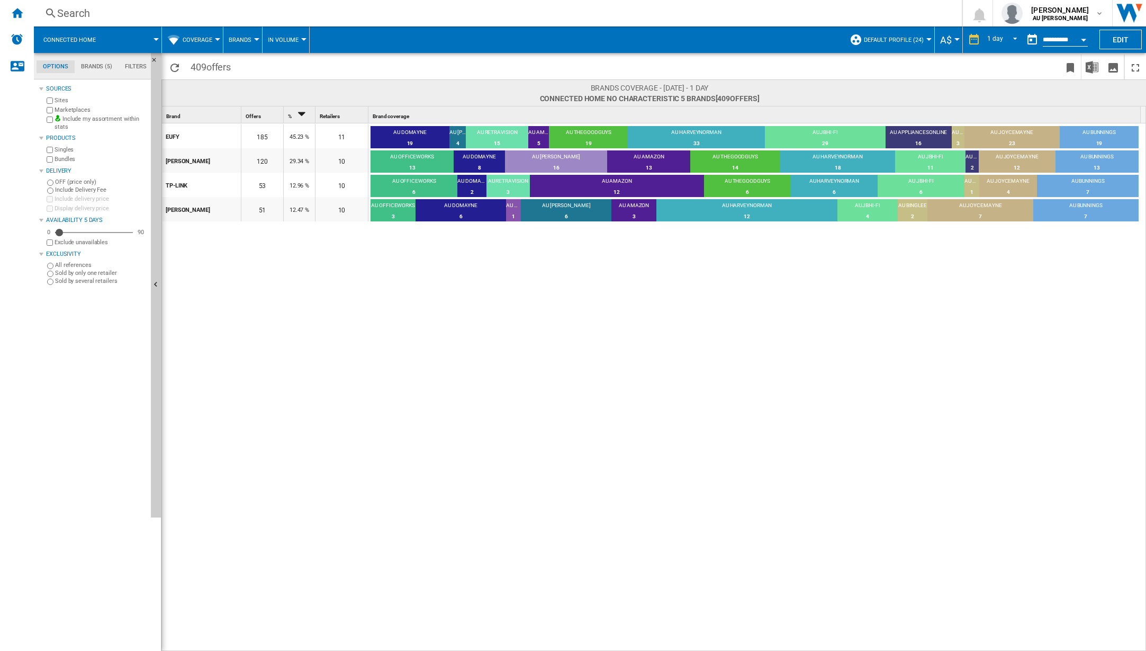
click at [195, 40] on span "Coverage" at bounding box center [198, 40] width 30 height 7
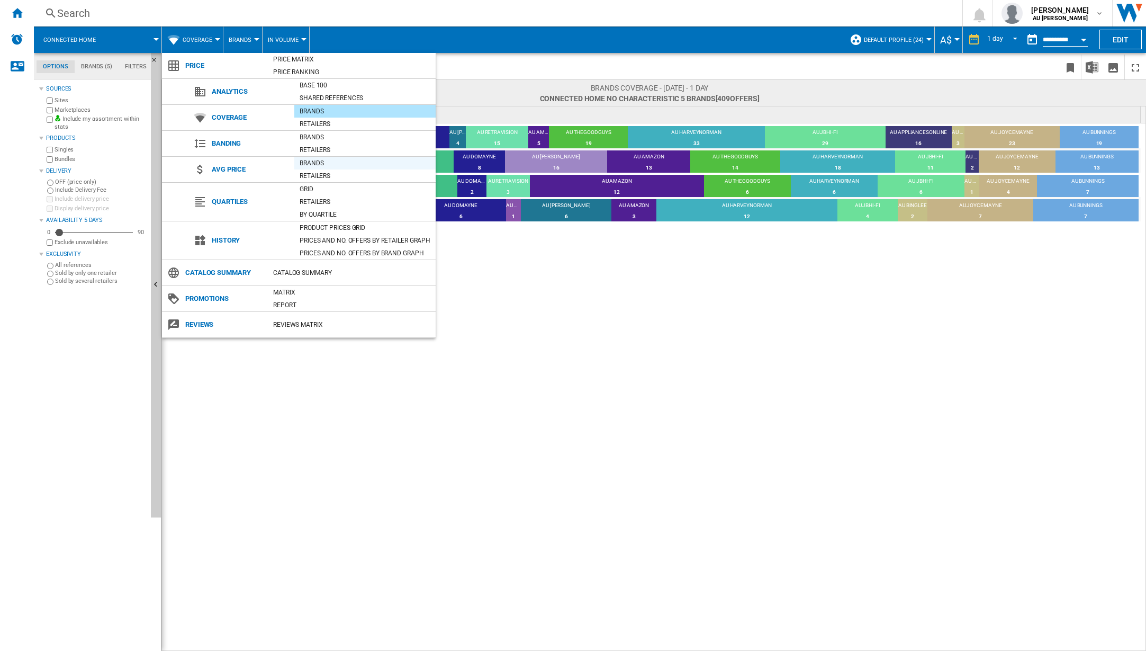
click at [316, 164] on div "Brands" at bounding box center [364, 163] width 141 height 11
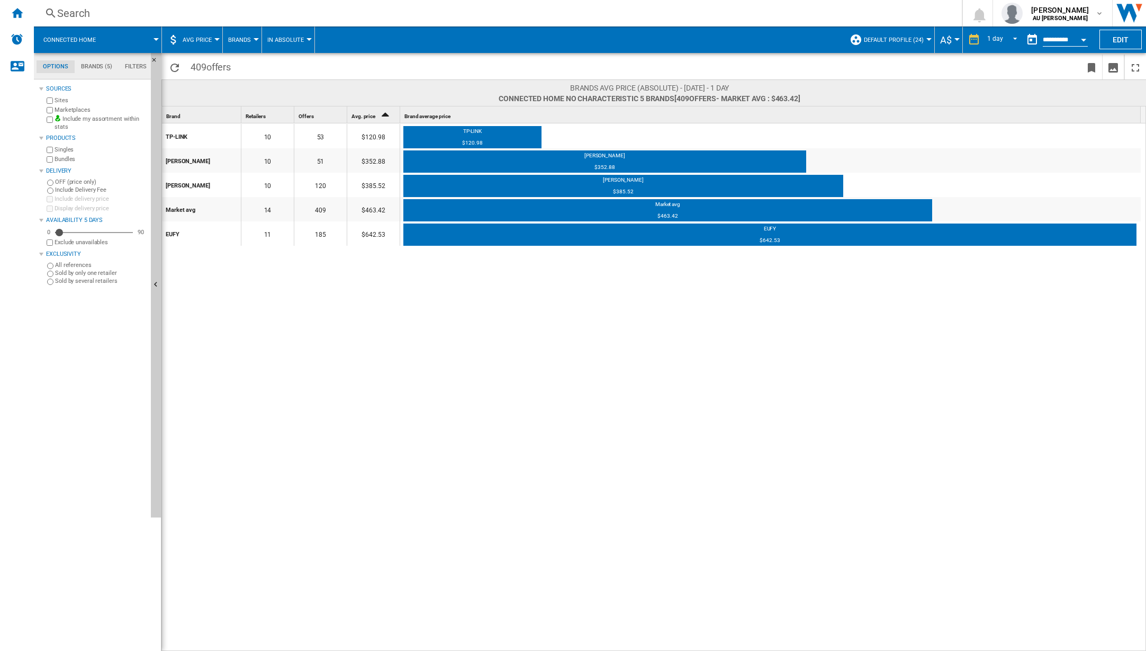
click at [286, 42] on span "In Absolute" at bounding box center [285, 40] width 37 height 7
click at [289, 115] on span "By Retailer" at bounding box center [289, 117] width 39 height 10
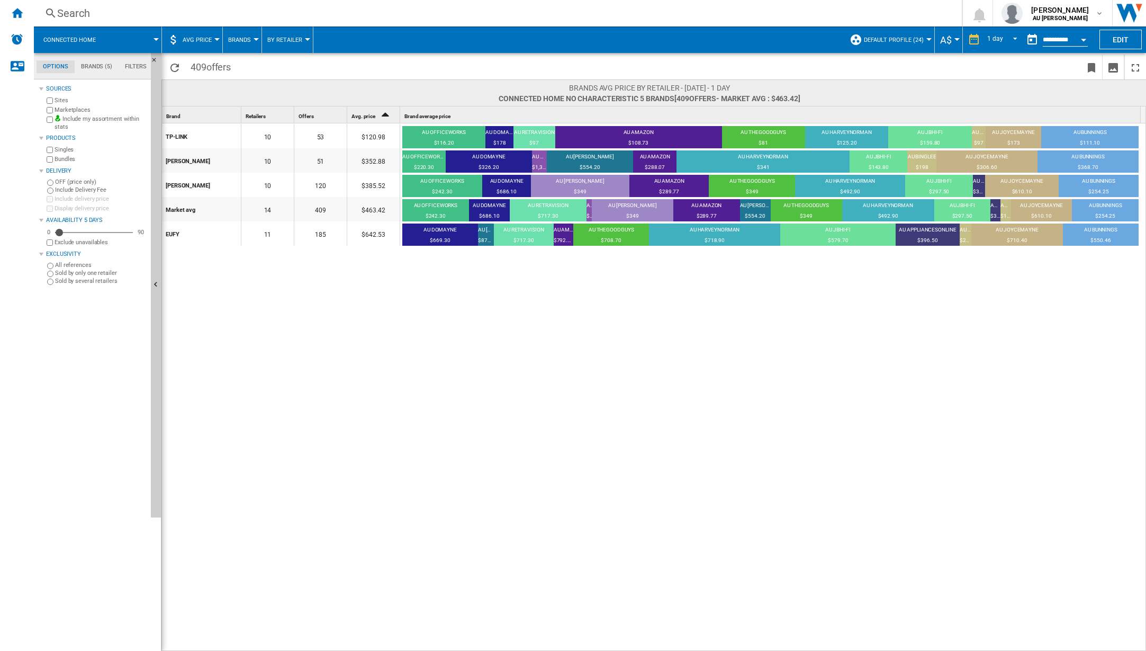
click at [185, 38] on span "AVG Price" at bounding box center [197, 40] width 29 height 7
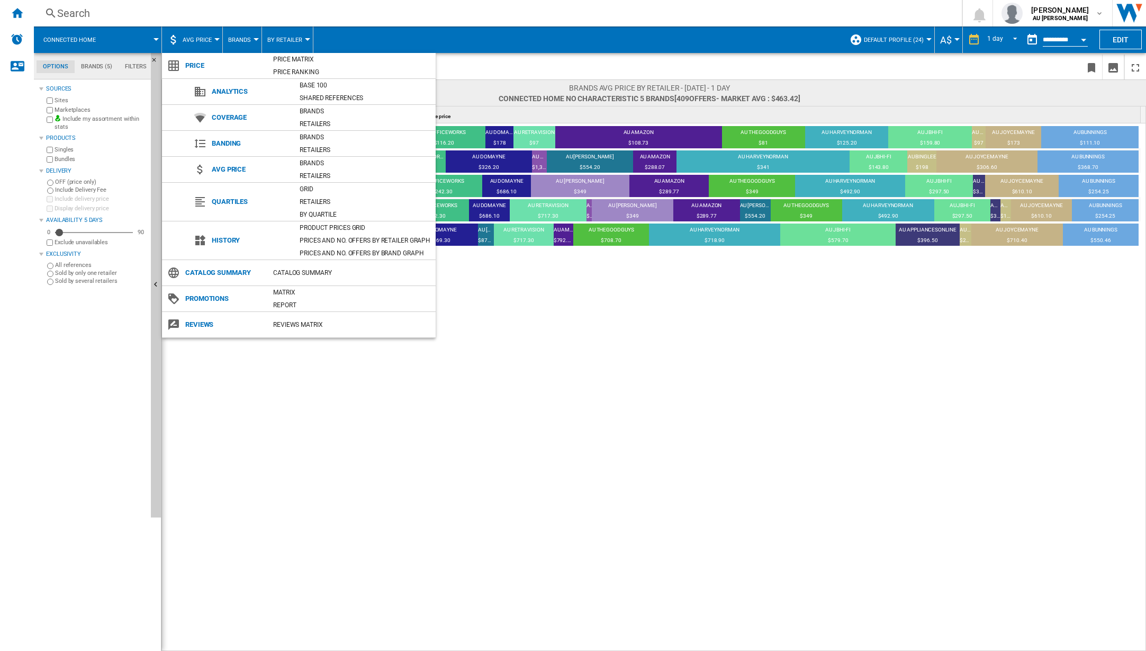
click at [319, 164] on div "Brands" at bounding box center [364, 163] width 141 height 11
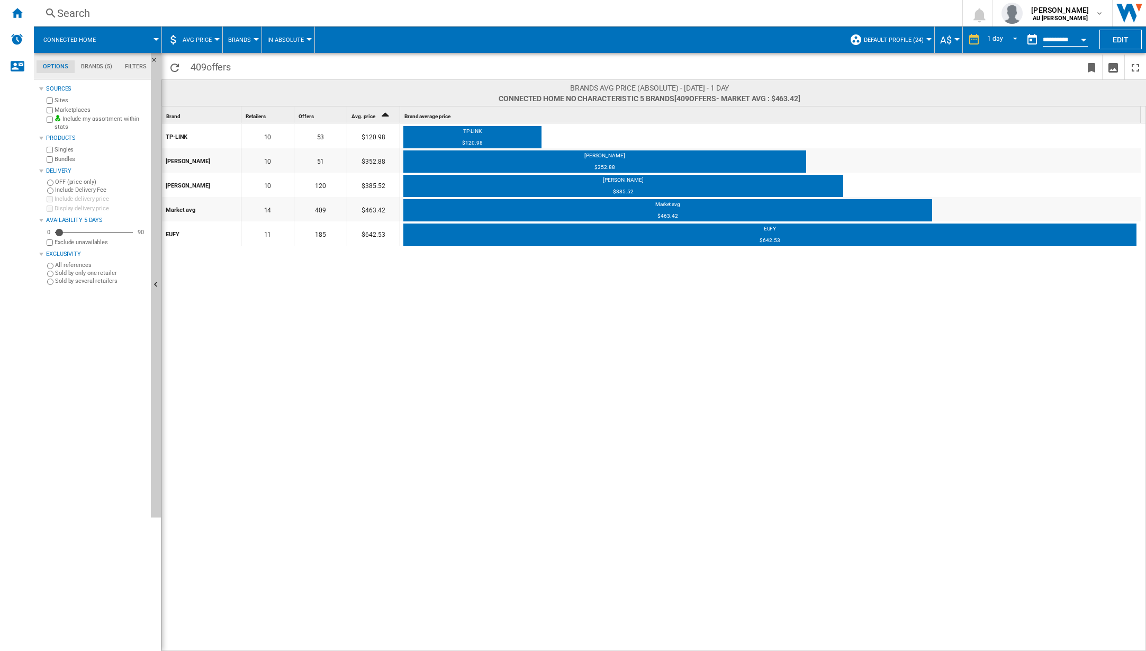
click at [289, 40] on span "In Absolute" at bounding box center [285, 40] width 37 height 7
click at [298, 85] on button "In Relative" at bounding box center [290, 90] width 58 height 25
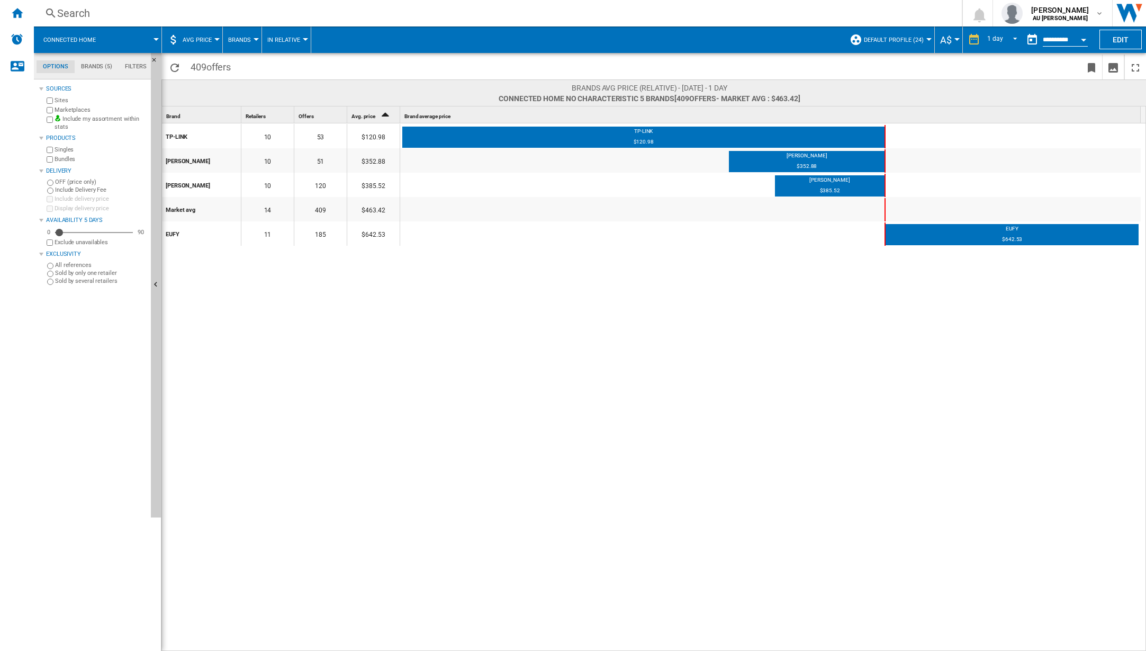
click at [297, 41] on span "In Relative" at bounding box center [283, 40] width 33 height 7
click at [244, 42] on md-backdrop at bounding box center [573, 325] width 1146 height 651
click at [244, 40] on span "Brands" at bounding box center [239, 40] width 23 height 7
click at [254, 93] on span "Retailers" at bounding box center [247, 91] width 32 height 10
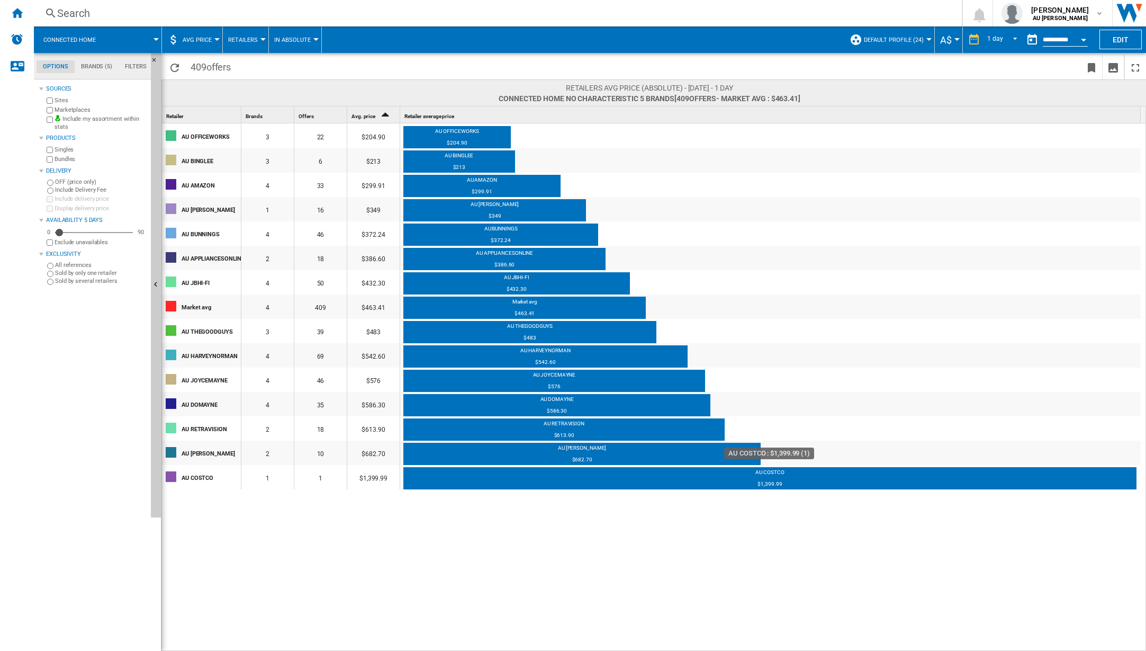
click at [516, 474] on div "AU COSTCO" at bounding box center [769, 474] width 733 height 11
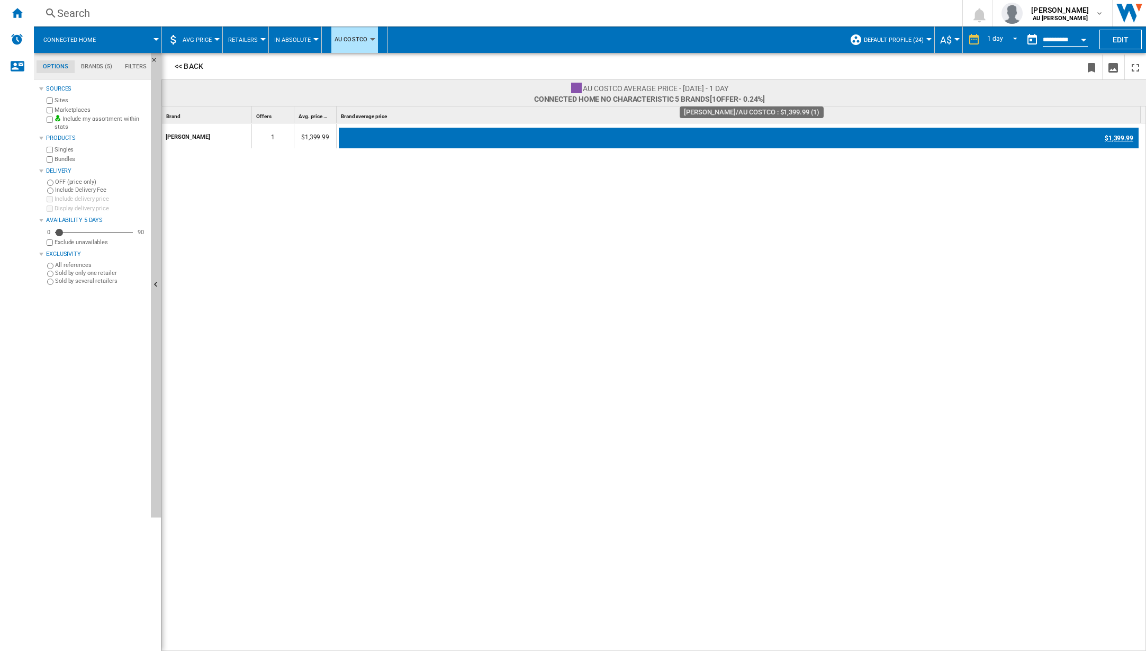
click at [402, 132] on div "$1,399.99" at bounding box center [739, 138] width 800 height 21
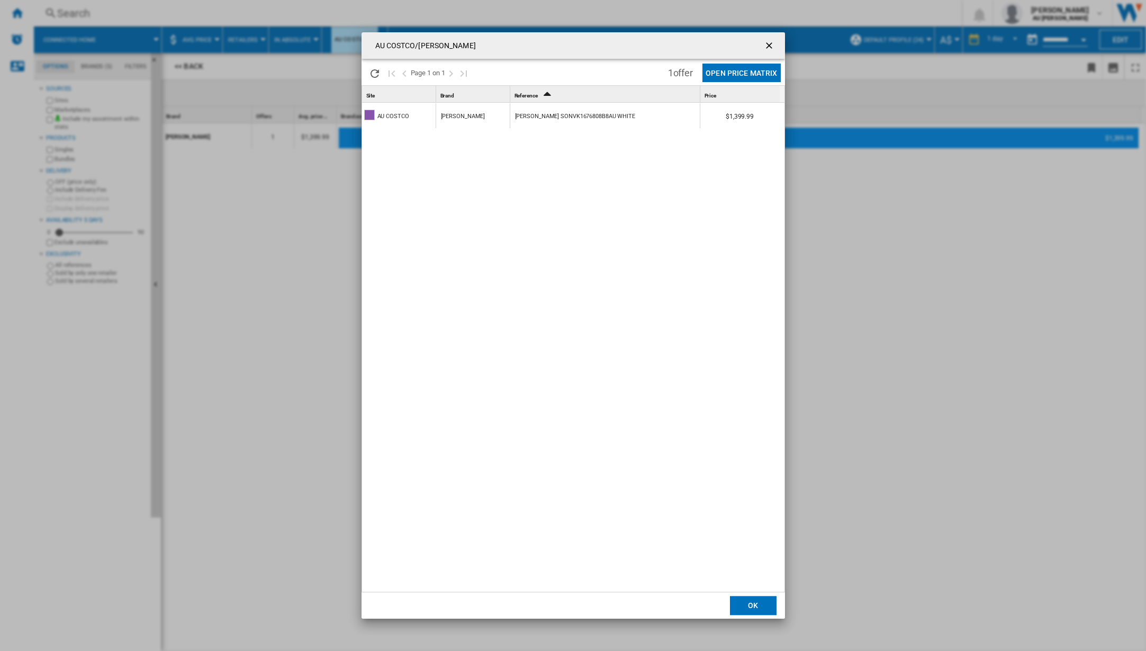
click at [545, 113] on div "[PERSON_NAME] SONVK1676808B8AU WHITE" at bounding box center [575, 116] width 120 height 24
click at [770, 44] on ng-md-icon "getI18NText('BUTTONS.CLOSE_DIALOG')" at bounding box center [770, 46] width 13 height 13
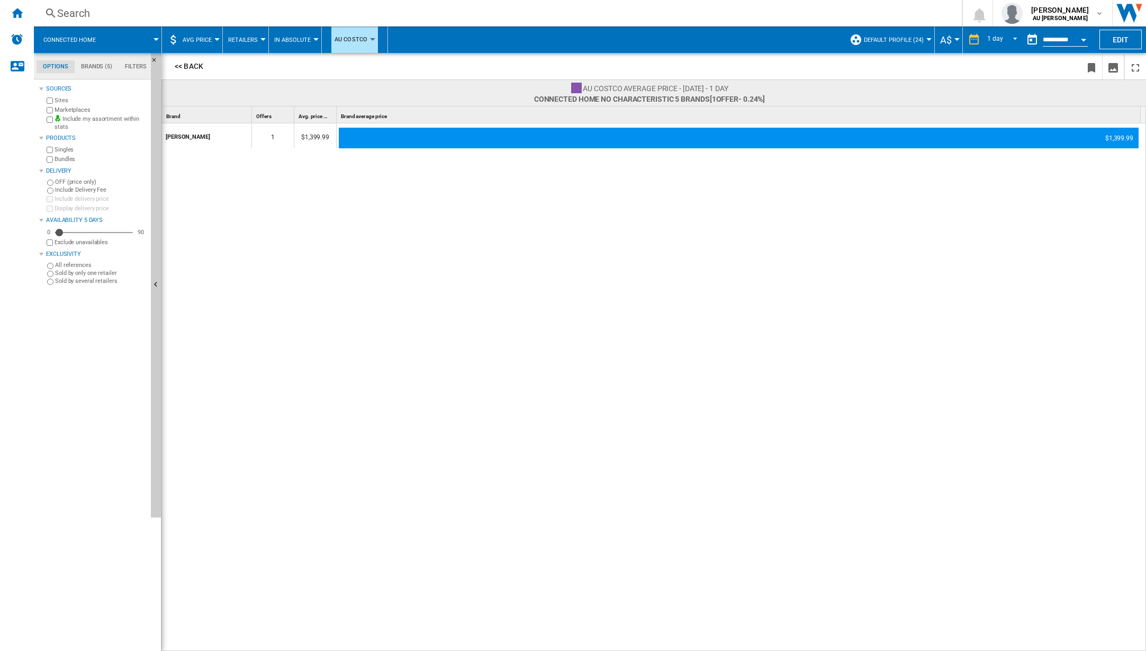
click at [203, 33] on button "AVG Price" at bounding box center [200, 39] width 34 height 26
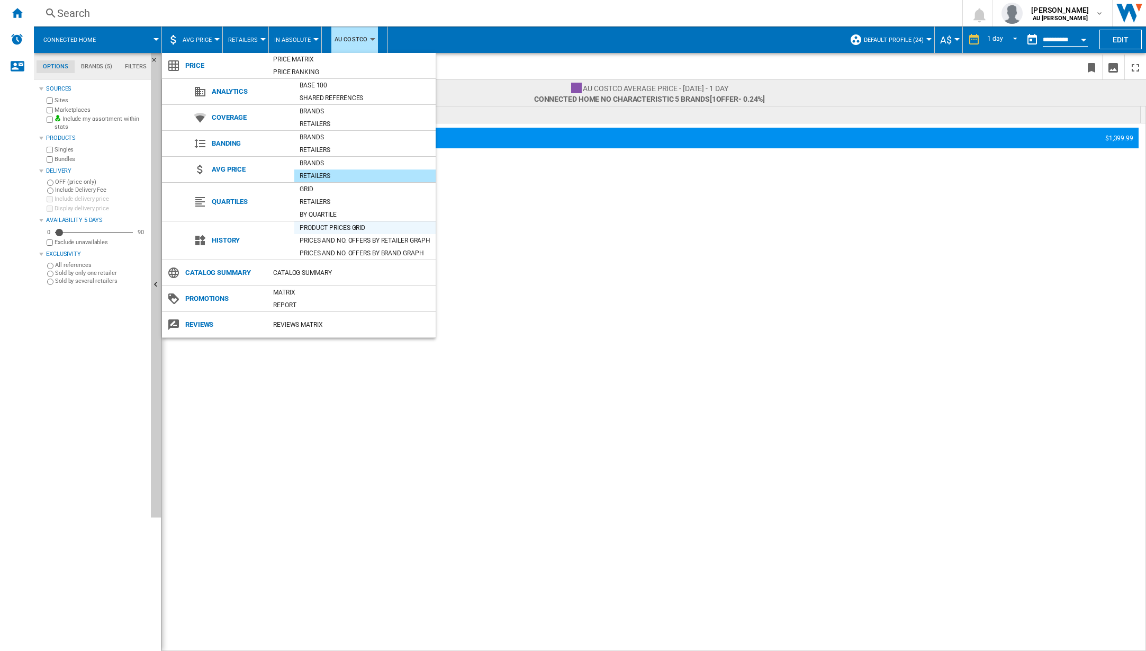
click at [320, 228] on div "Product prices grid" at bounding box center [364, 227] width 141 height 11
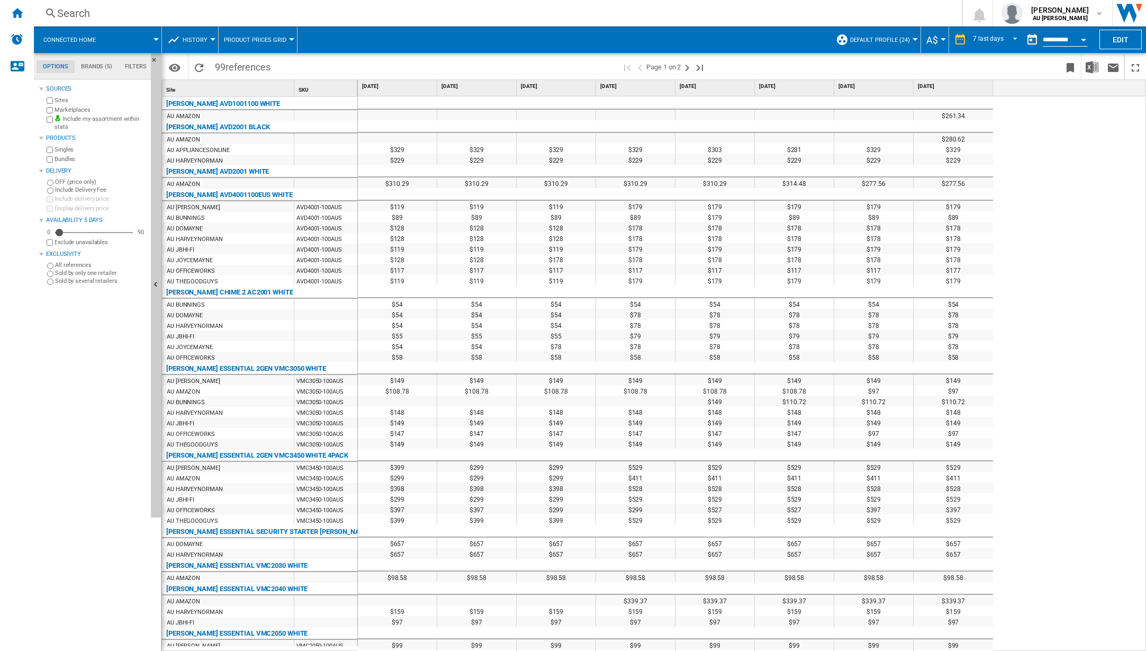
click at [191, 38] on span "History" at bounding box center [195, 40] width 25 height 7
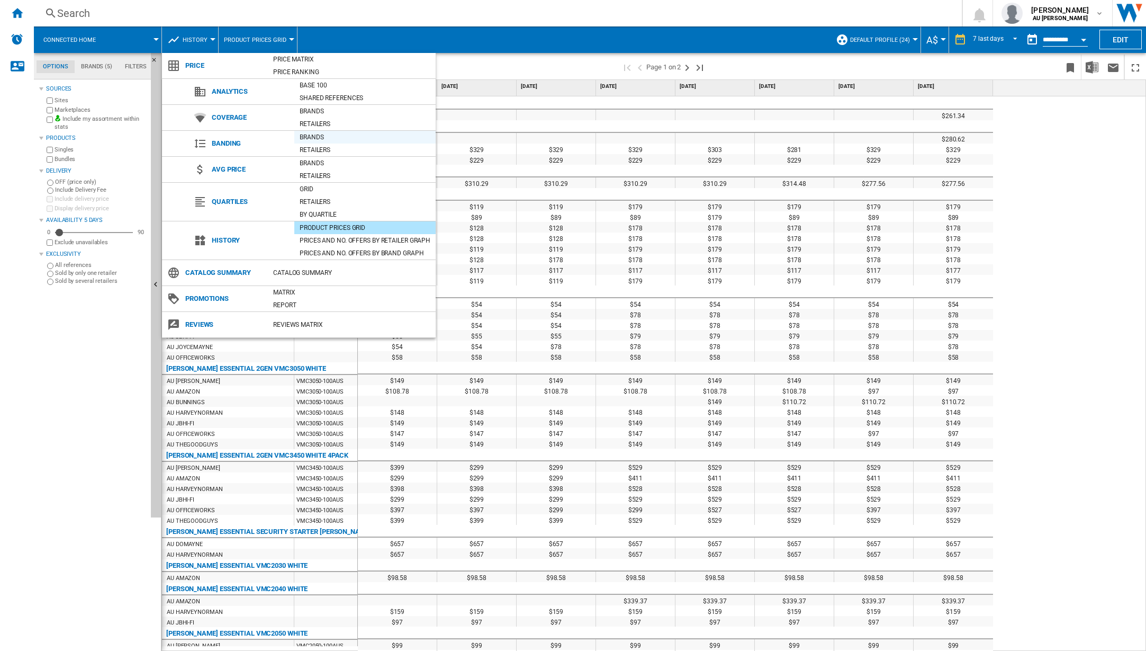
click at [312, 138] on div "Brands" at bounding box center [364, 137] width 141 height 11
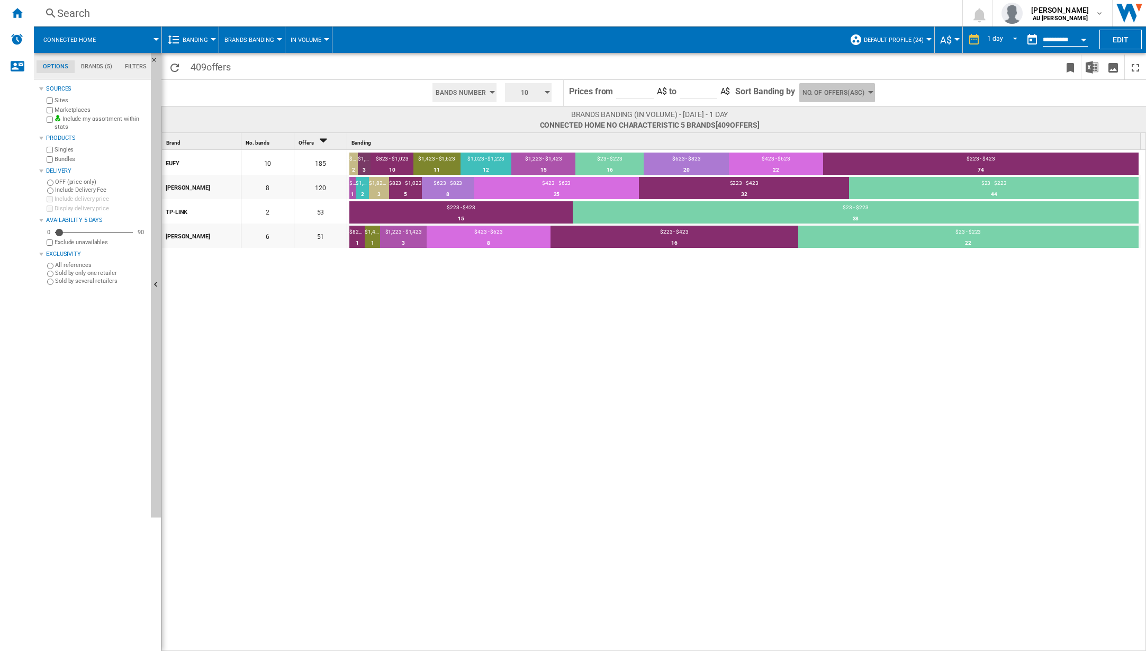
click at [839, 91] on span "No. of offers(Asc)" at bounding box center [834, 92] width 62 height 19
click at [820, 133] on span "Price(Asc)" at bounding box center [819, 132] width 30 height 7
